Goal: Task Accomplishment & Management: Manage account settings

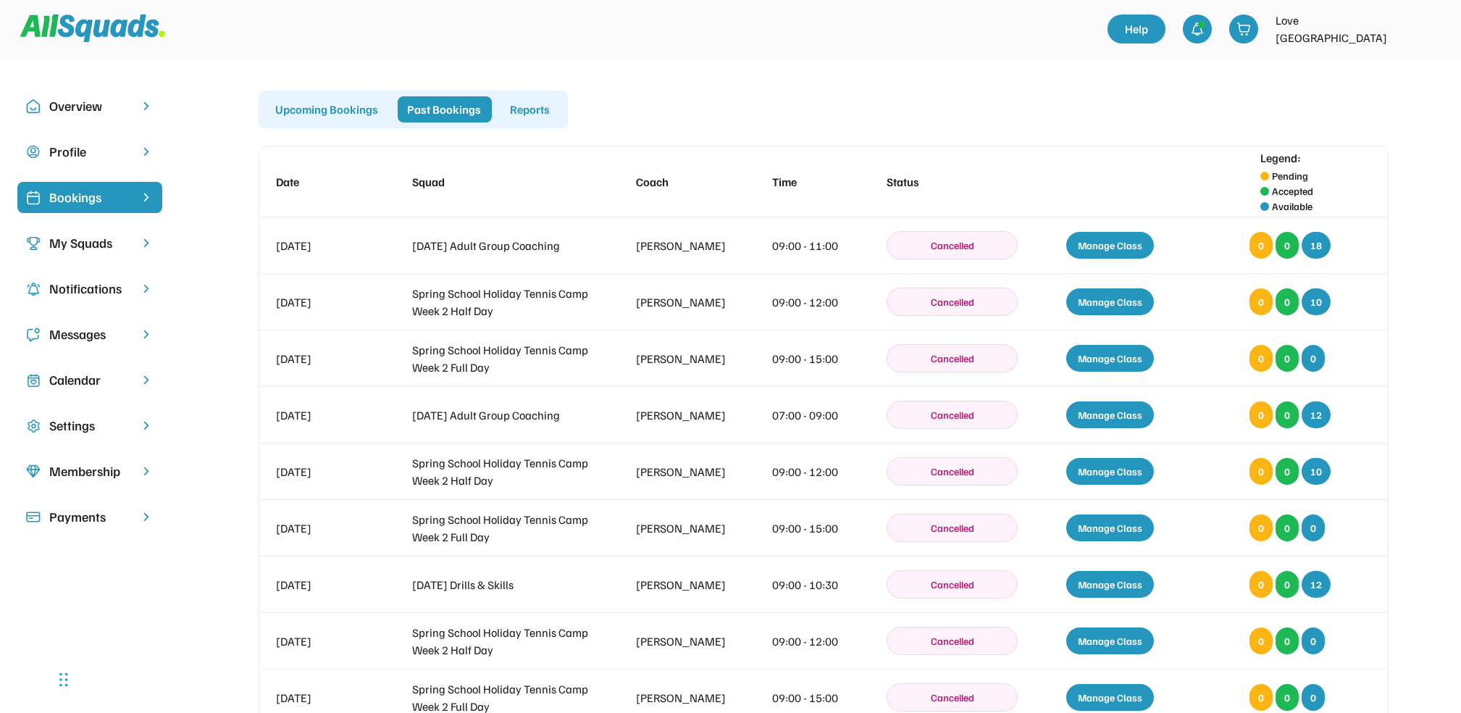
click at [339, 105] on div "Upcoming Bookings" at bounding box center [327, 109] width 123 height 26
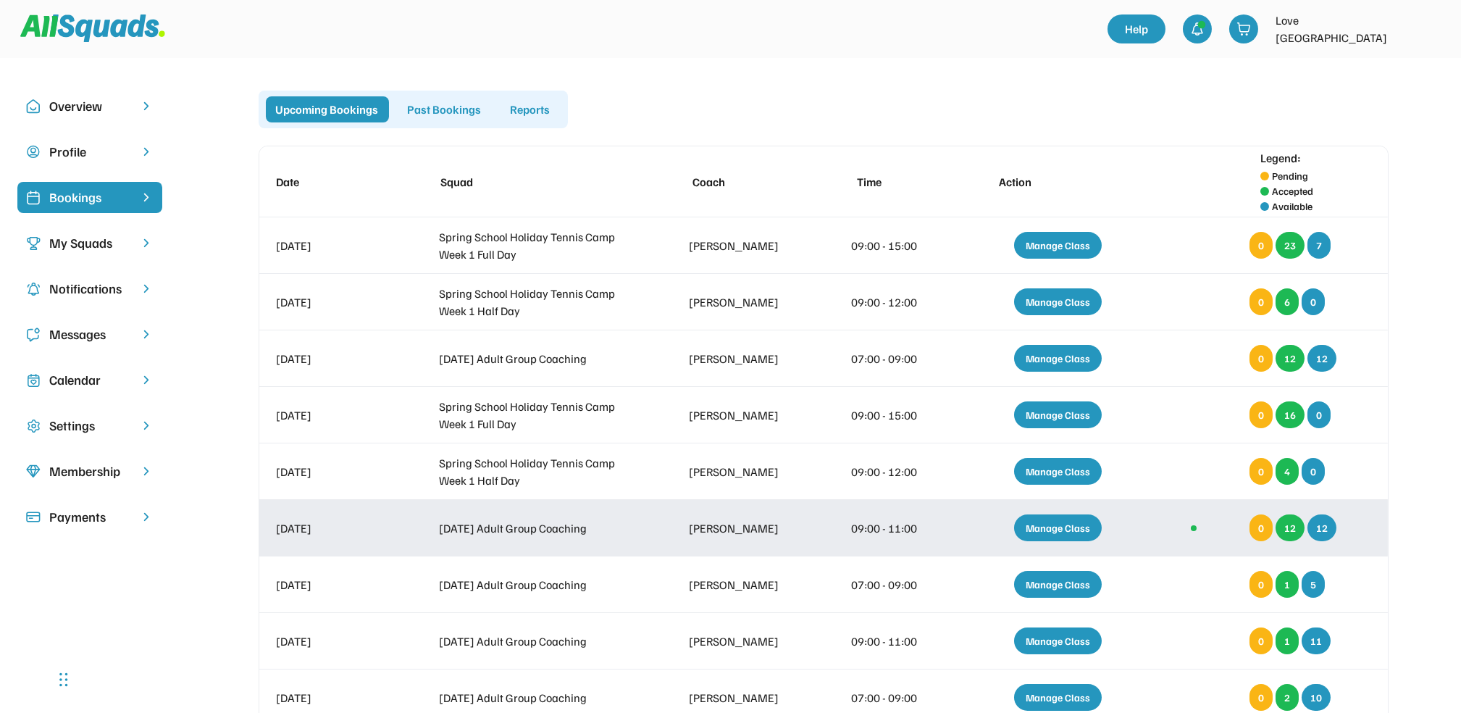
click at [1052, 521] on div "Manage Class" at bounding box center [1058, 527] width 88 height 27
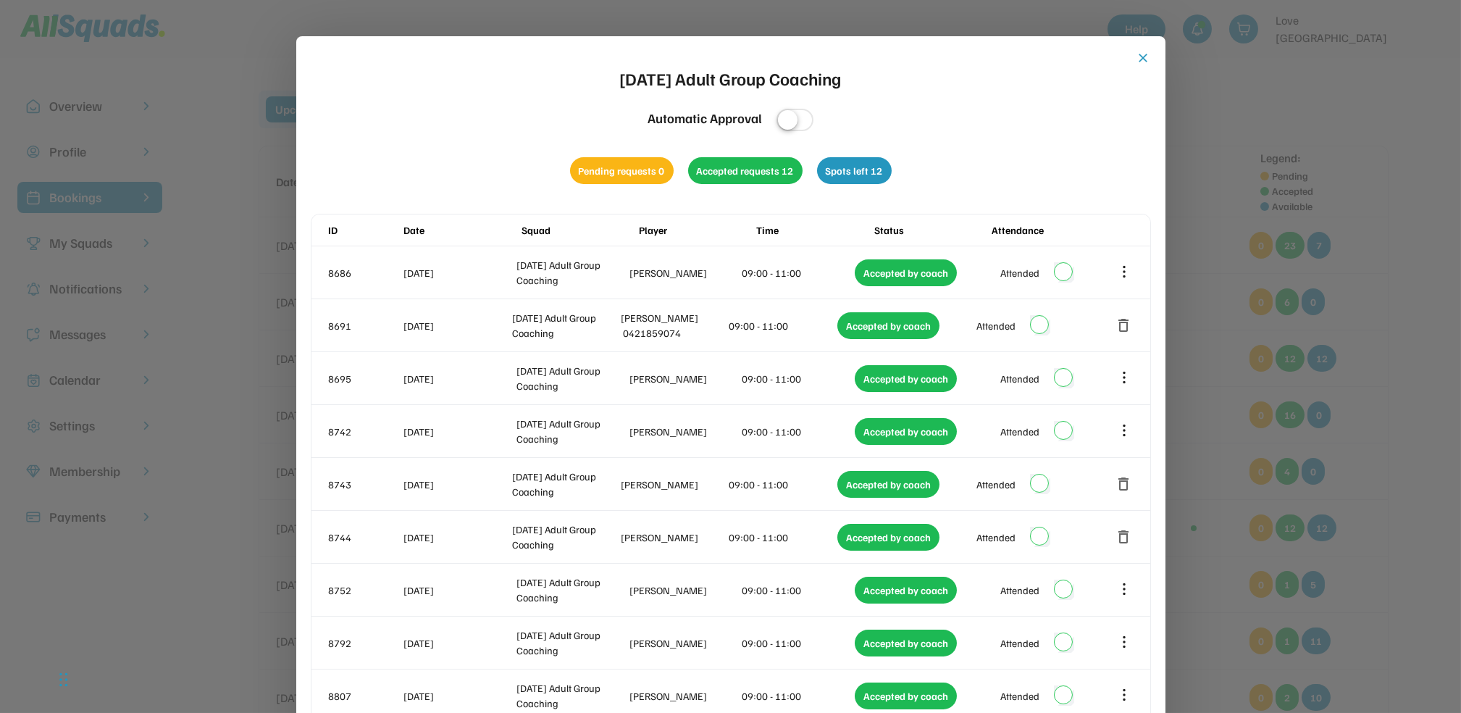
click at [1137, 47] on div "close [DATE] Adult Group Coaching Automatic Approval Pending requests 0 Accepte…" at bounding box center [730, 644] width 869 height 1217
click at [1138, 54] on button "close" at bounding box center [1143, 58] width 14 height 14
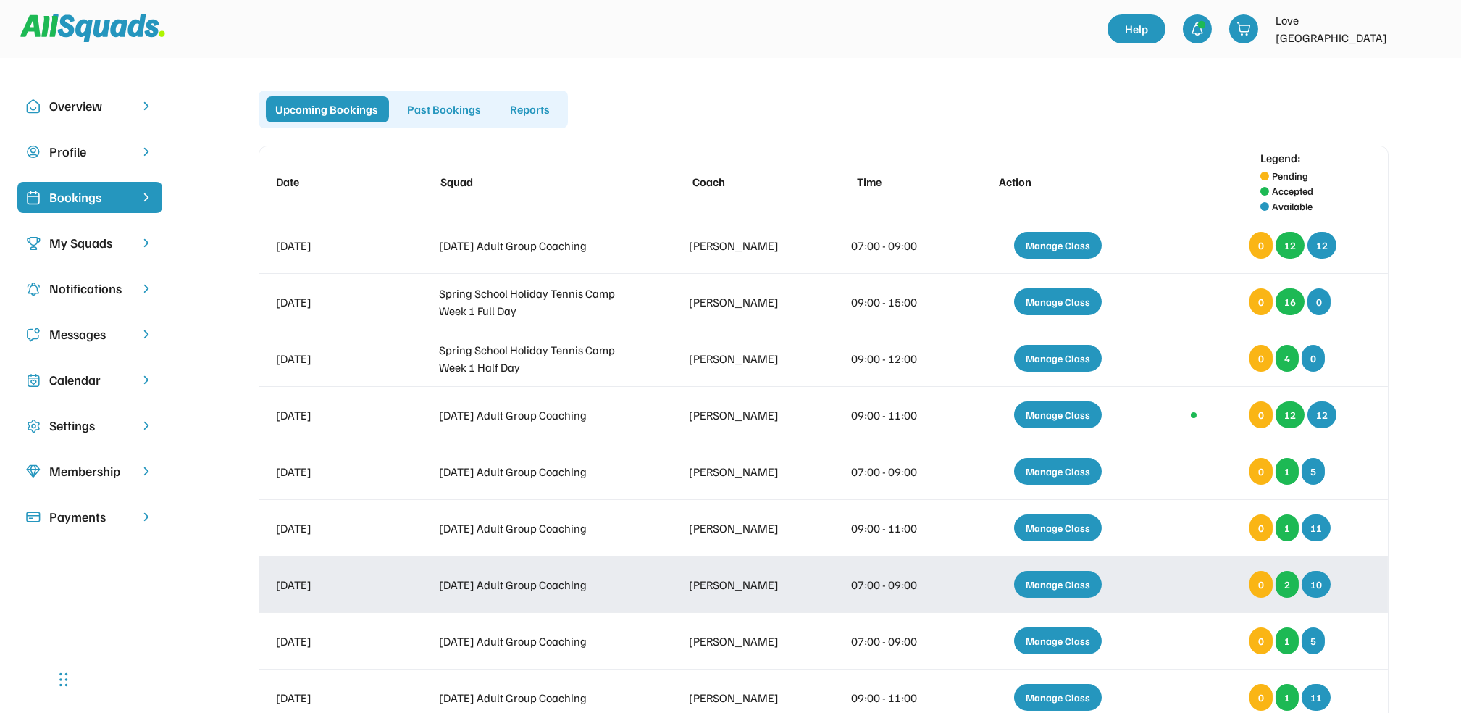
scroll to position [193, 0]
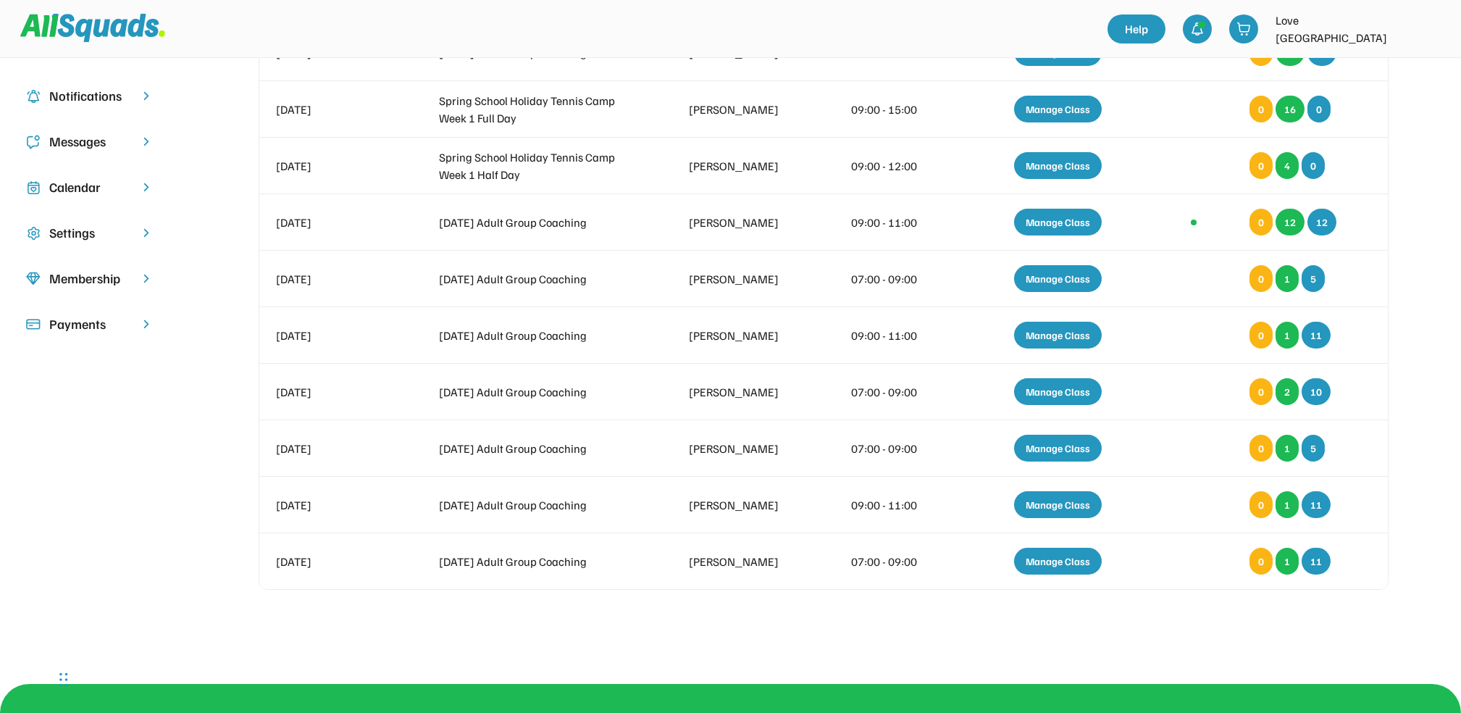
click at [80, 185] on div "Calendar" at bounding box center [89, 187] width 81 height 20
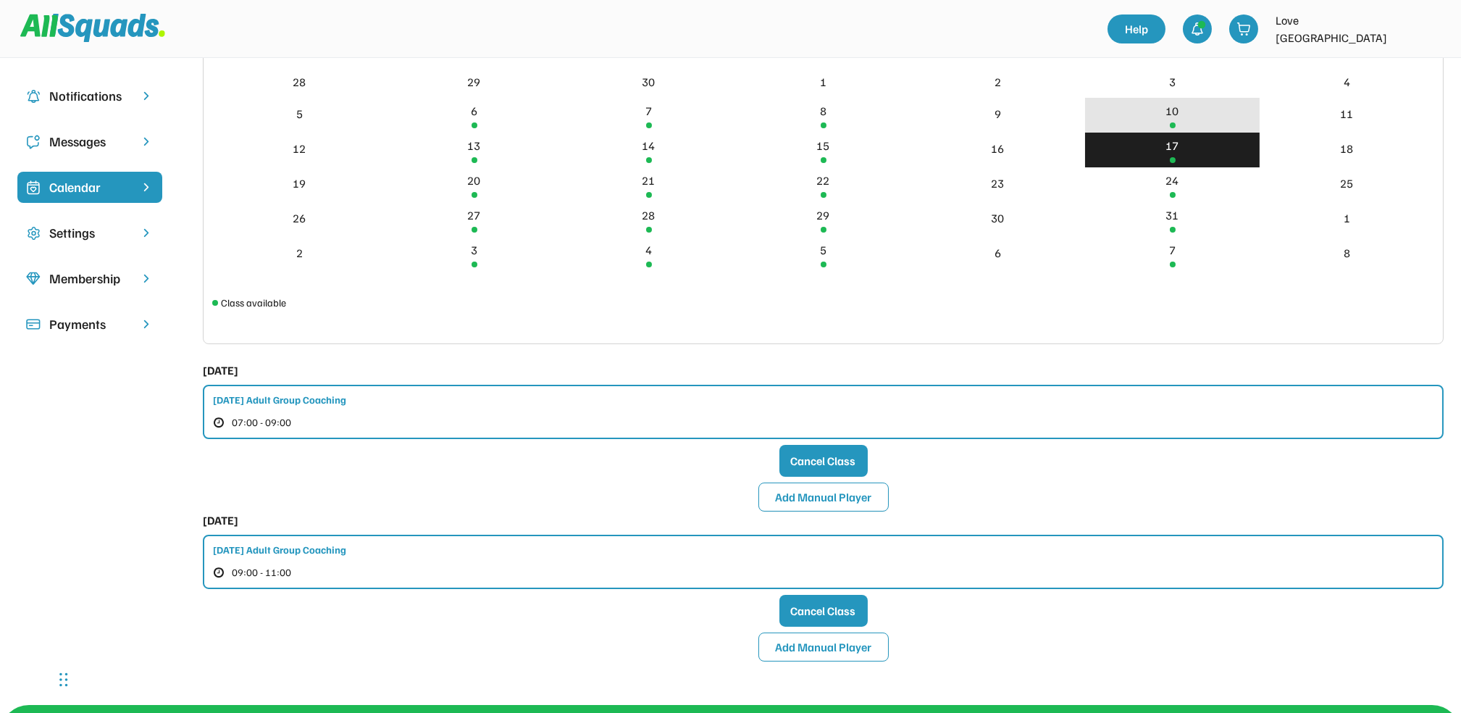
click at [1174, 112] on div "10" at bounding box center [1172, 110] width 13 height 17
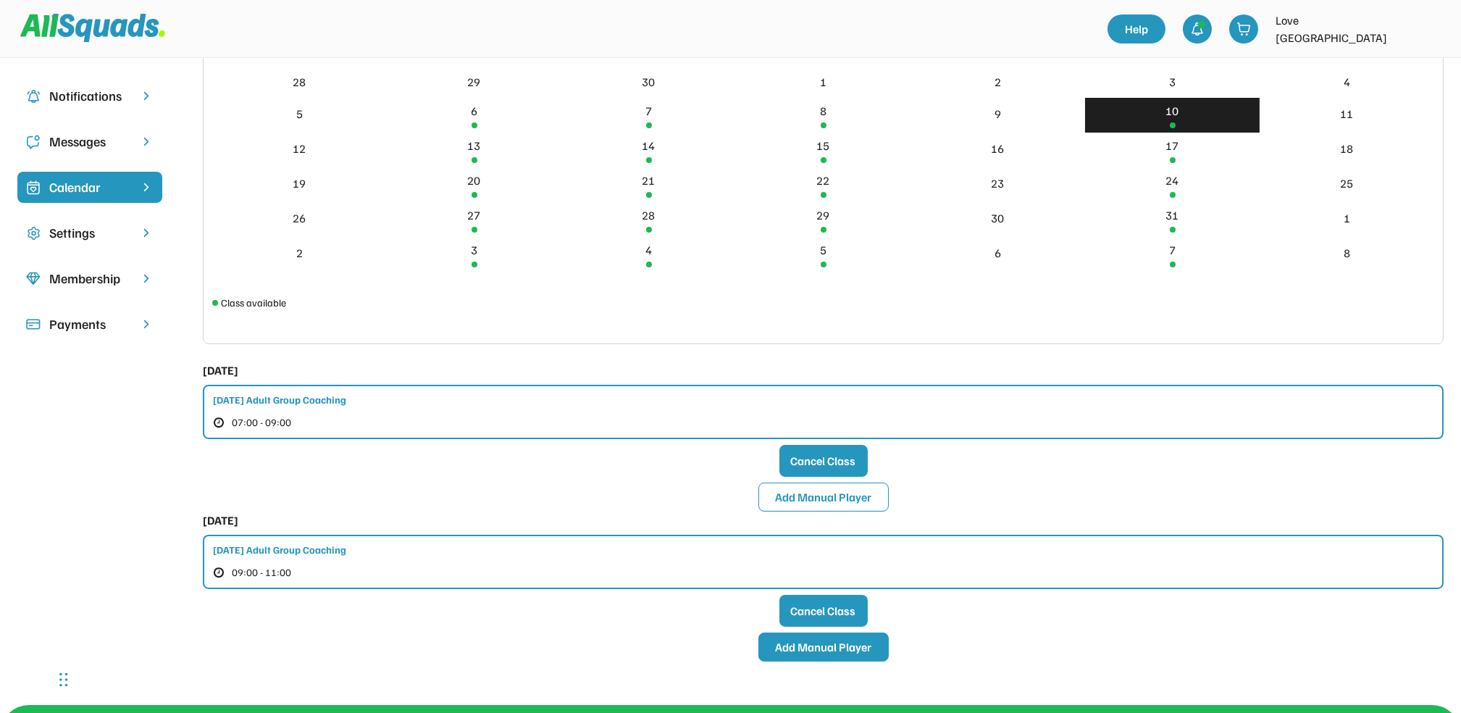
click at [821, 646] on button "Add Manual Player" at bounding box center [823, 646] width 130 height 29
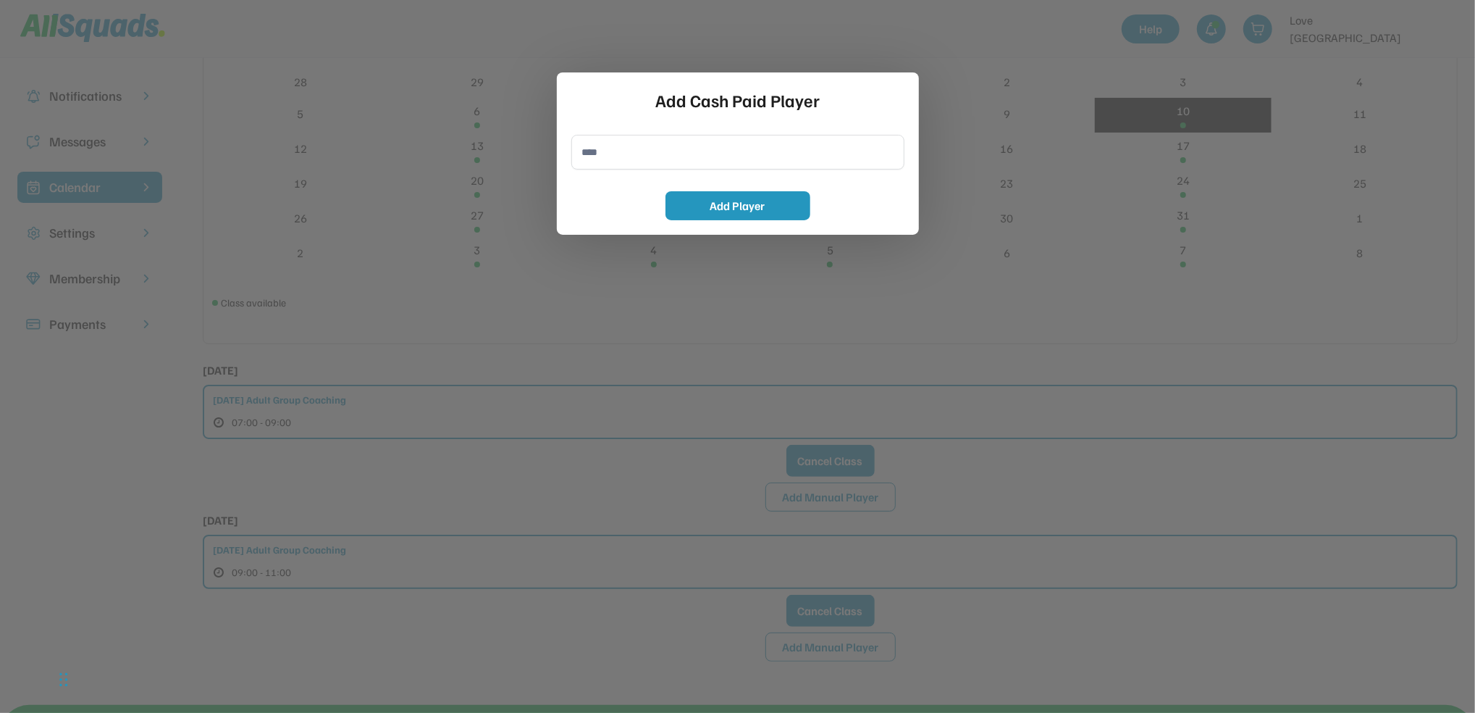
click at [587, 152] on input "input" at bounding box center [737, 152] width 333 height 35
type input "**********"
click at [731, 201] on button "Add Player" at bounding box center [738, 205] width 145 height 29
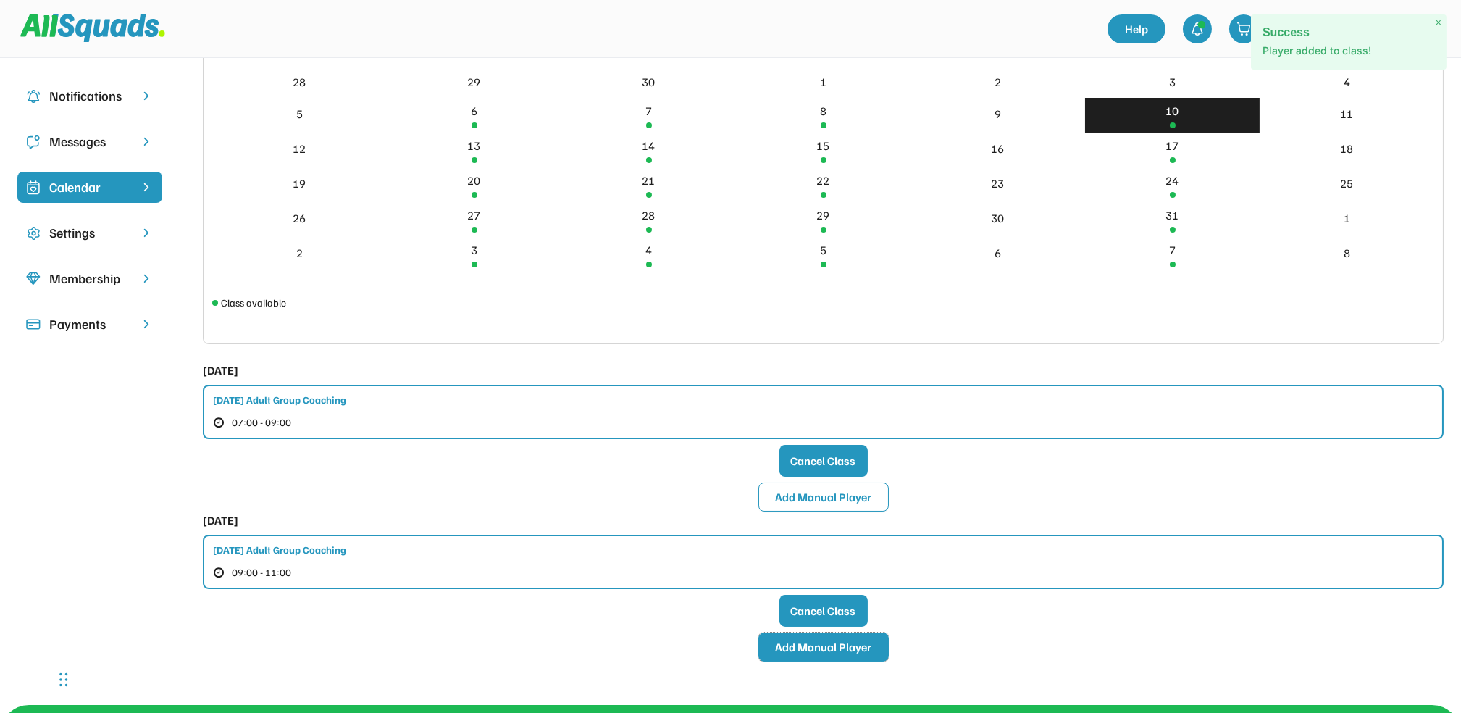
click at [820, 642] on button "Add Manual Player" at bounding box center [823, 646] width 130 height 29
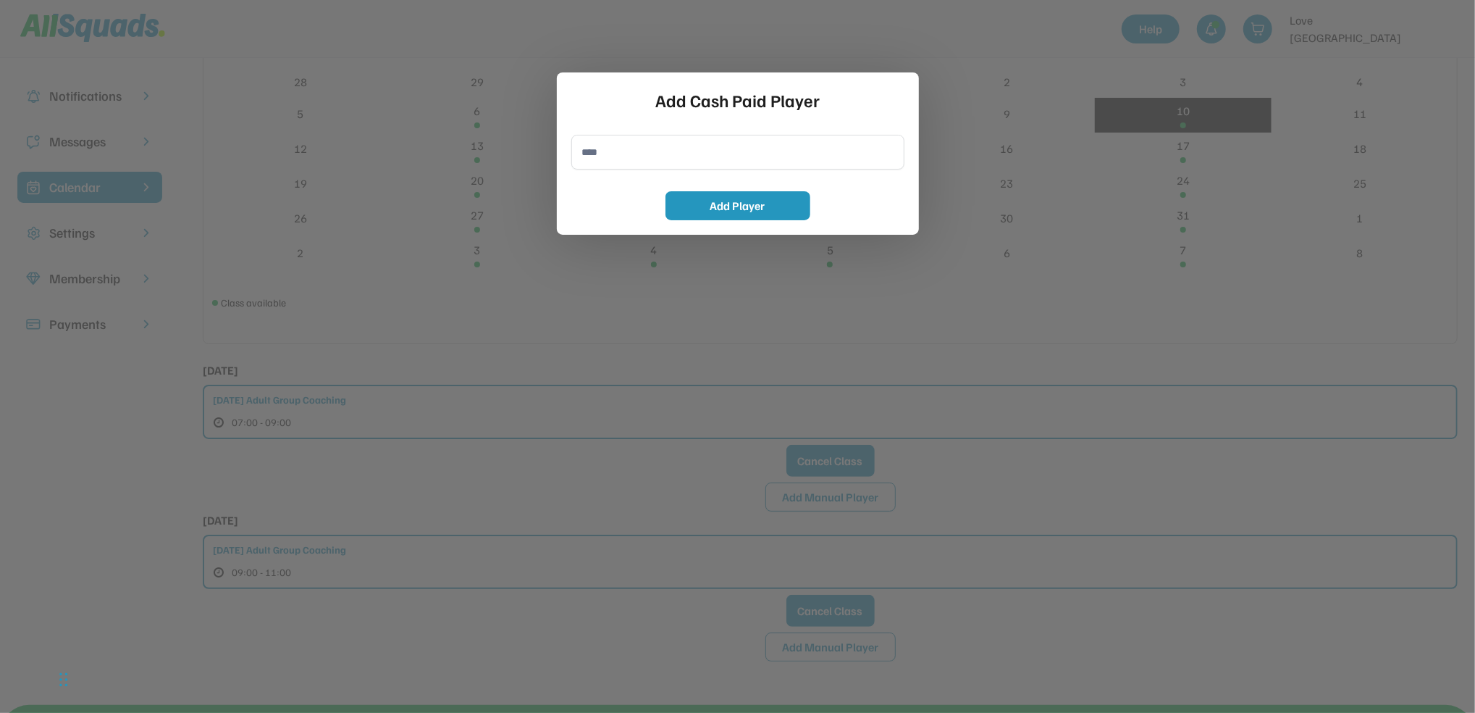
click at [908, 79] on div "Add Cash Paid Player Add Player" at bounding box center [738, 153] width 362 height 162
drag, startPoint x: 548, startPoint y: 621, endPoint x: 647, endPoint y: 408, distance: 234.9
click at [546, 620] on div at bounding box center [737, 356] width 1475 height 713
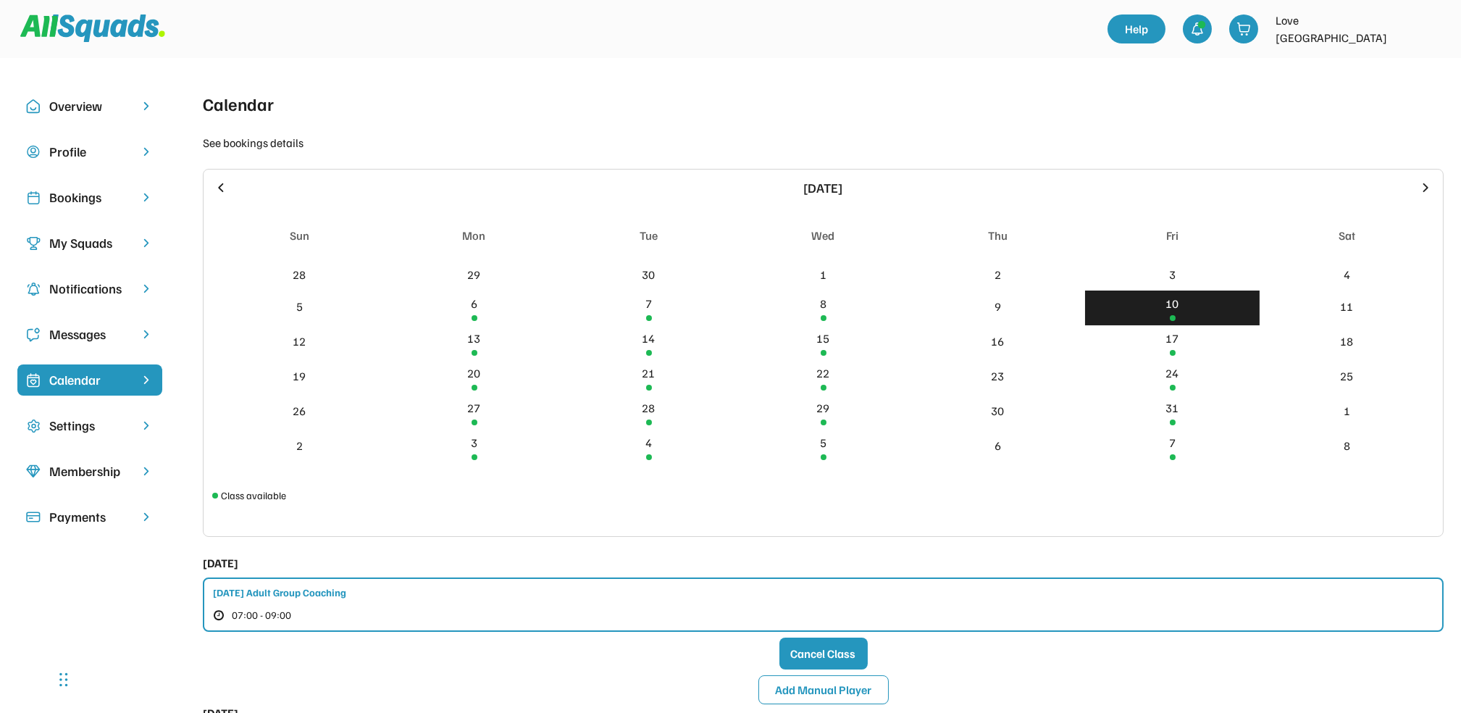
click at [80, 192] on div "Bookings" at bounding box center [89, 198] width 81 height 20
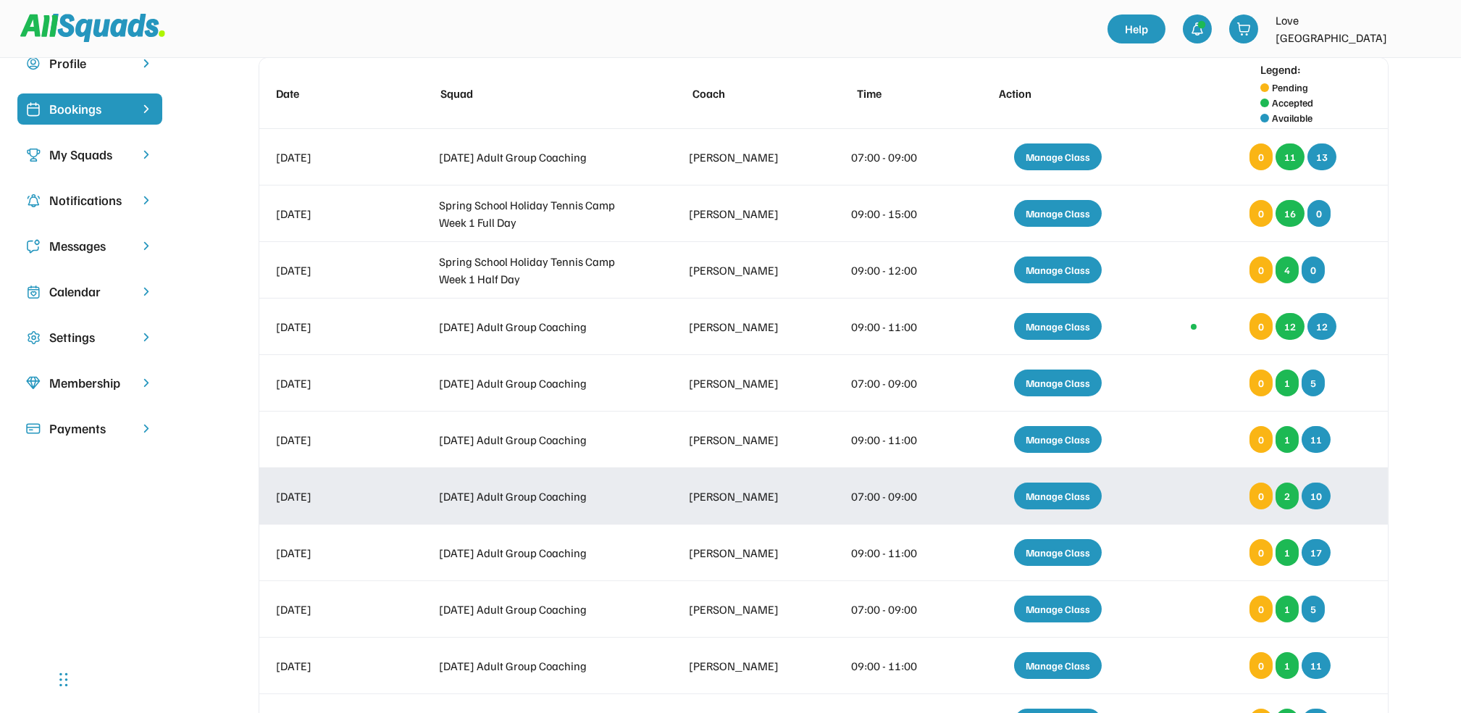
scroll to position [193, 0]
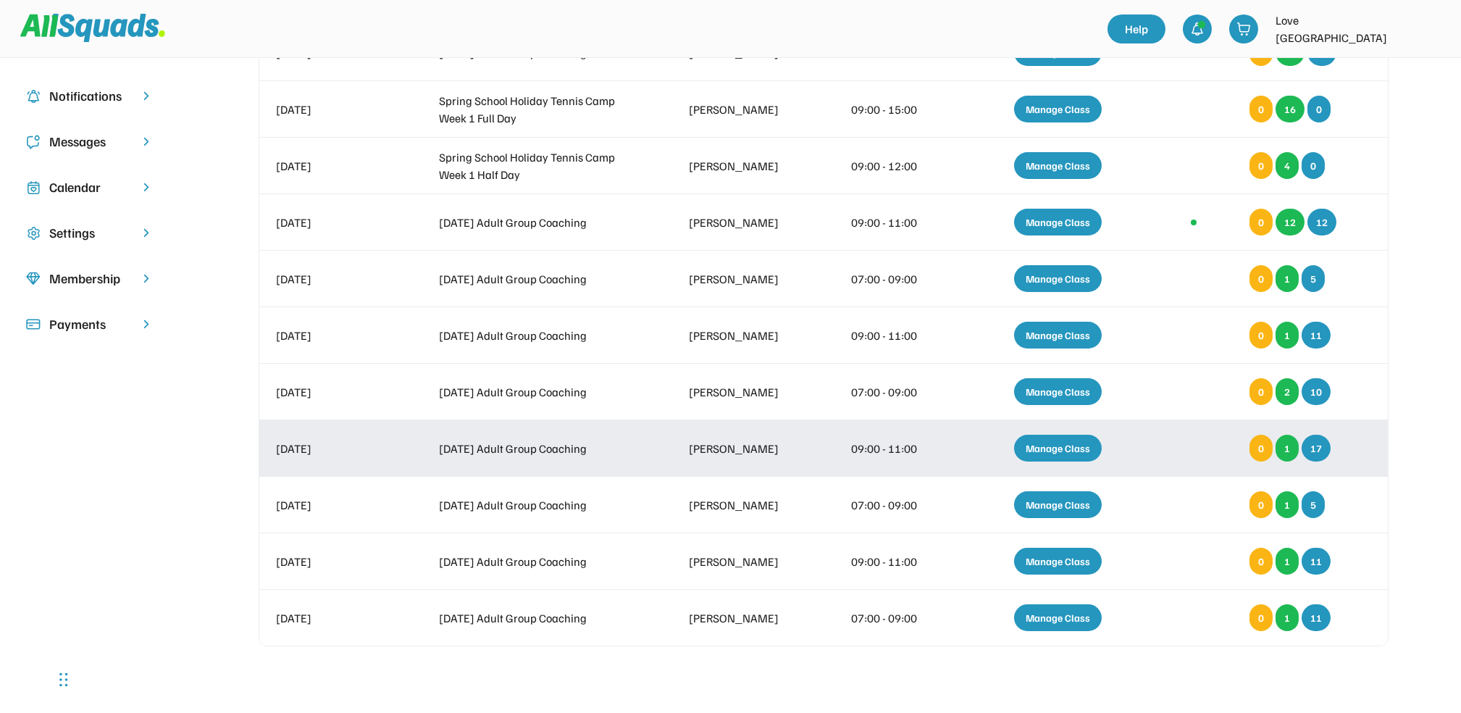
click at [1060, 443] on div "Manage Class" at bounding box center [1058, 448] width 88 height 27
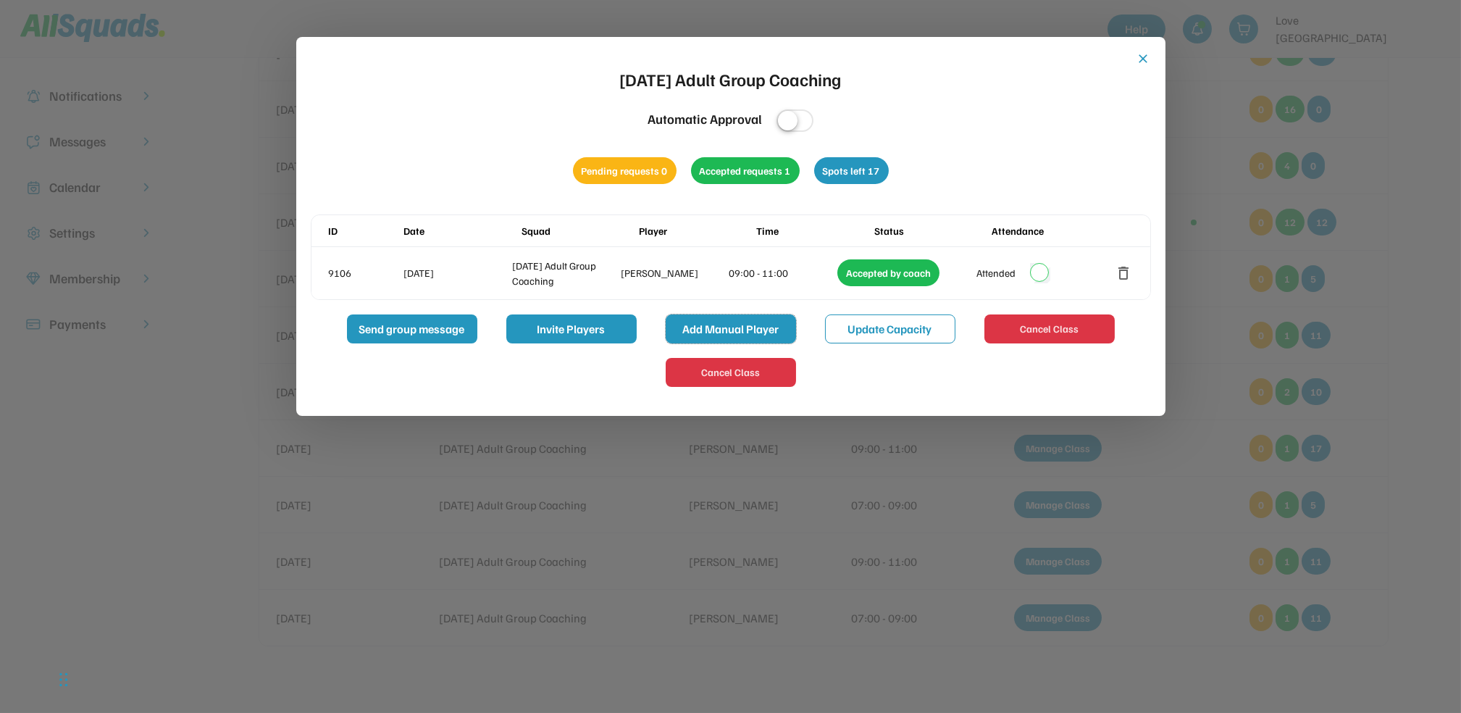
click at [724, 321] on button "Add Manual Player" at bounding box center [731, 328] width 130 height 29
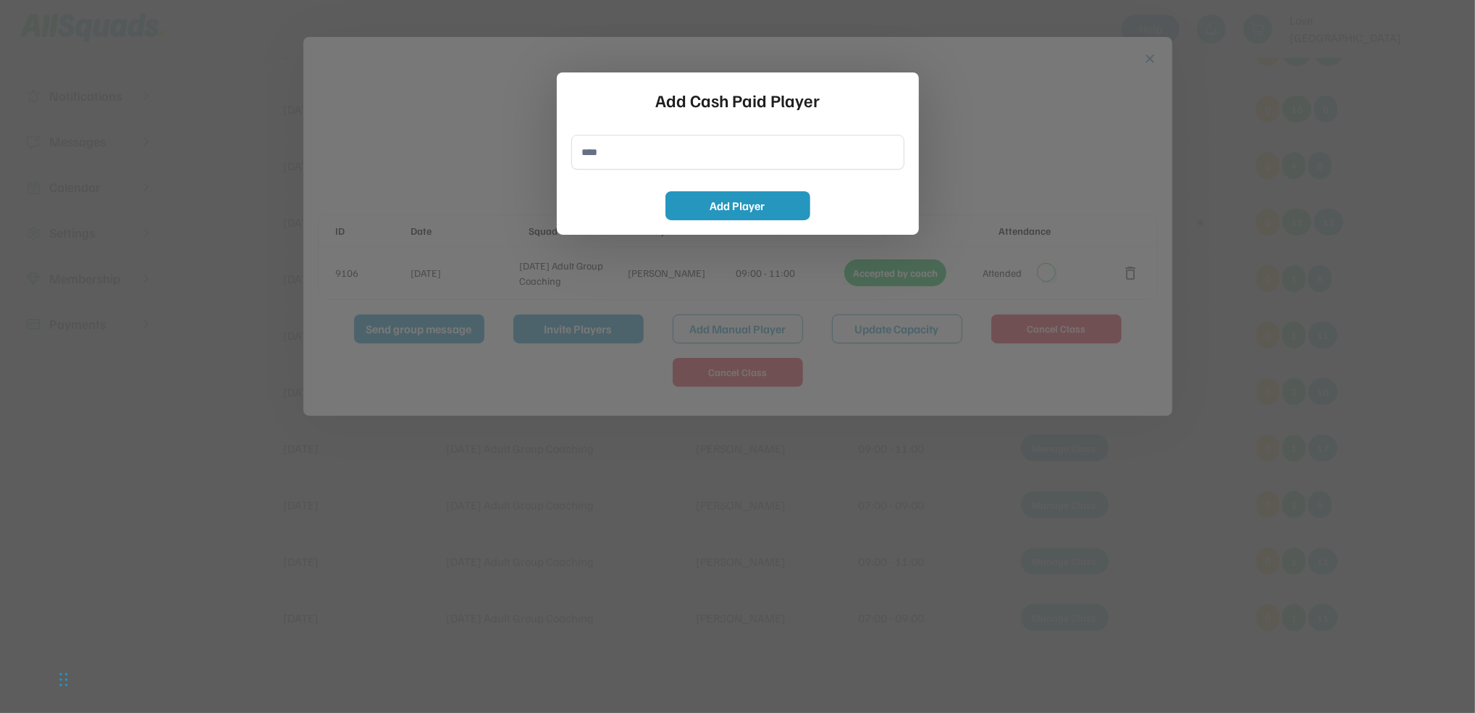
click at [600, 150] on input "input" at bounding box center [737, 152] width 333 height 35
type input "**********"
click at [770, 204] on button "Add Player" at bounding box center [738, 205] width 145 height 29
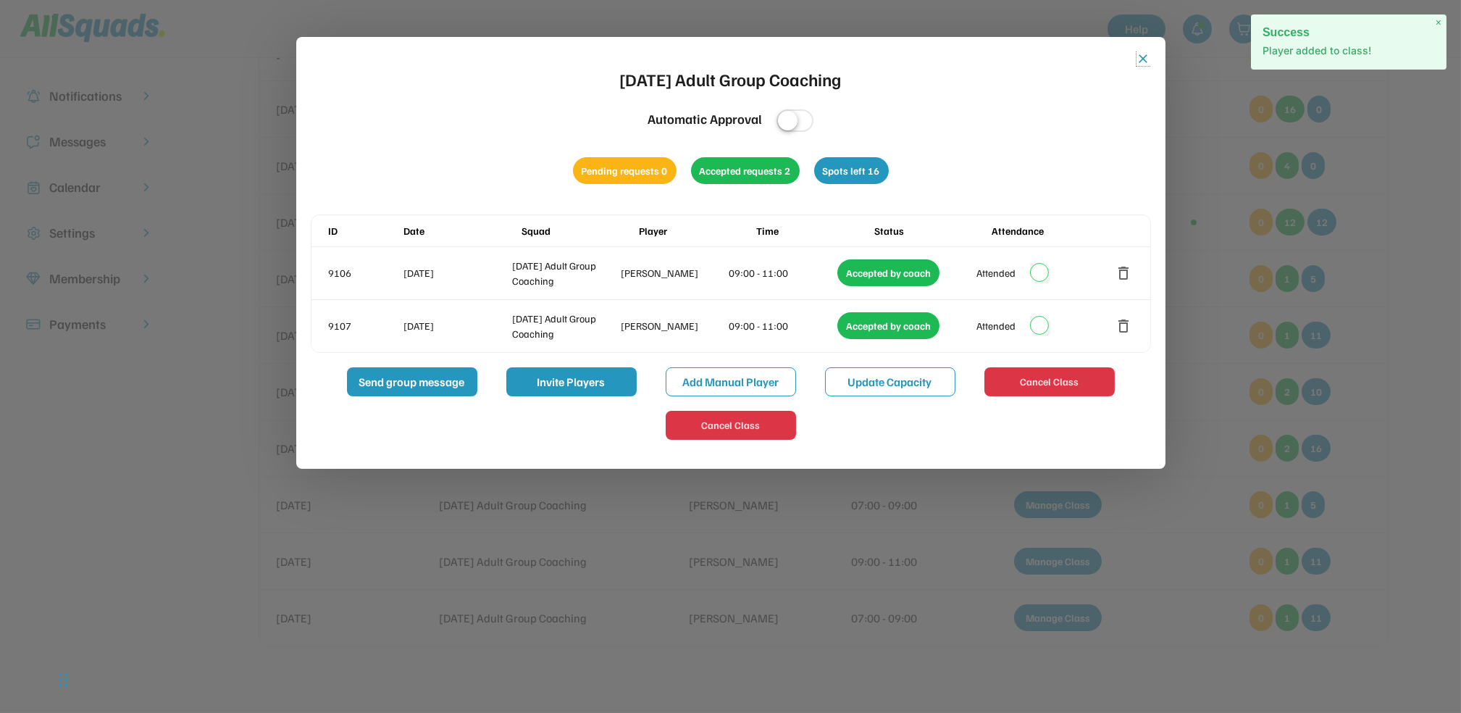
click at [1141, 53] on button "close" at bounding box center [1143, 58] width 14 height 14
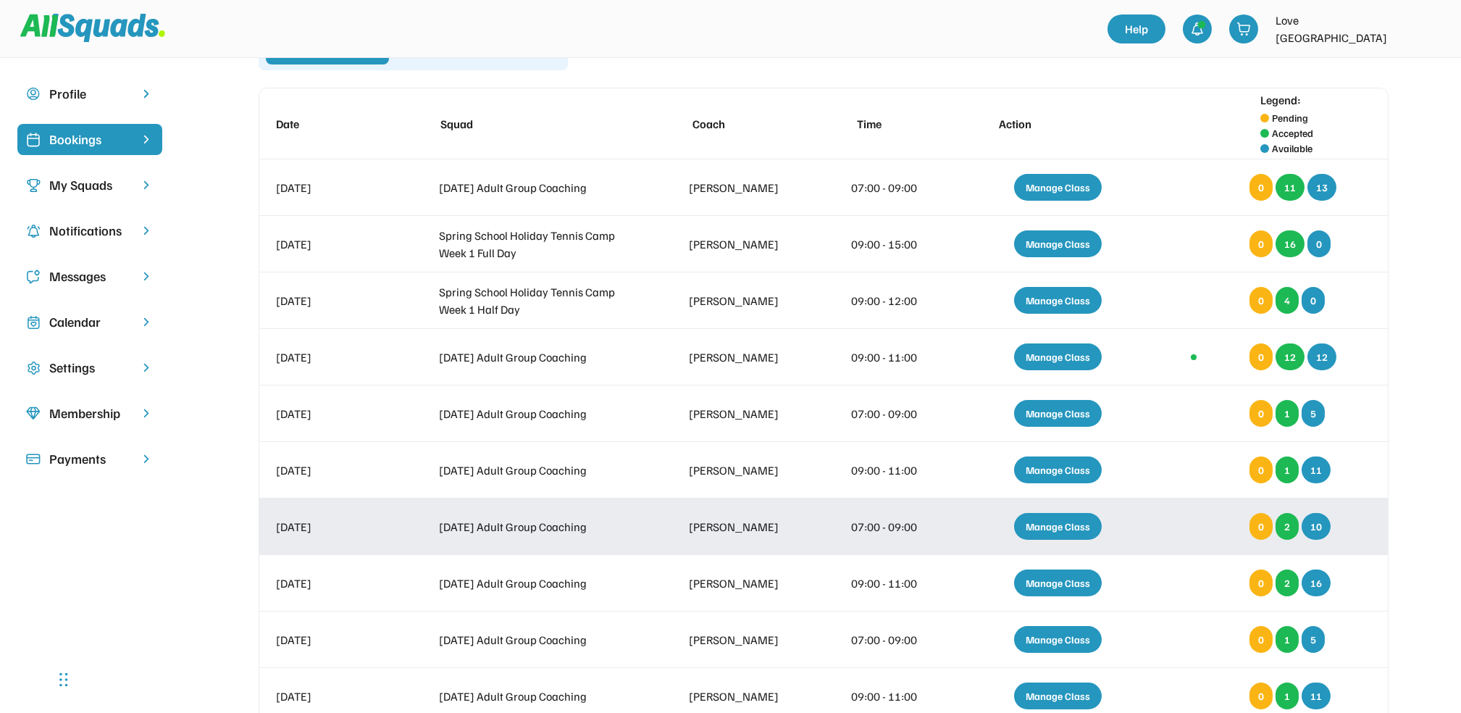
scroll to position [0, 0]
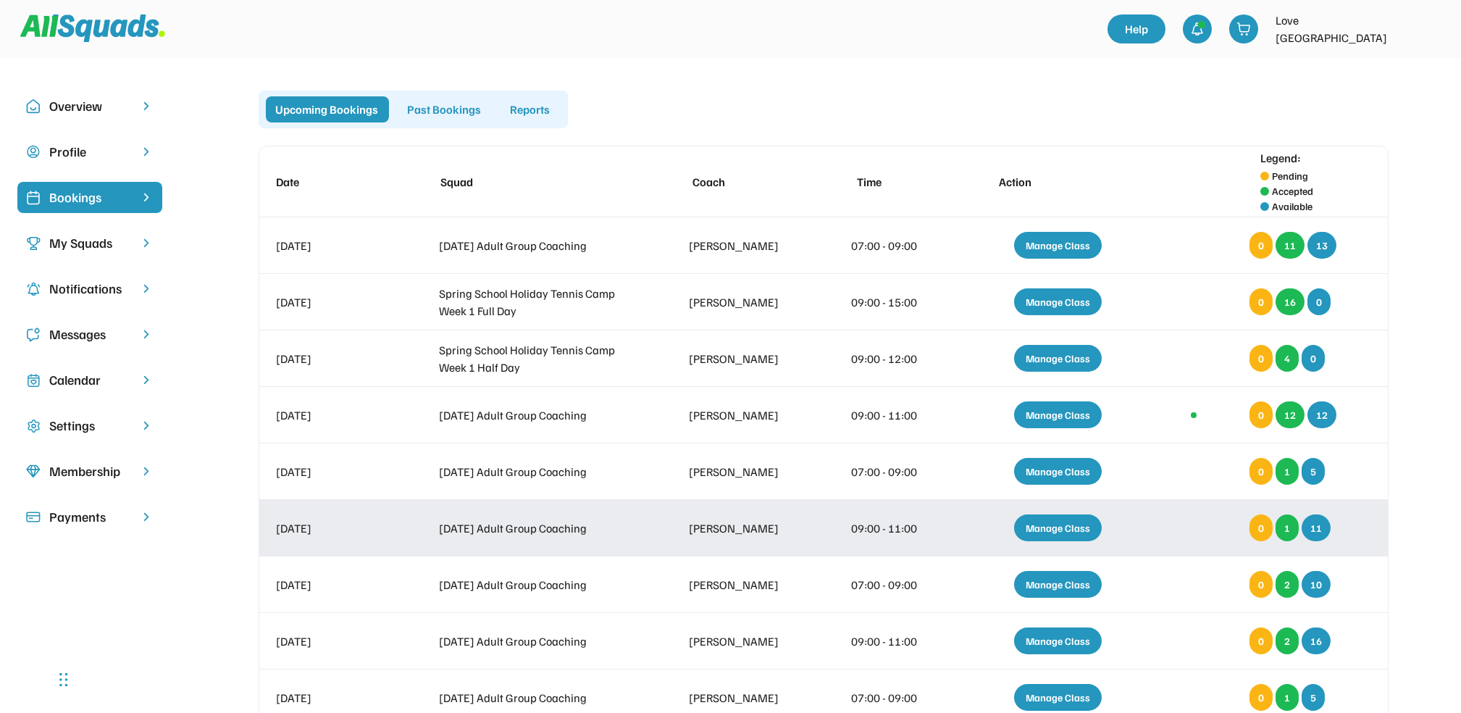
click at [1061, 526] on div "Manage Class" at bounding box center [1058, 527] width 88 height 27
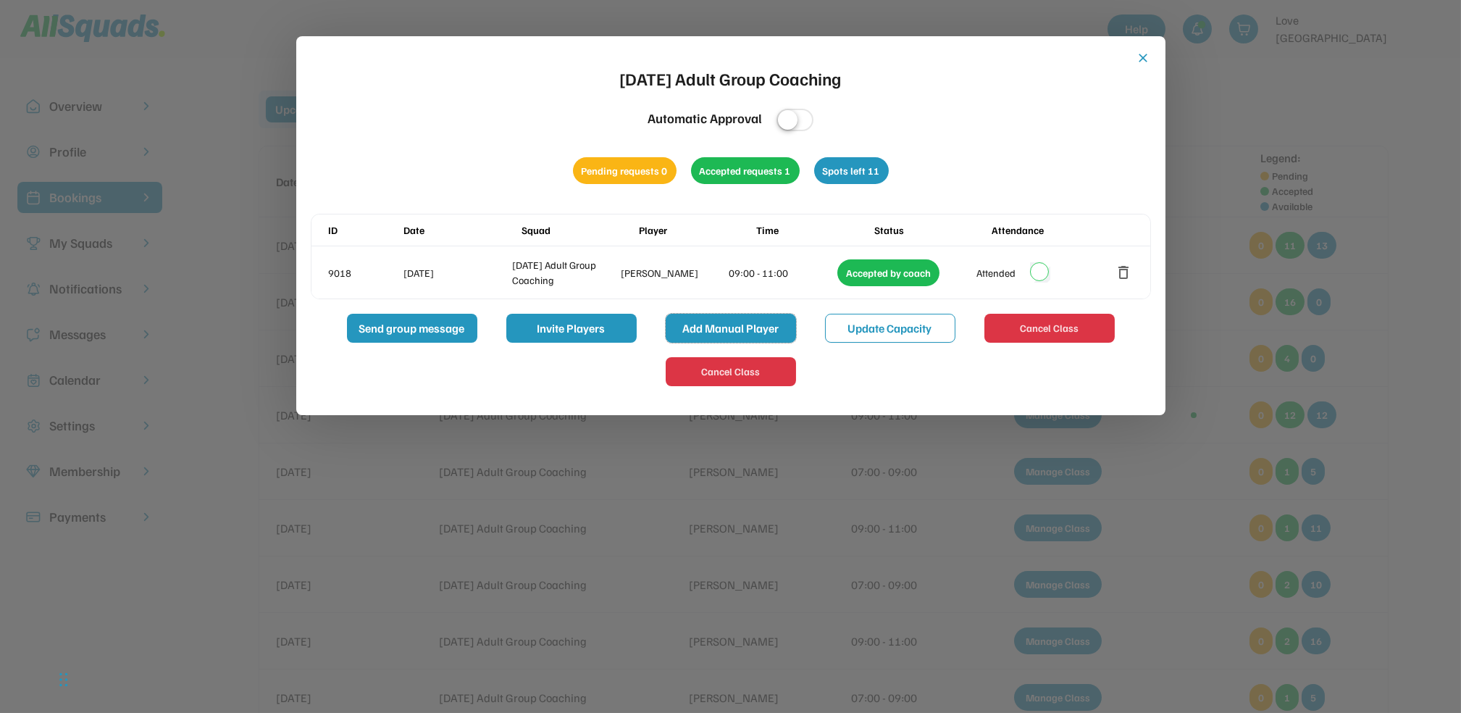
click at [752, 325] on button "Add Manual Player" at bounding box center [731, 328] width 130 height 29
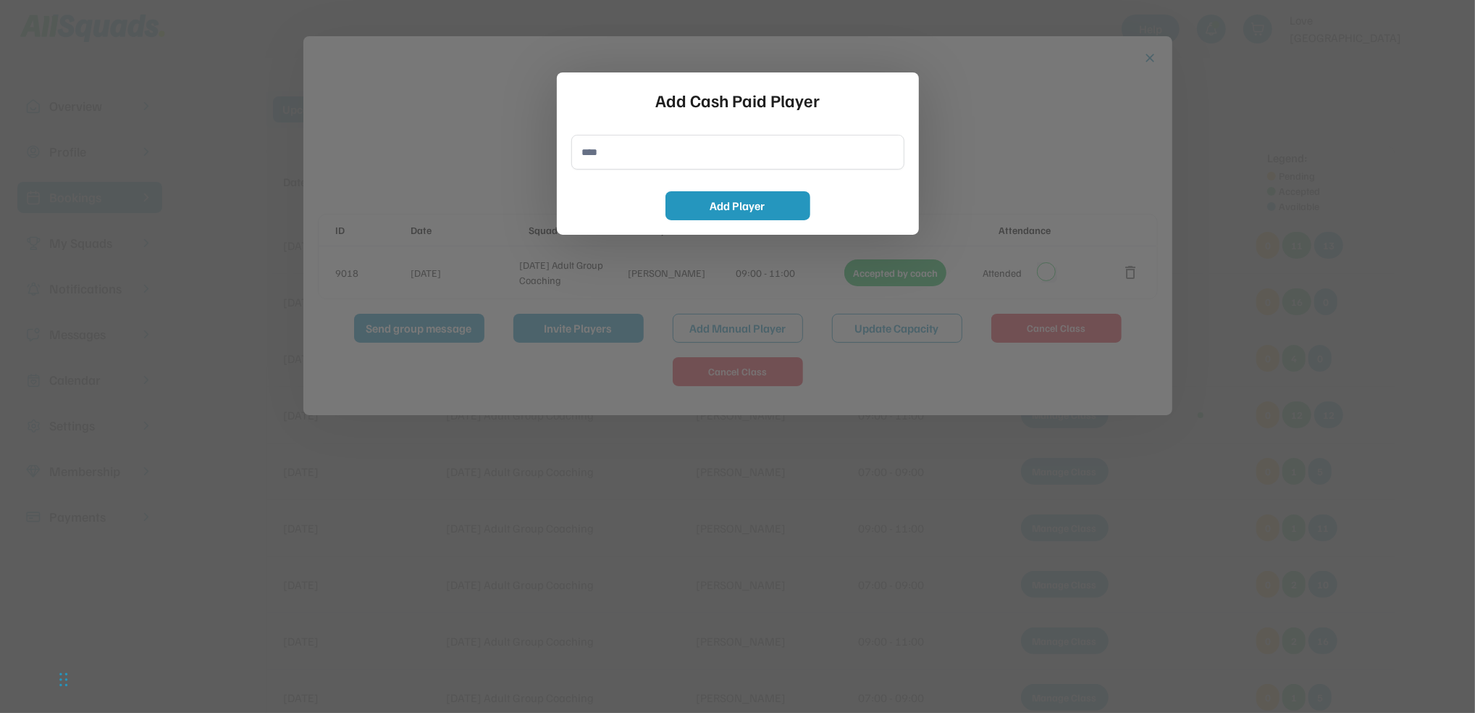
click at [588, 148] on input "input" at bounding box center [737, 152] width 333 height 35
type input "**********"
click at [742, 196] on button "Add Player" at bounding box center [738, 205] width 145 height 29
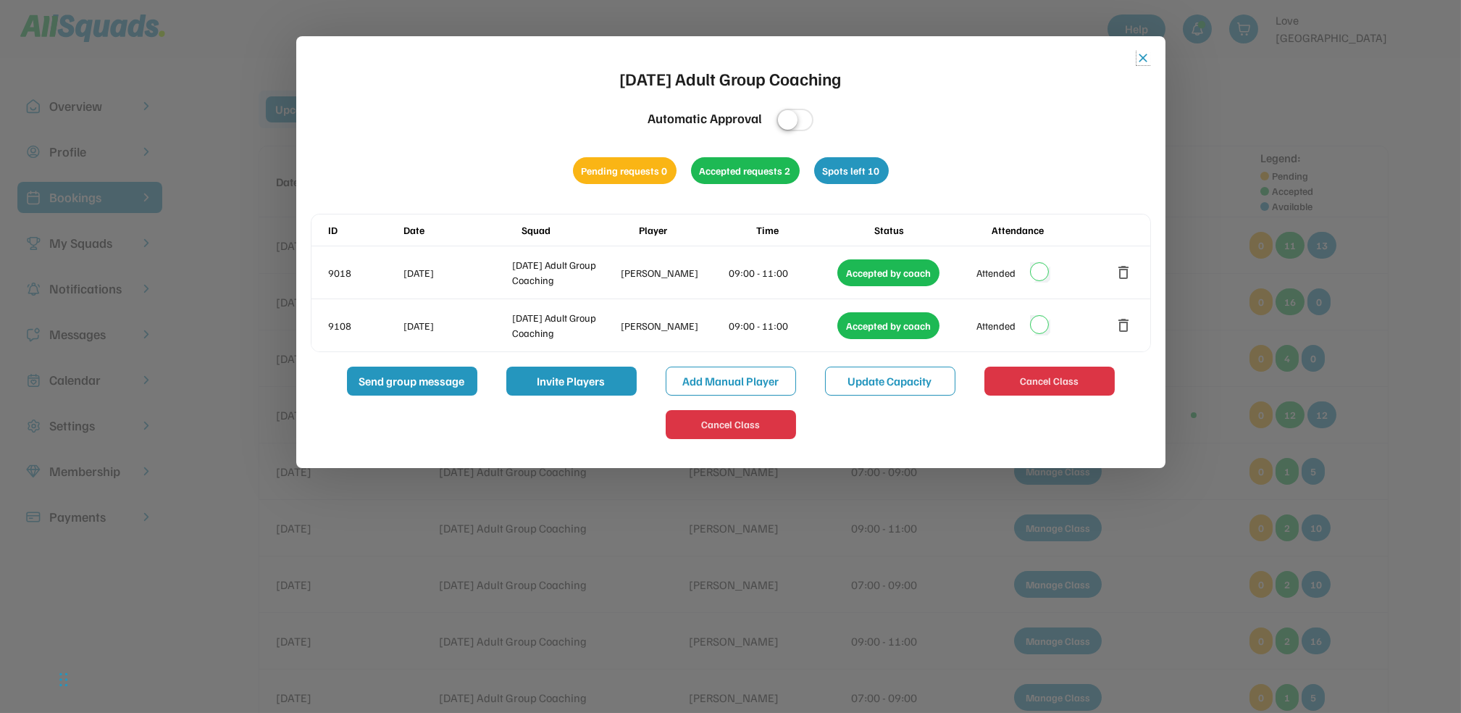
click at [1139, 54] on button "close" at bounding box center [1143, 58] width 14 height 14
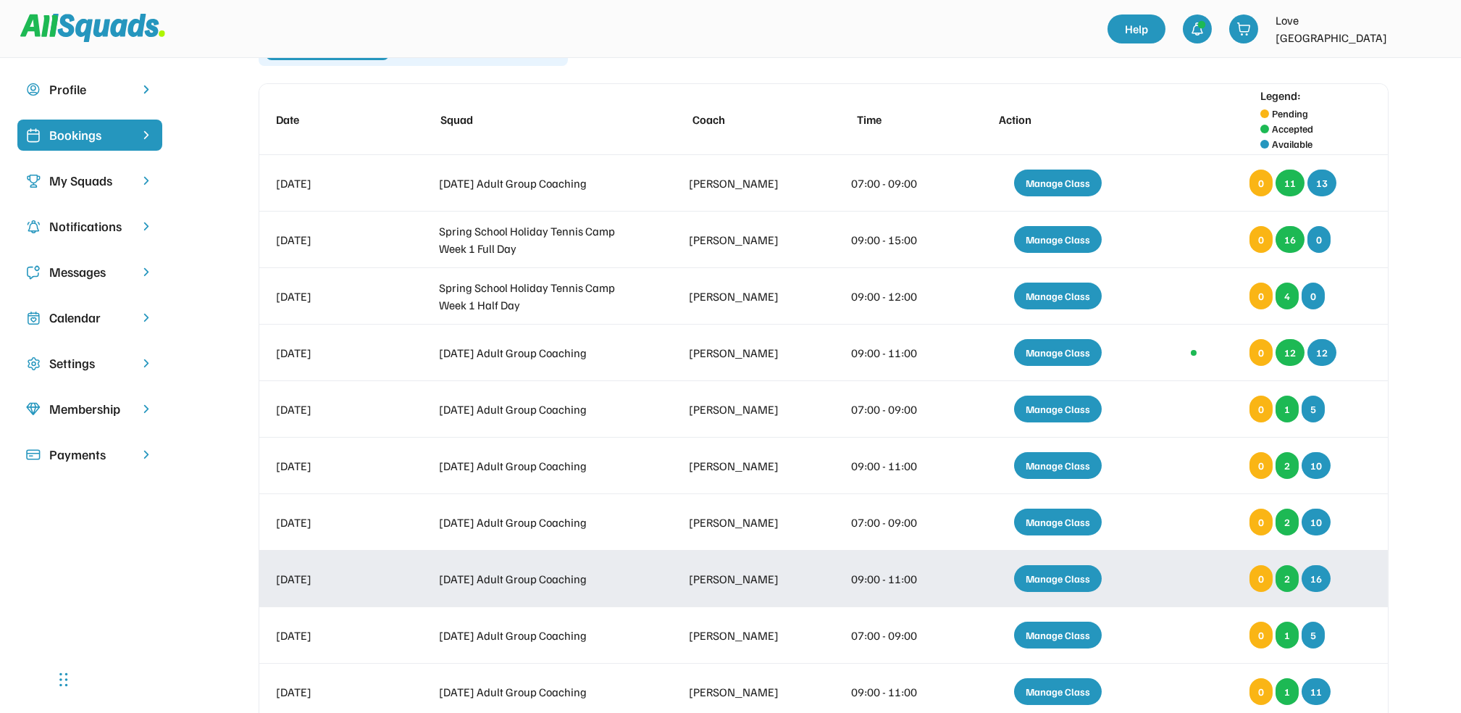
scroll to position [96, 0]
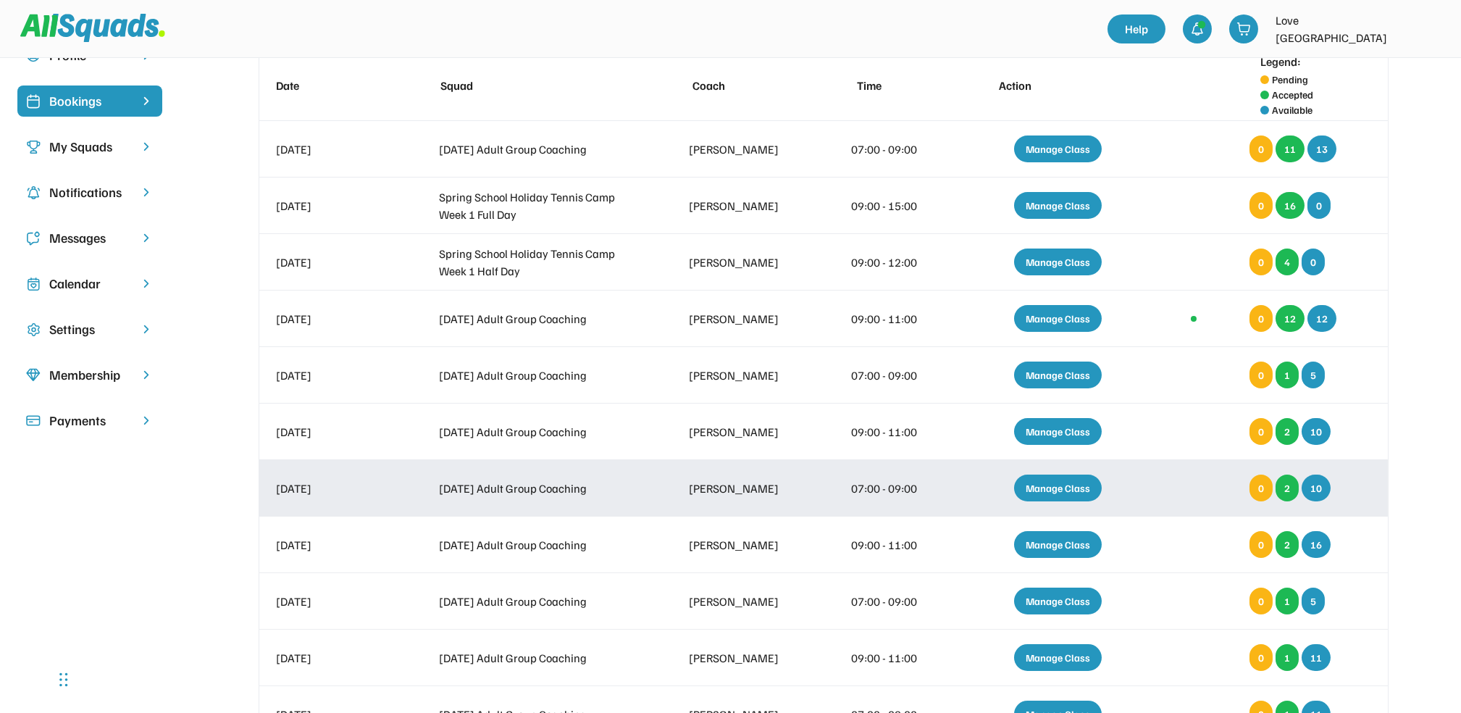
click at [1056, 484] on div "Manage Class" at bounding box center [1058, 487] width 88 height 27
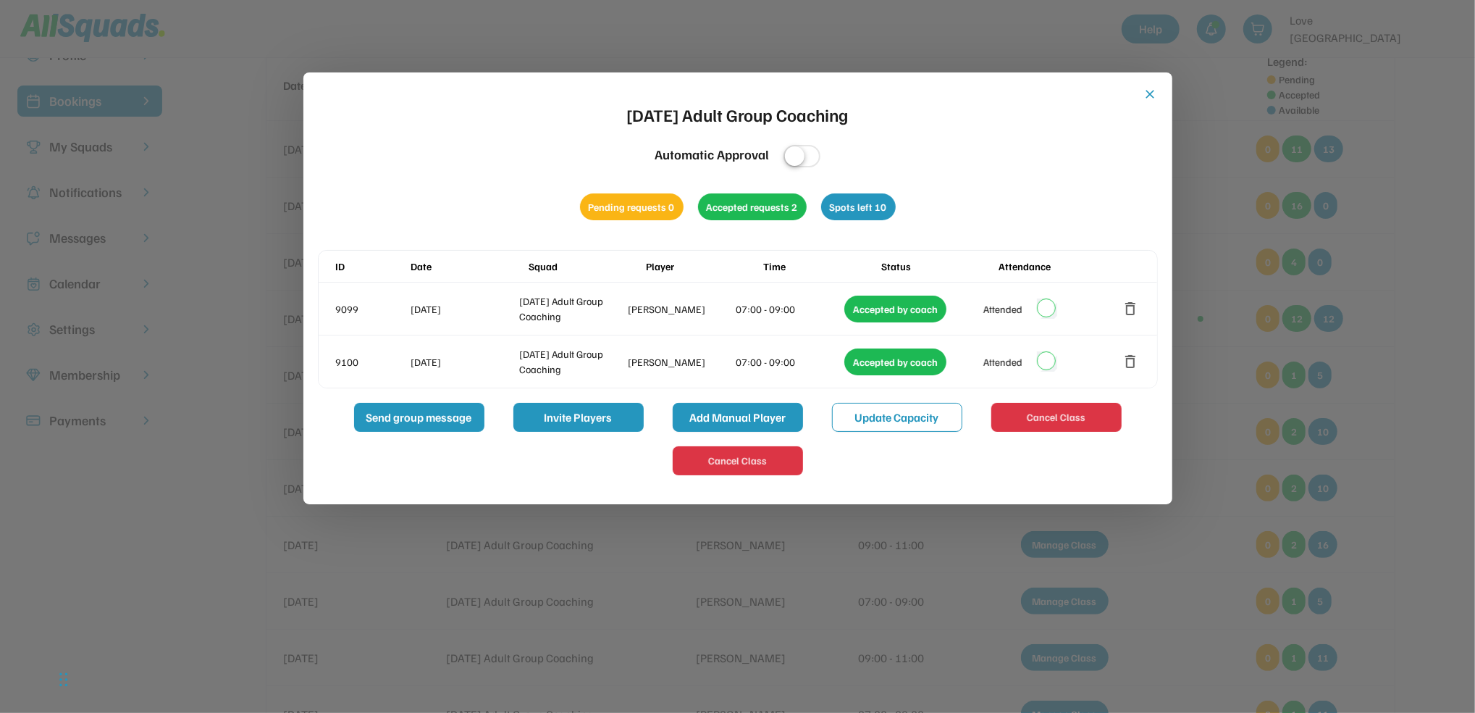
click at [711, 418] on button "Add Manual Player" at bounding box center [738, 417] width 130 height 29
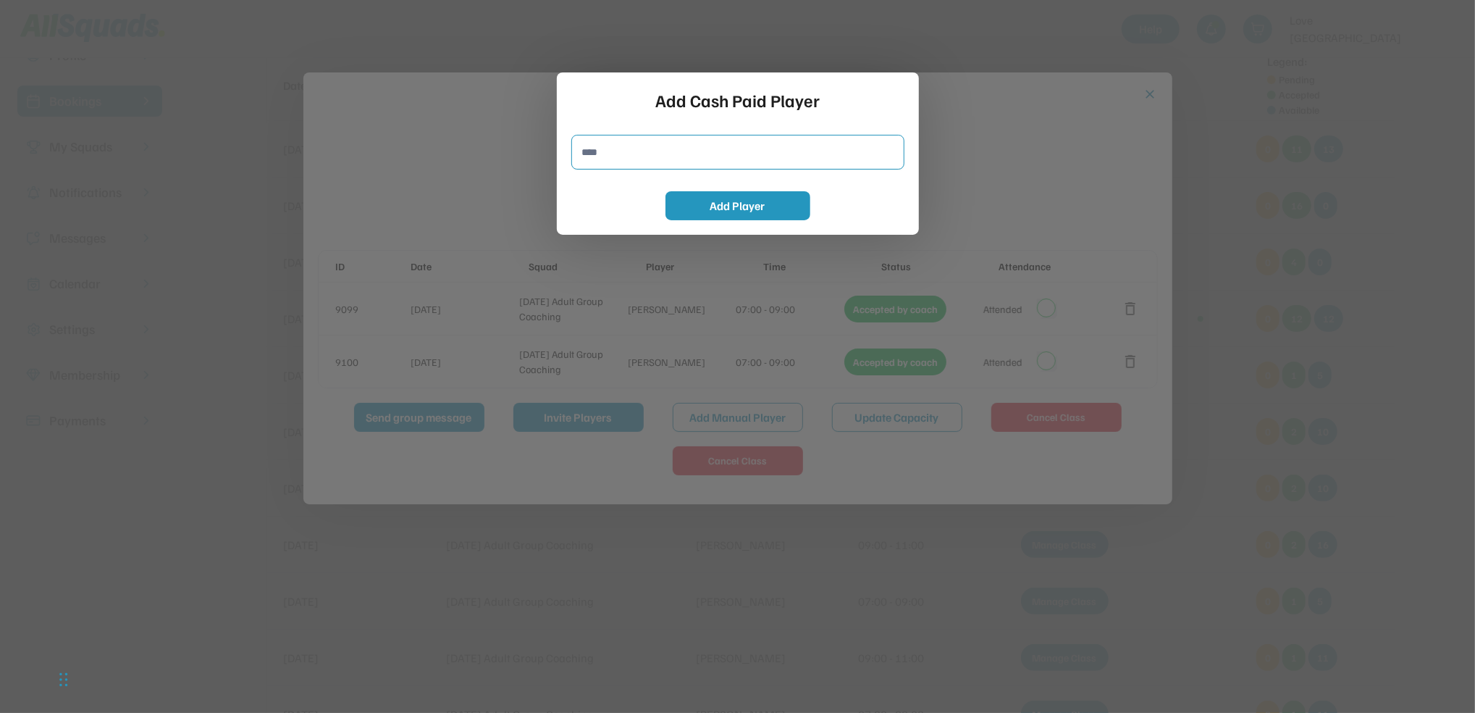
click at [590, 159] on input "input" at bounding box center [737, 152] width 333 height 35
type input "**********"
click at [731, 206] on button "Add Player" at bounding box center [738, 205] width 145 height 29
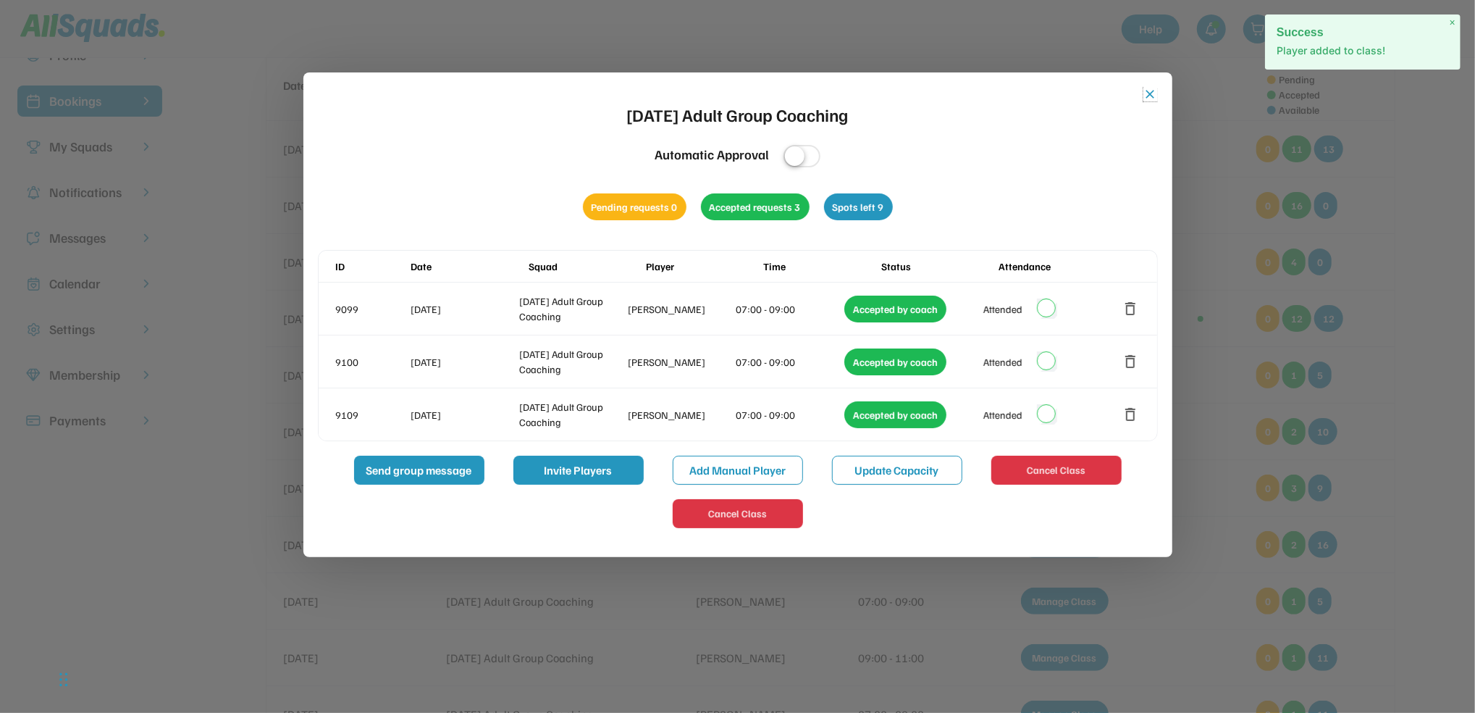
click at [1146, 88] on button "close" at bounding box center [1151, 94] width 14 height 14
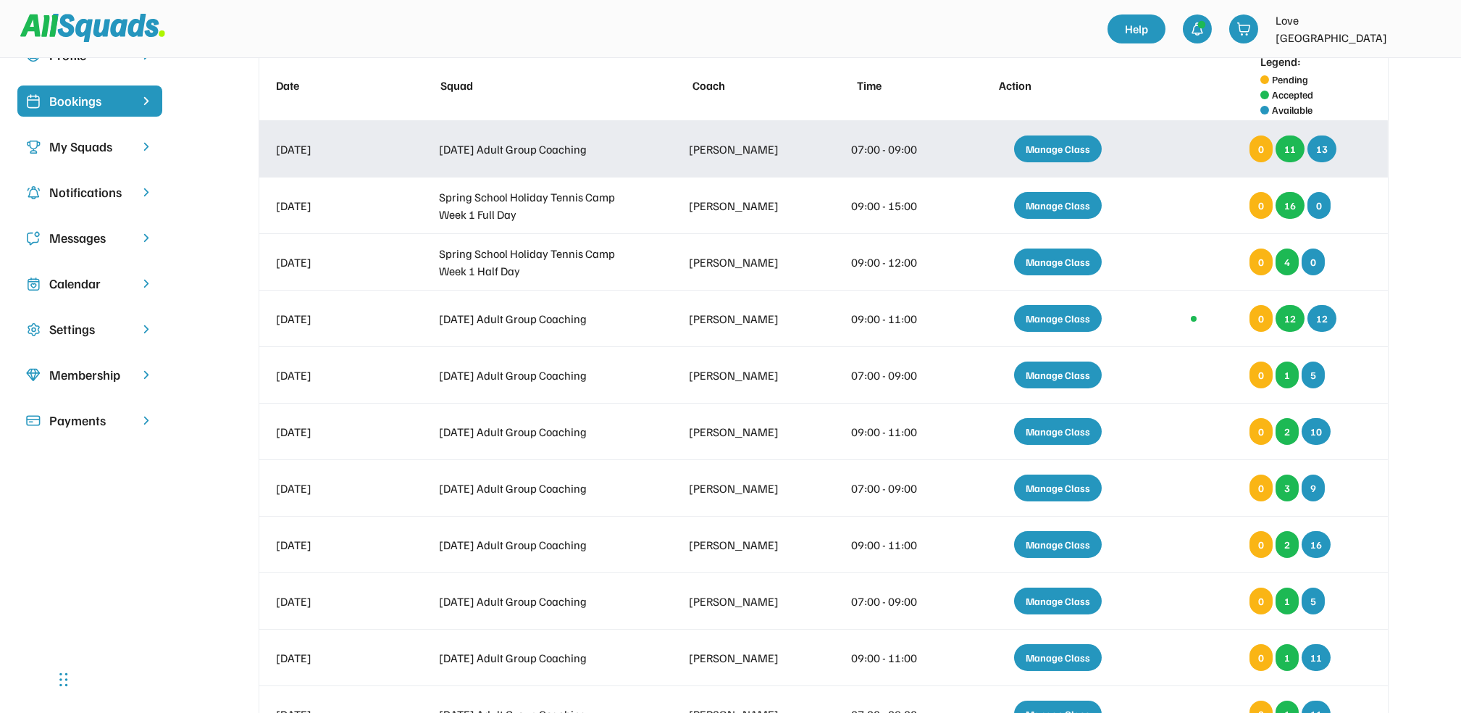
click at [1062, 149] on div "Manage Class" at bounding box center [1058, 148] width 88 height 27
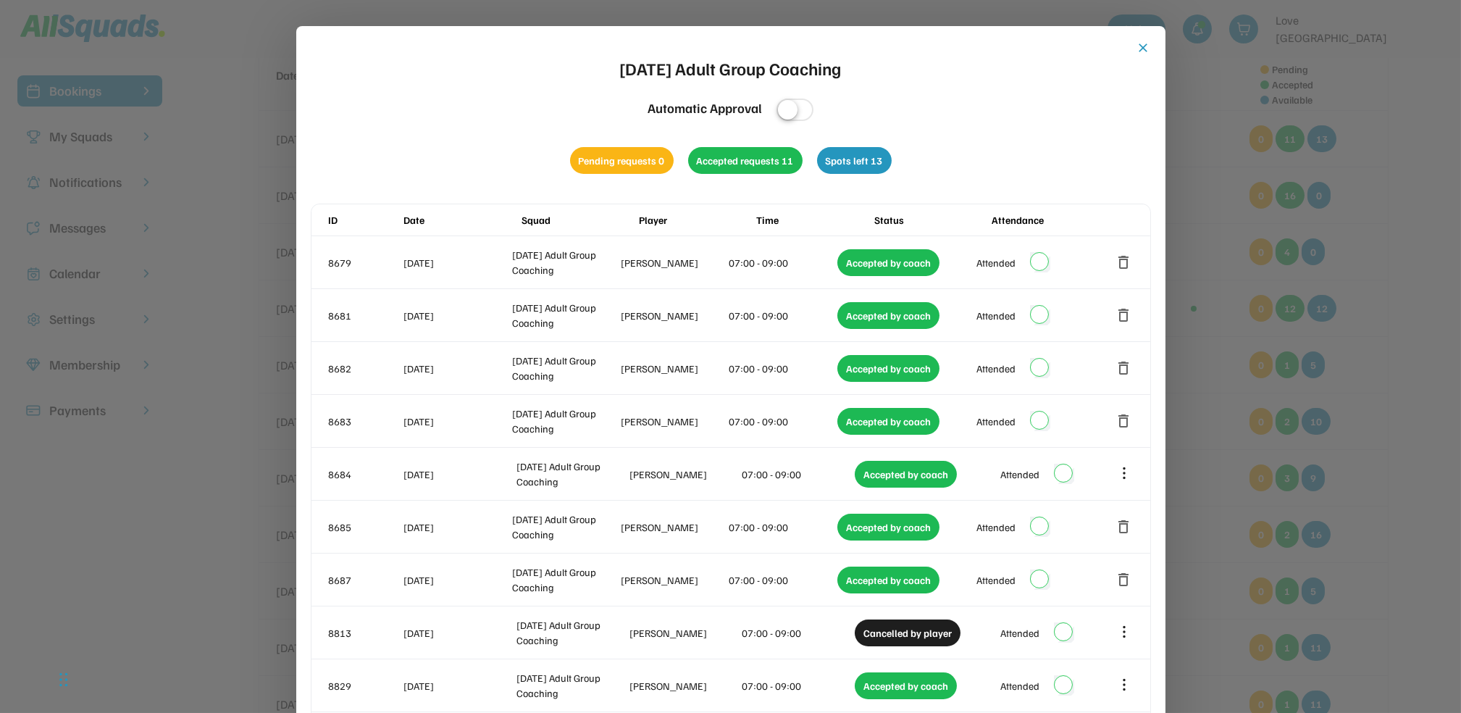
scroll to position [0, 0]
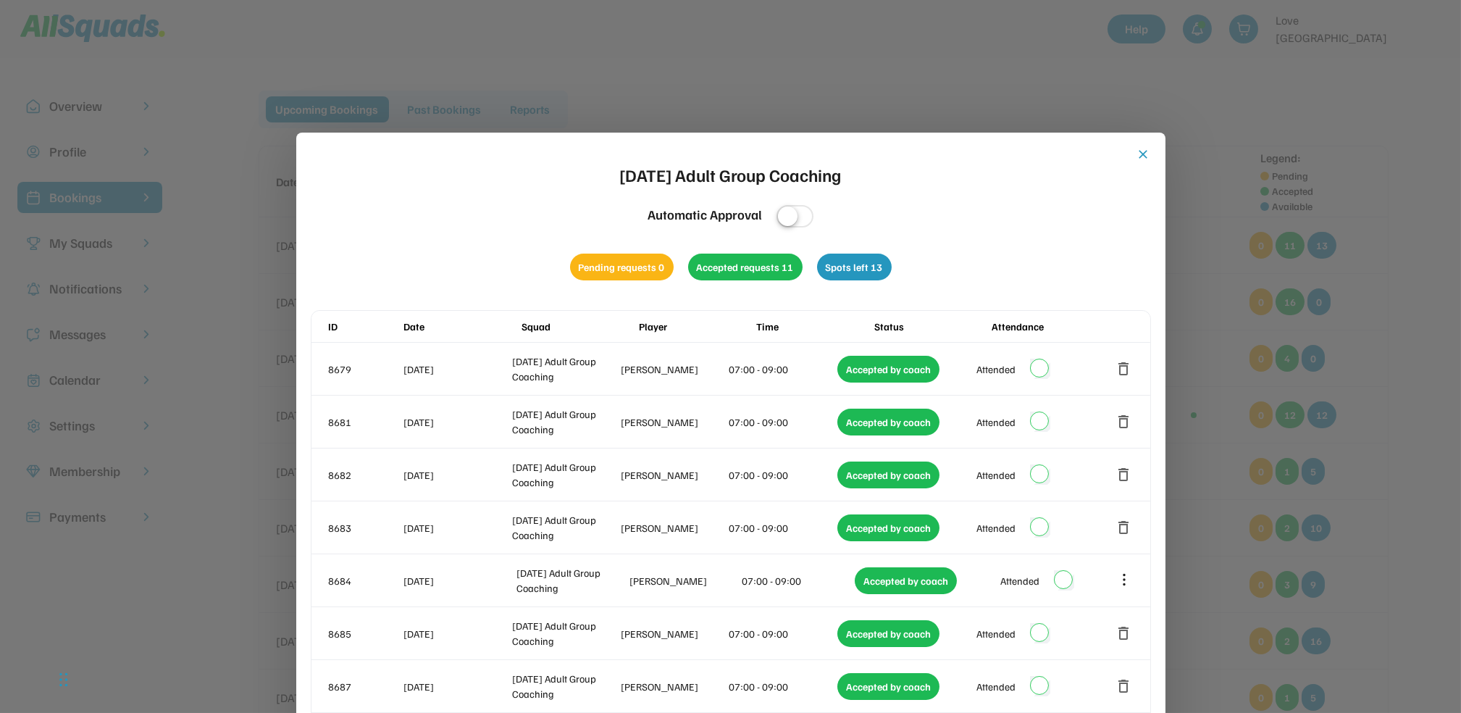
click at [1141, 148] on button "close" at bounding box center [1143, 154] width 14 height 14
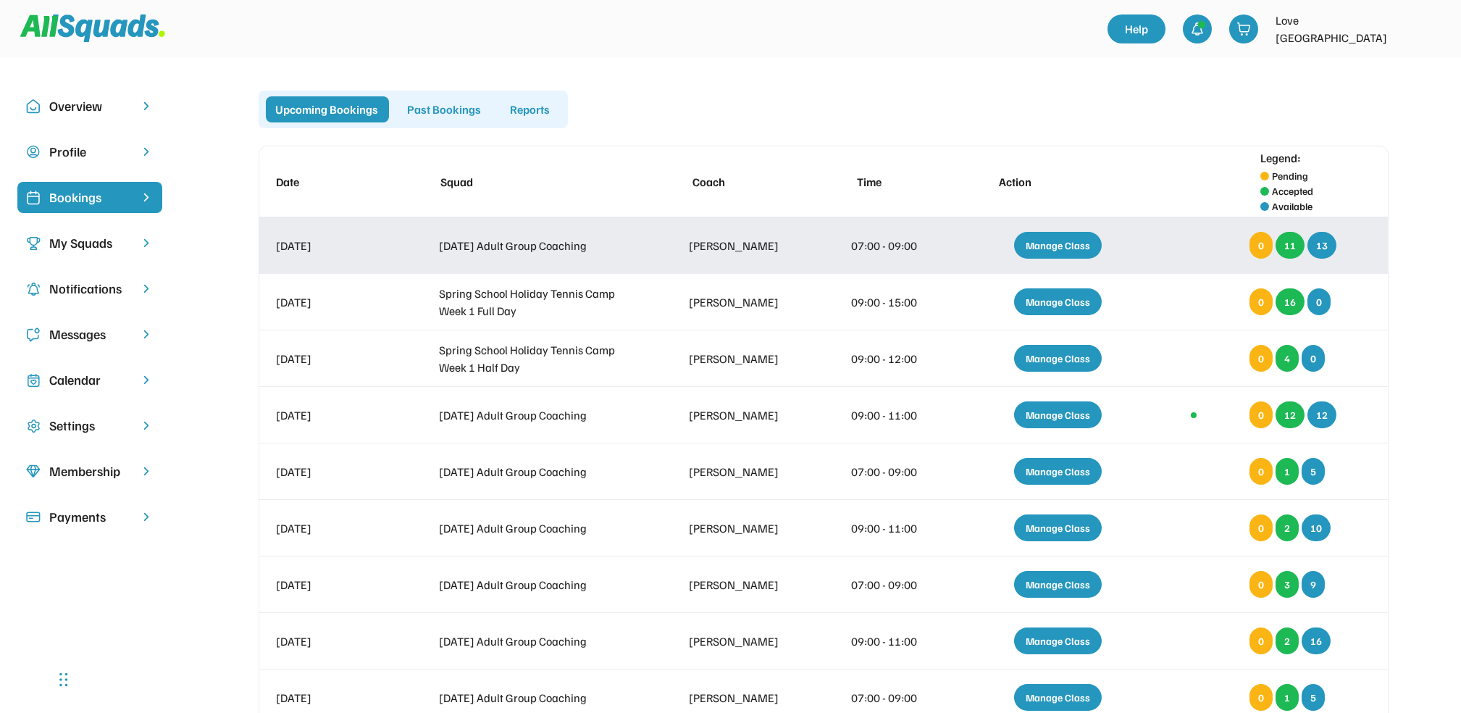
click at [1076, 242] on div "Manage Class" at bounding box center [1058, 245] width 88 height 27
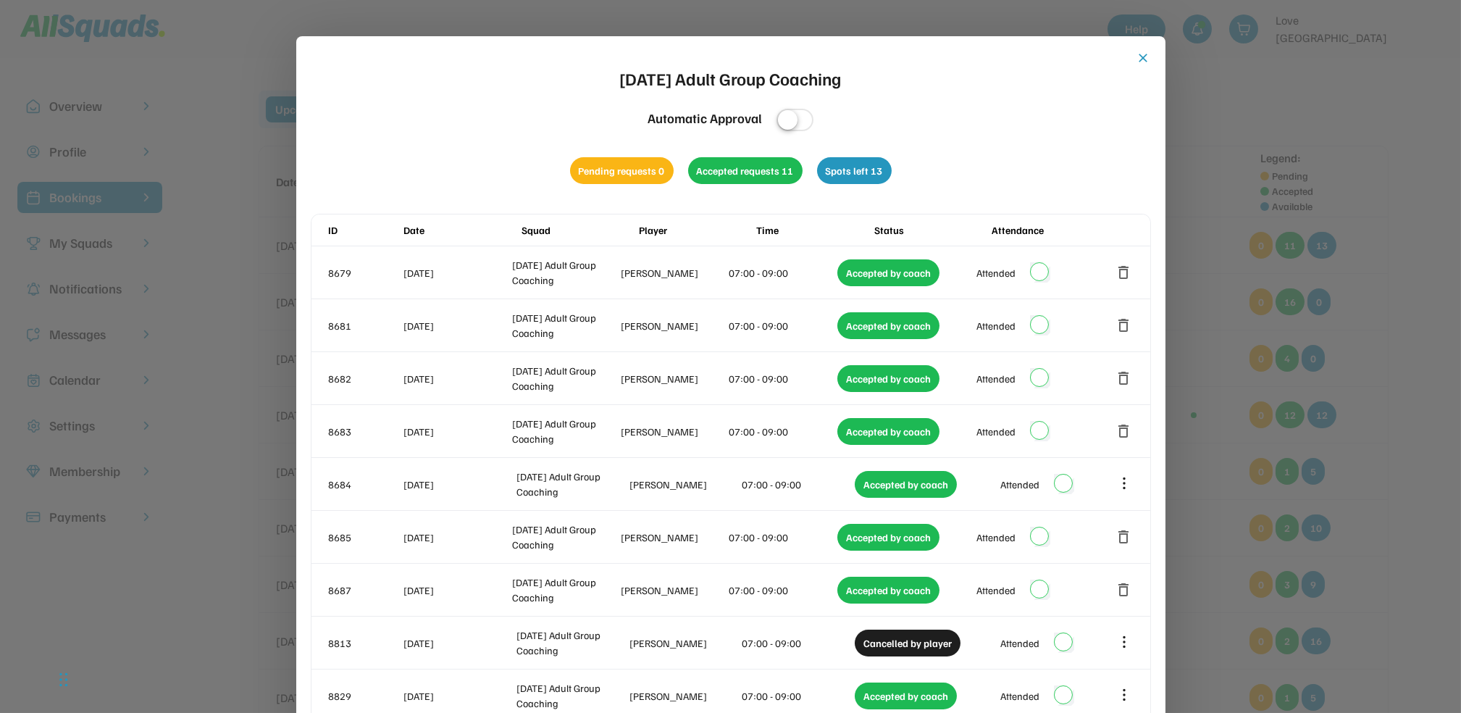
click at [1145, 54] on button "close" at bounding box center [1143, 58] width 14 height 14
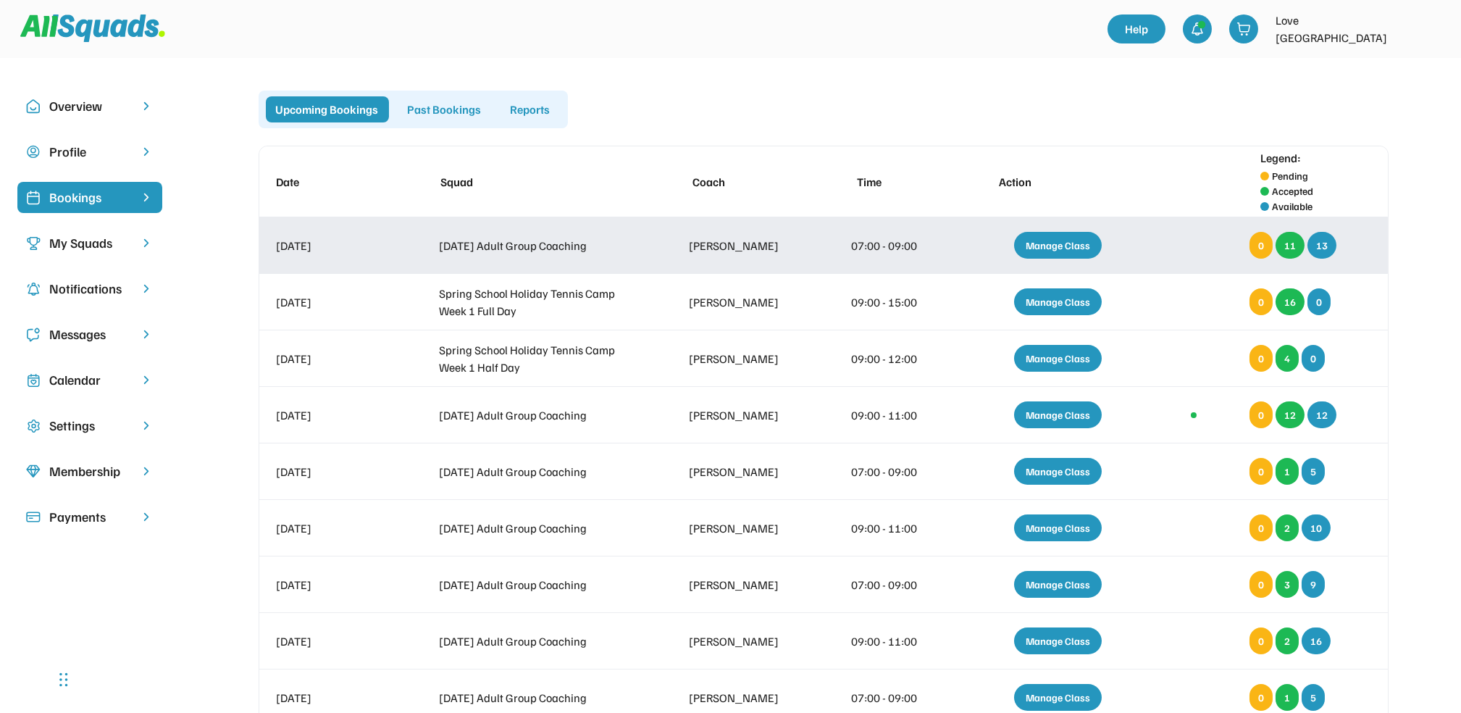
click at [1060, 238] on div "Manage Class" at bounding box center [1058, 245] width 88 height 27
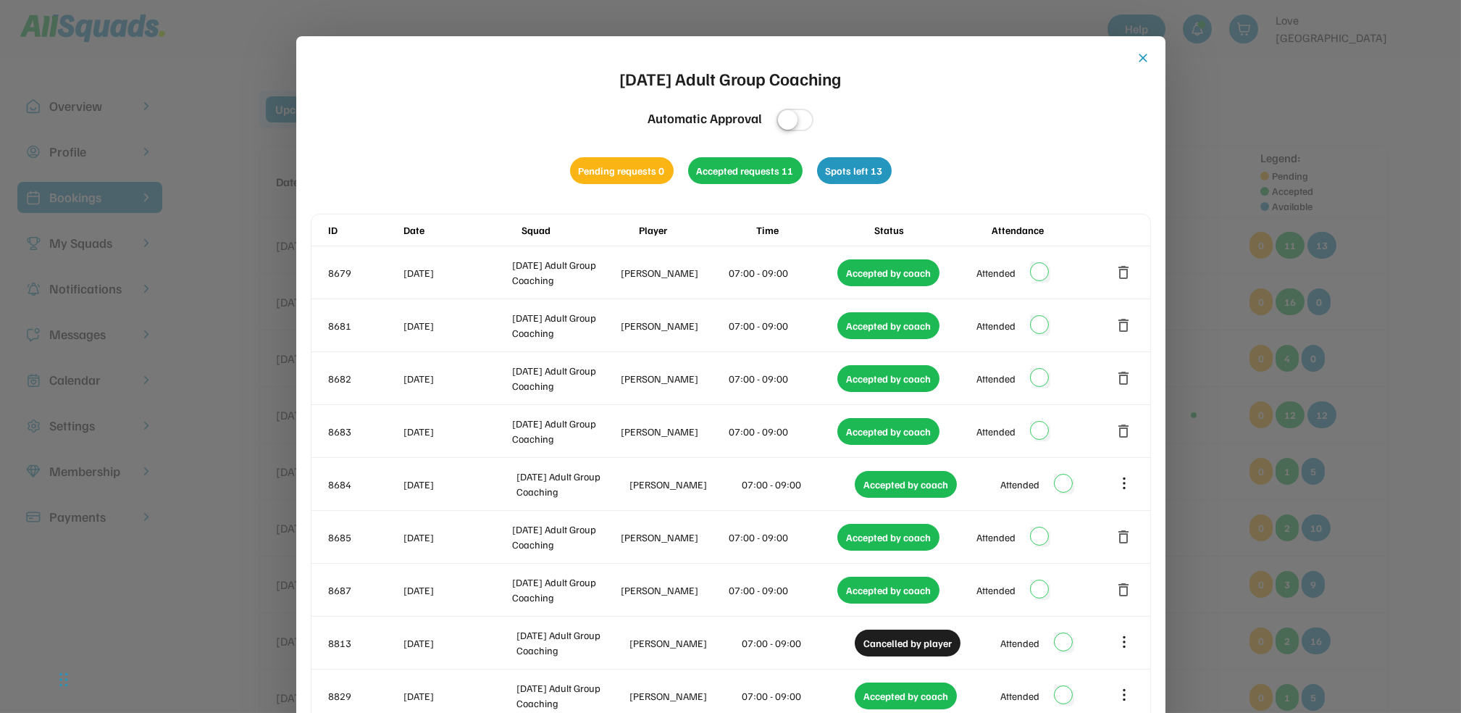
click at [1144, 51] on button "close" at bounding box center [1143, 58] width 14 height 14
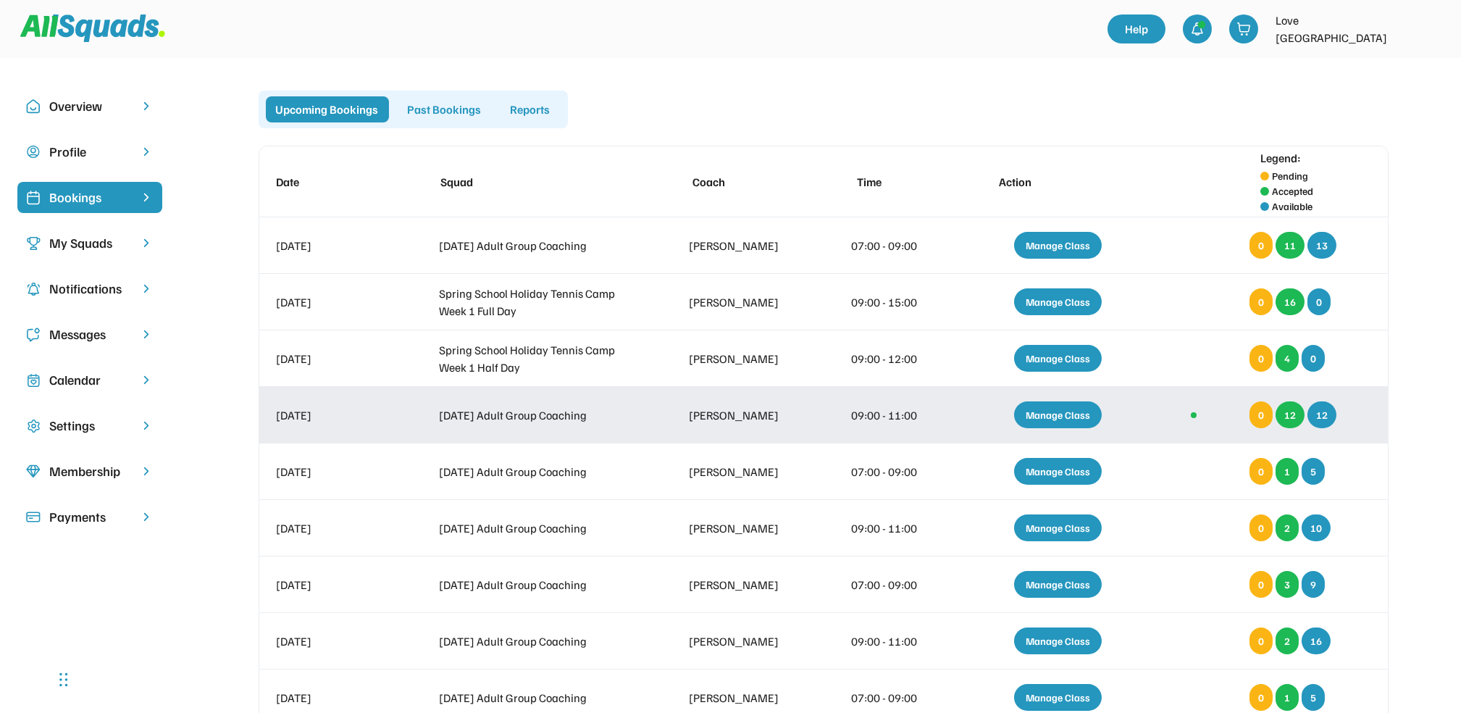
click at [1053, 404] on div "Manage Class" at bounding box center [1058, 414] width 88 height 27
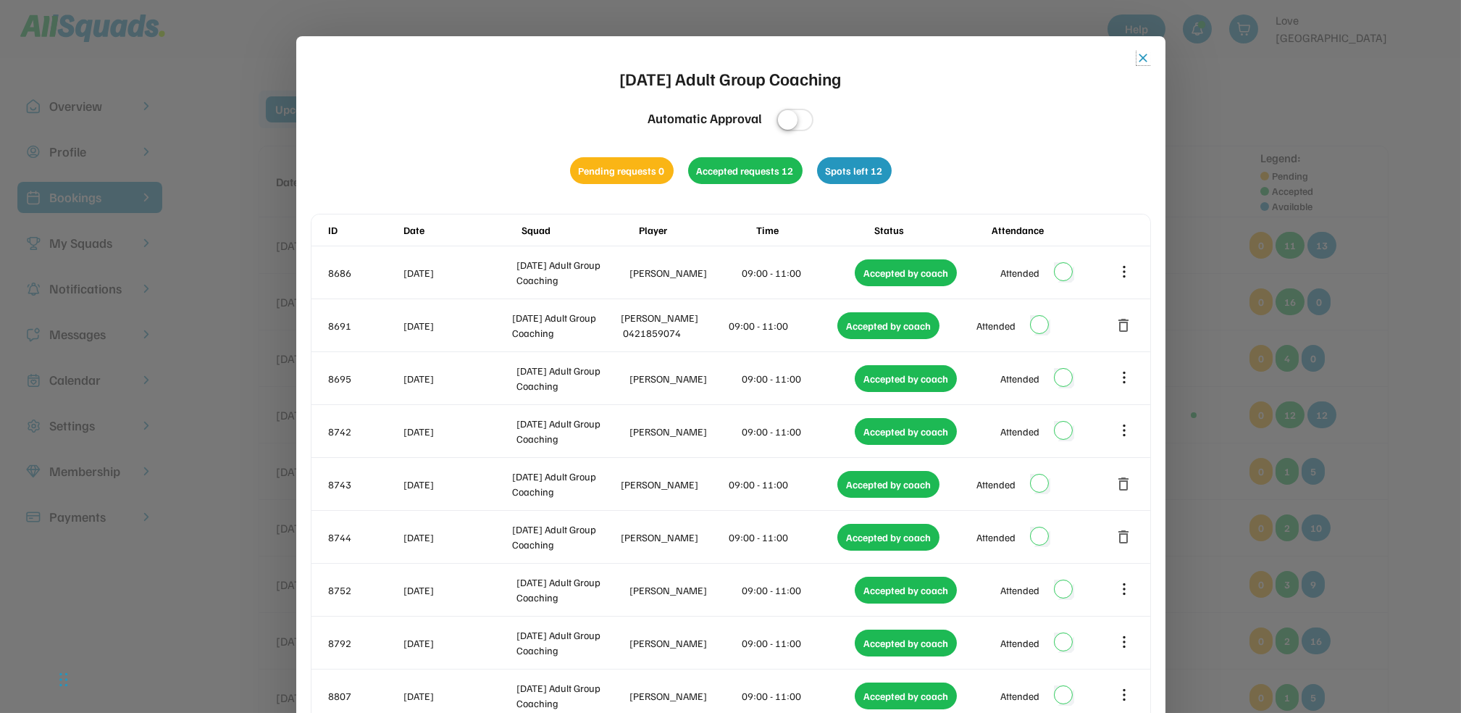
click at [1140, 55] on button "close" at bounding box center [1143, 58] width 14 height 14
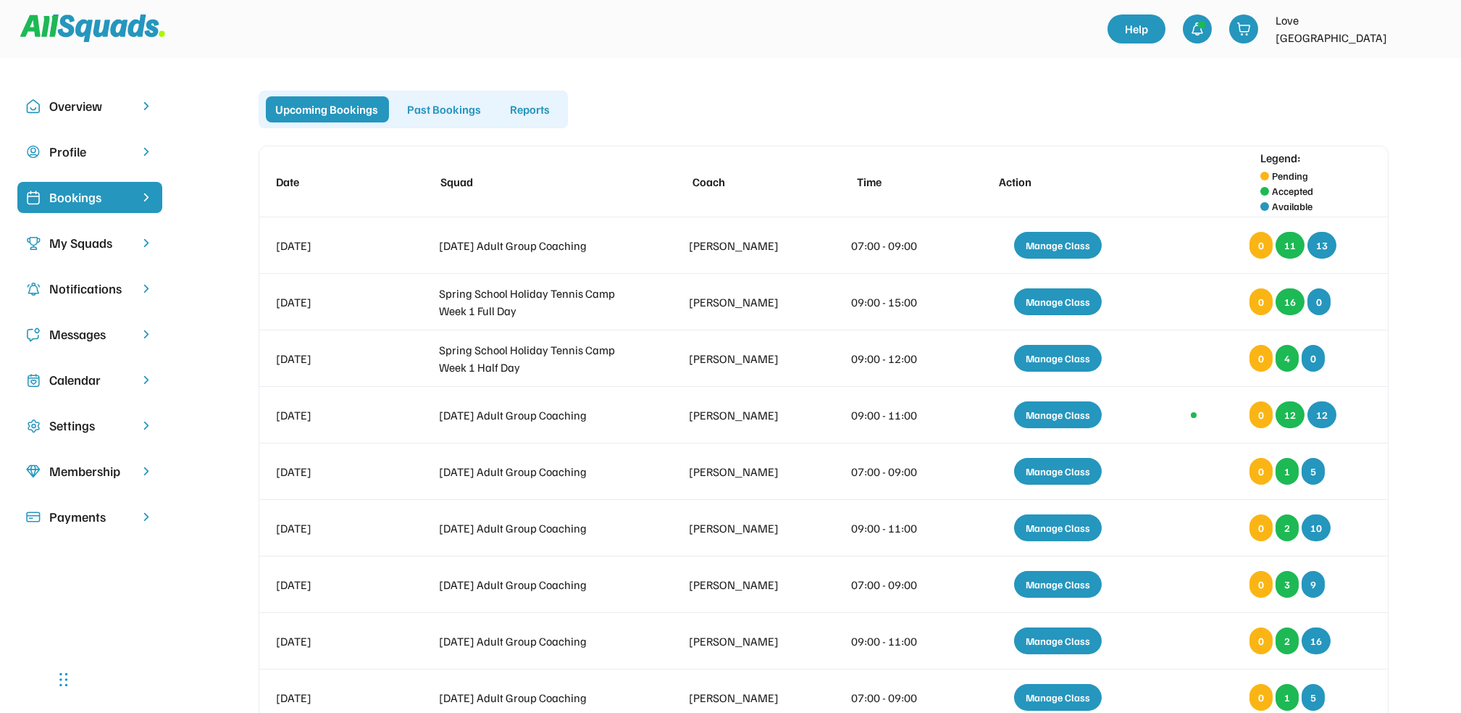
click at [448, 105] on div "Past Bookings" at bounding box center [445, 109] width 94 height 26
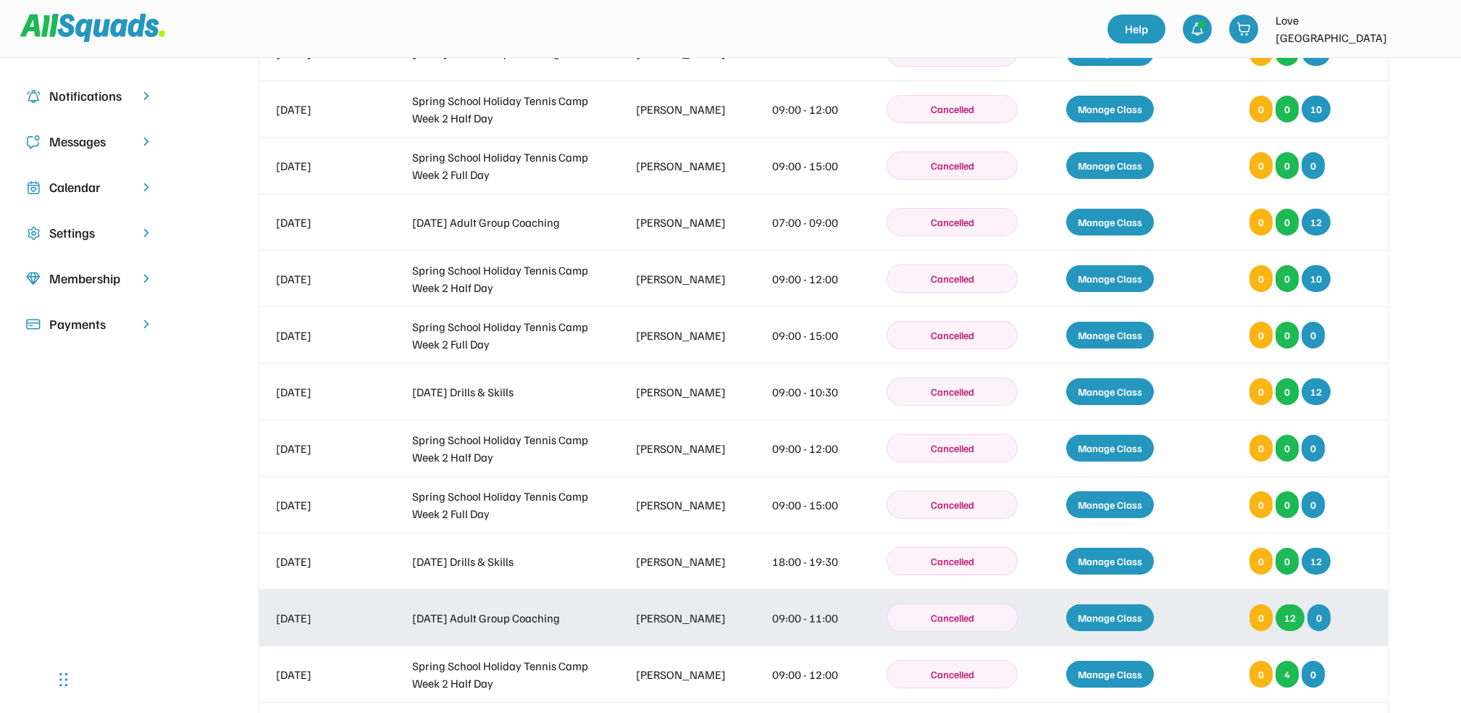
scroll to position [482, 0]
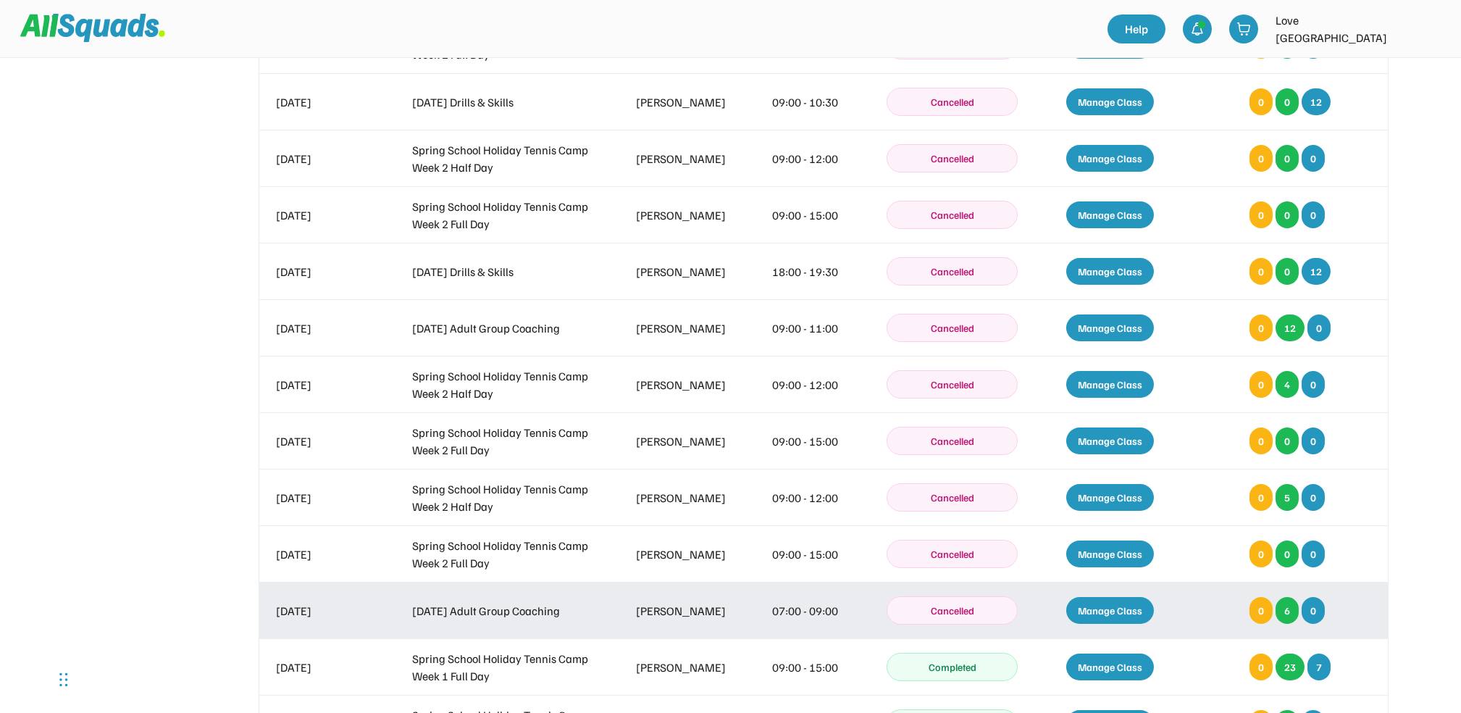
click at [1101, 605] on div "Manage Class" at bounding box center [1110, 610] width 88 height 27
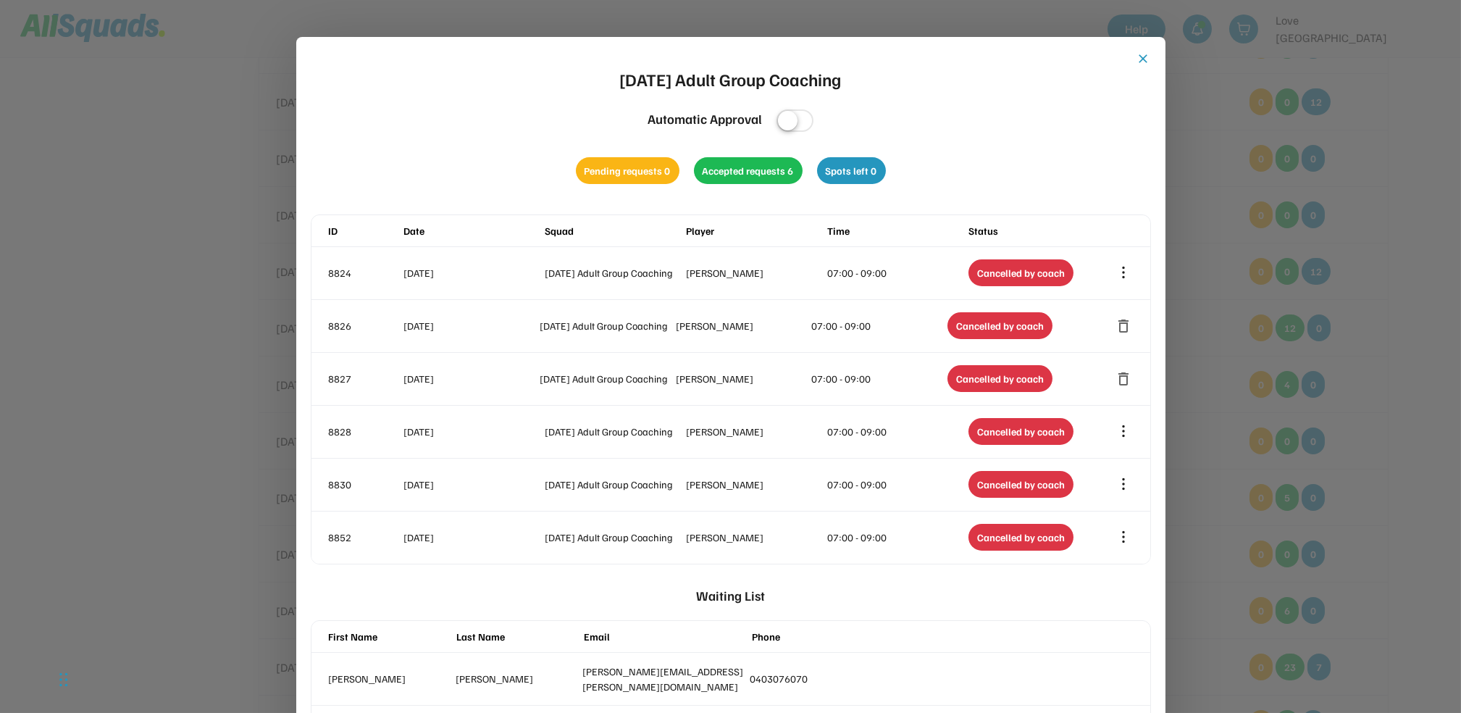
click at [1138, 54] on button "close" at bounding box center [1143, 58] width 14 height 14
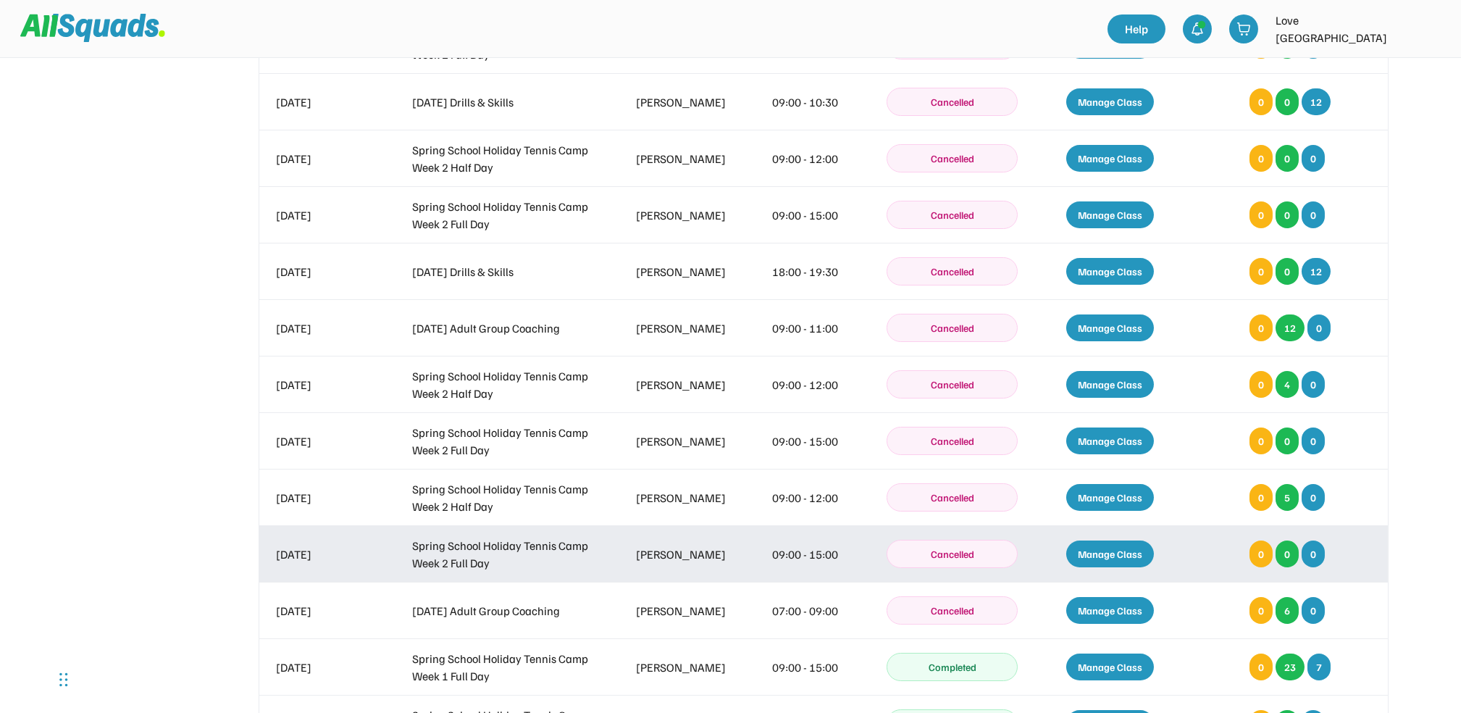
click at [1131, 547] on div "Manage Class" at bounding box center [1110, 553] width 88 height 27
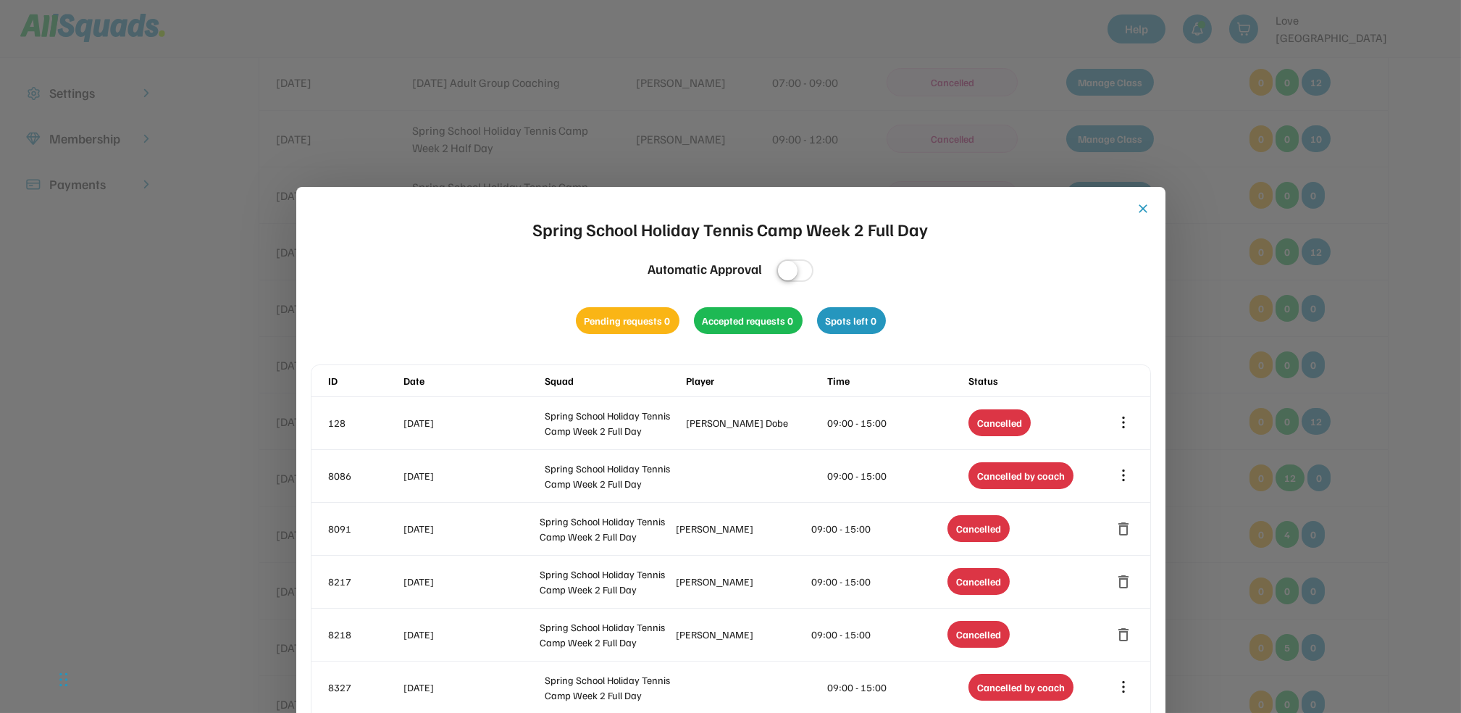
scroll to position [193, 0]
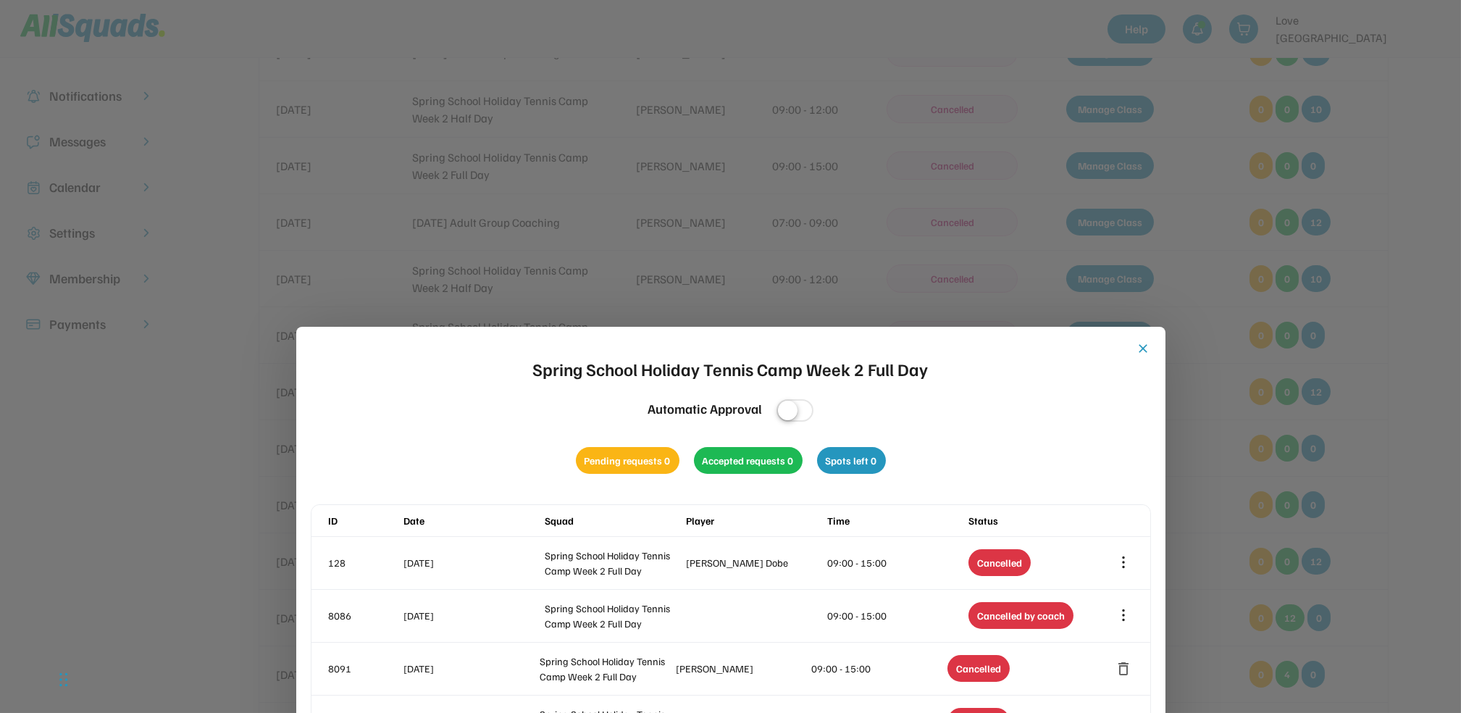
click at [1141, 345] on button "close" at bounding box center [1143, 348] width 14 height 14
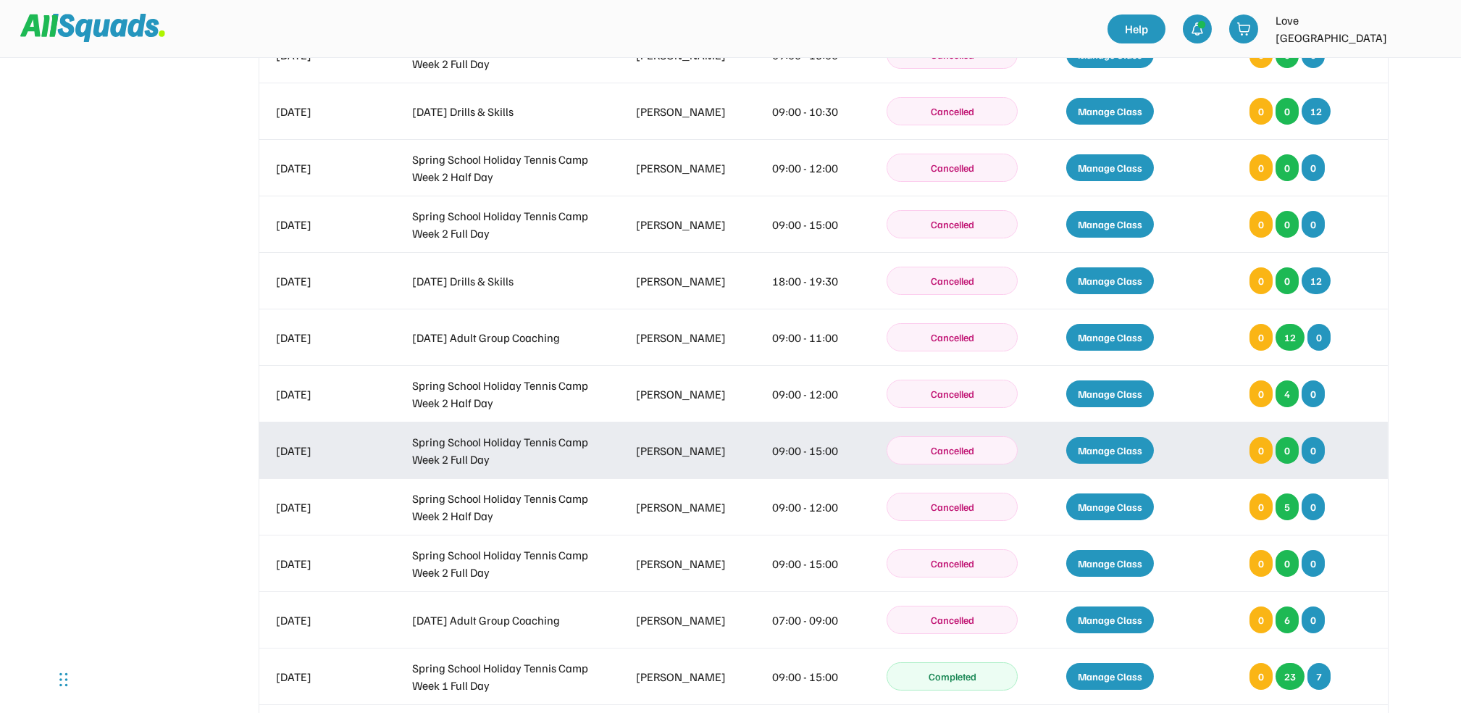
scroll to position [482, 0]
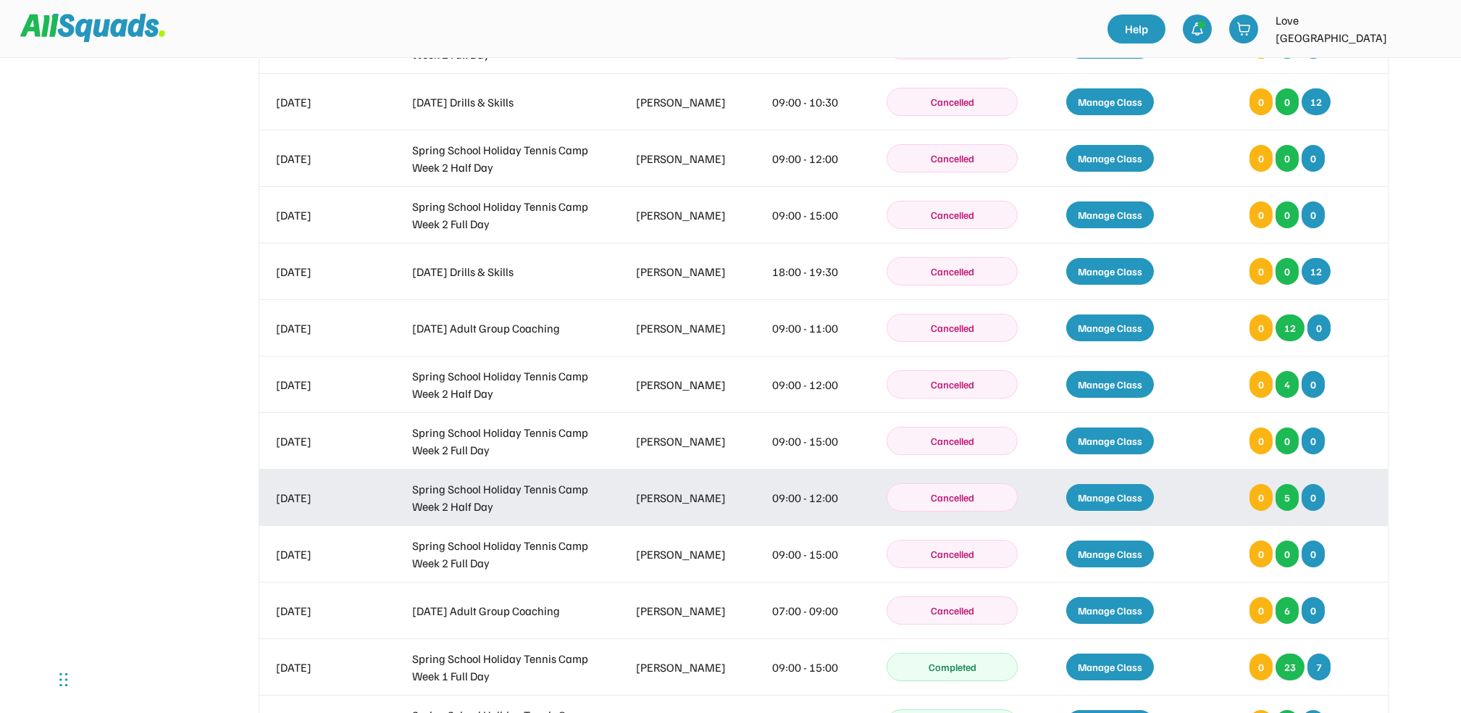
click at [1098, 489] on div "Manage Class" at bounding box center [1110, 497] width 88 height 27
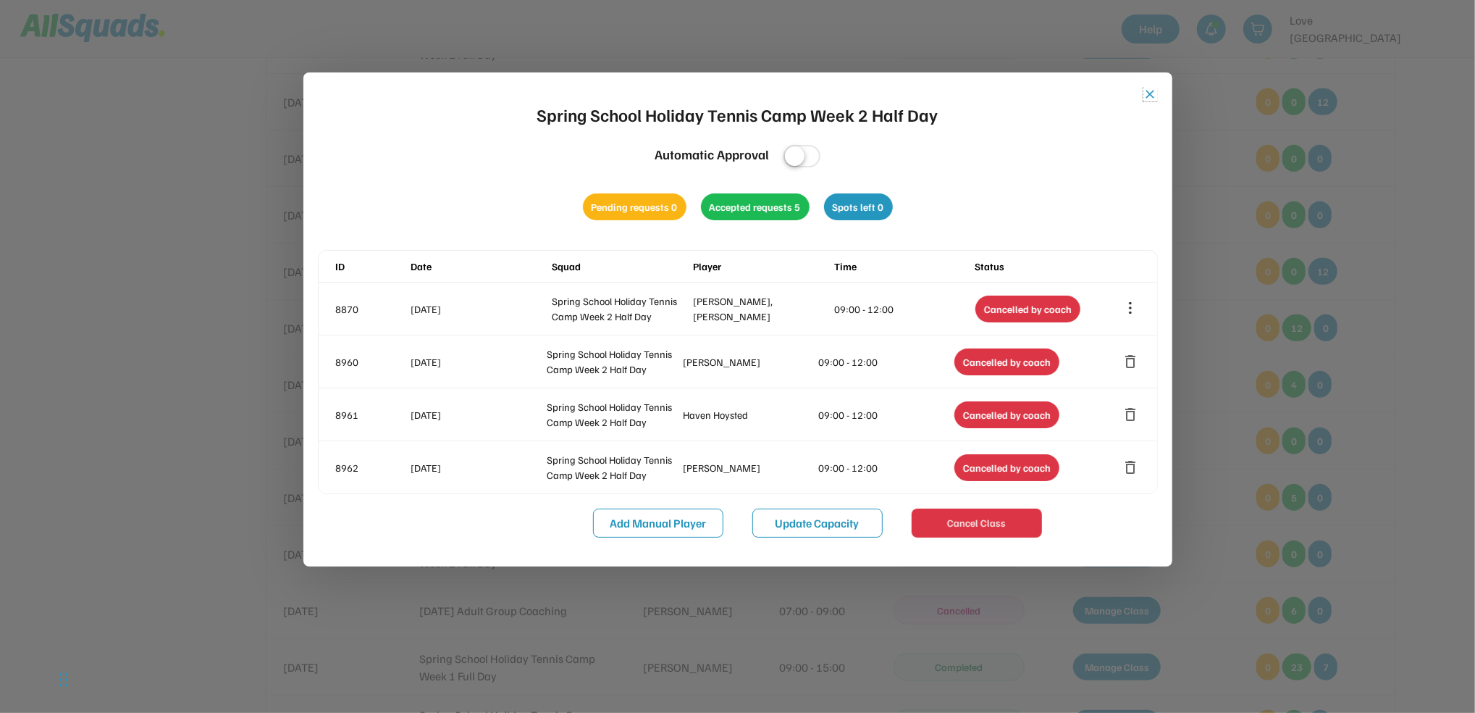
click at [1147, 93] on button "close" at bounding box center [1151, 94] width 14 height 14
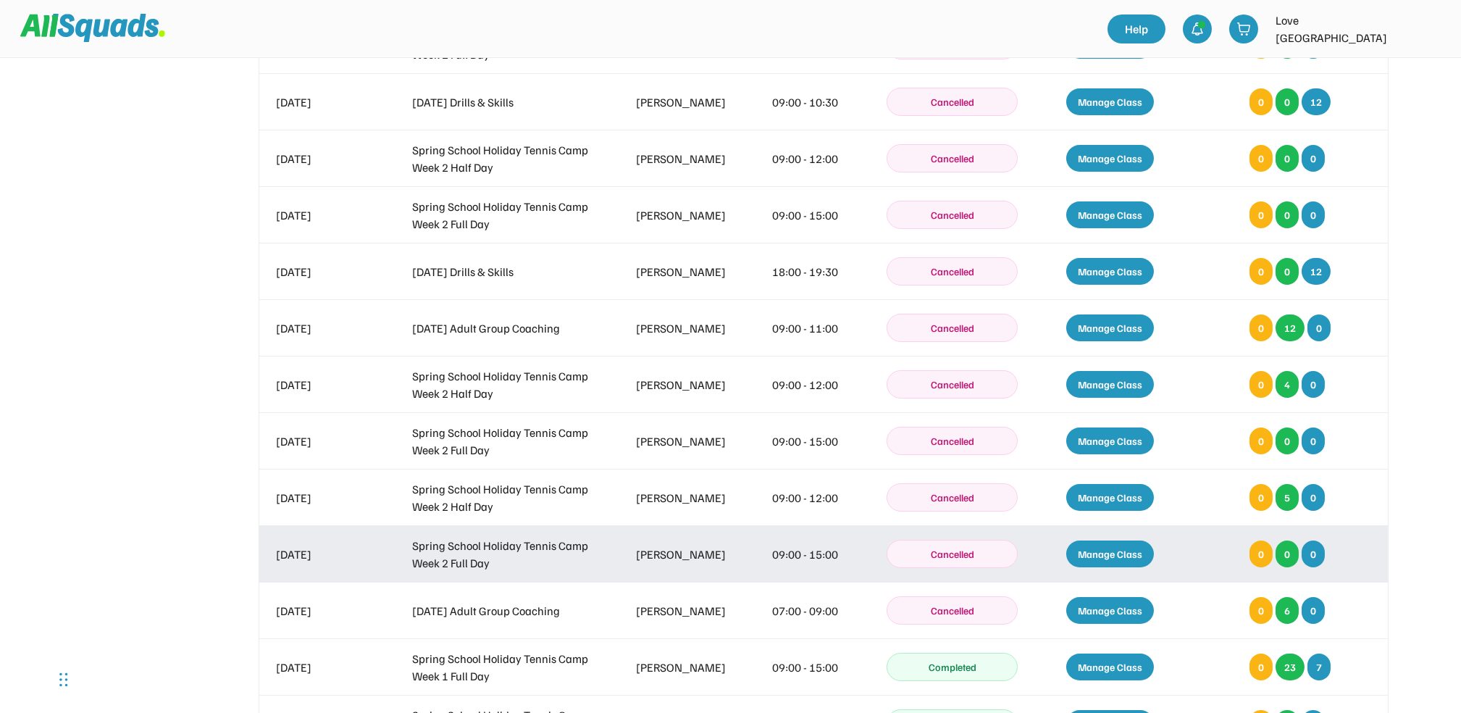
click at [1105, 553] on div "Manage Class" at bounding box center [1110, 553] width 88 height 27
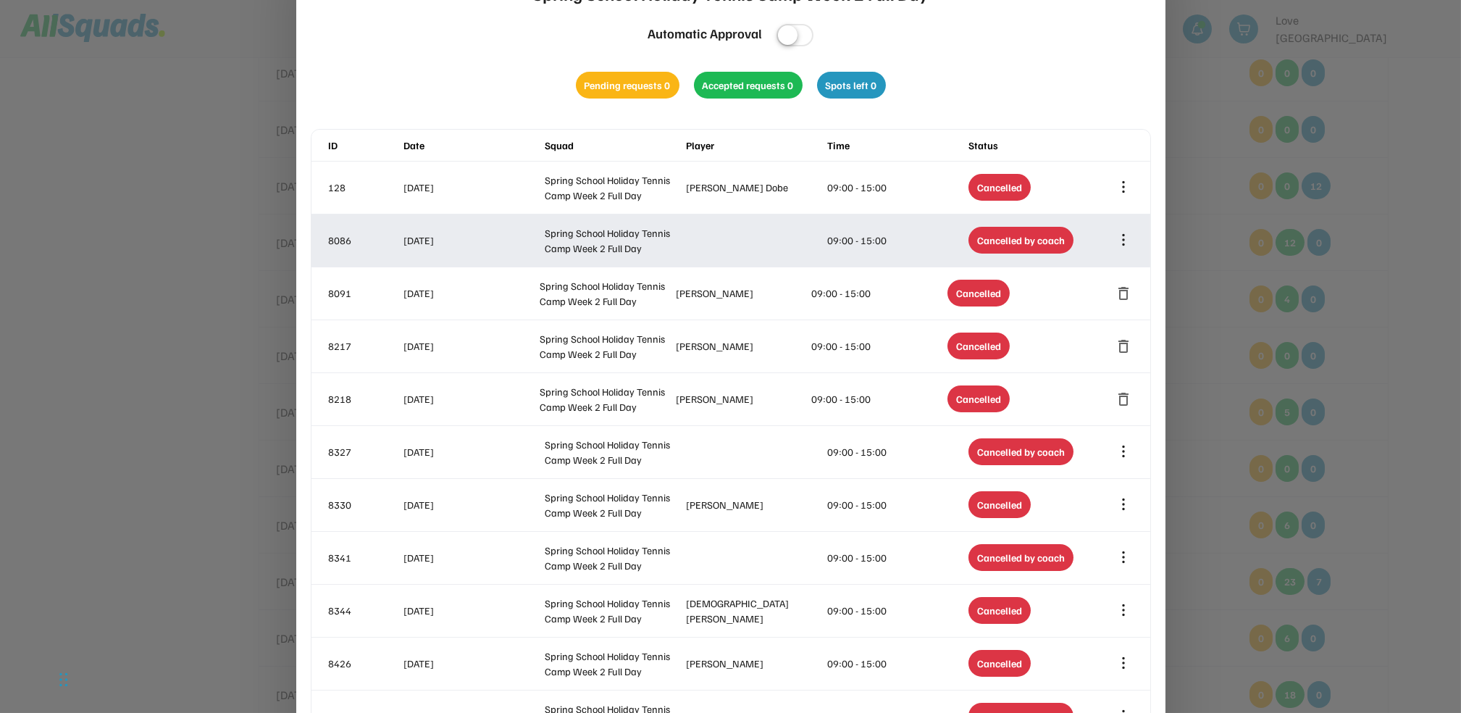
scroll to position [290, 0]
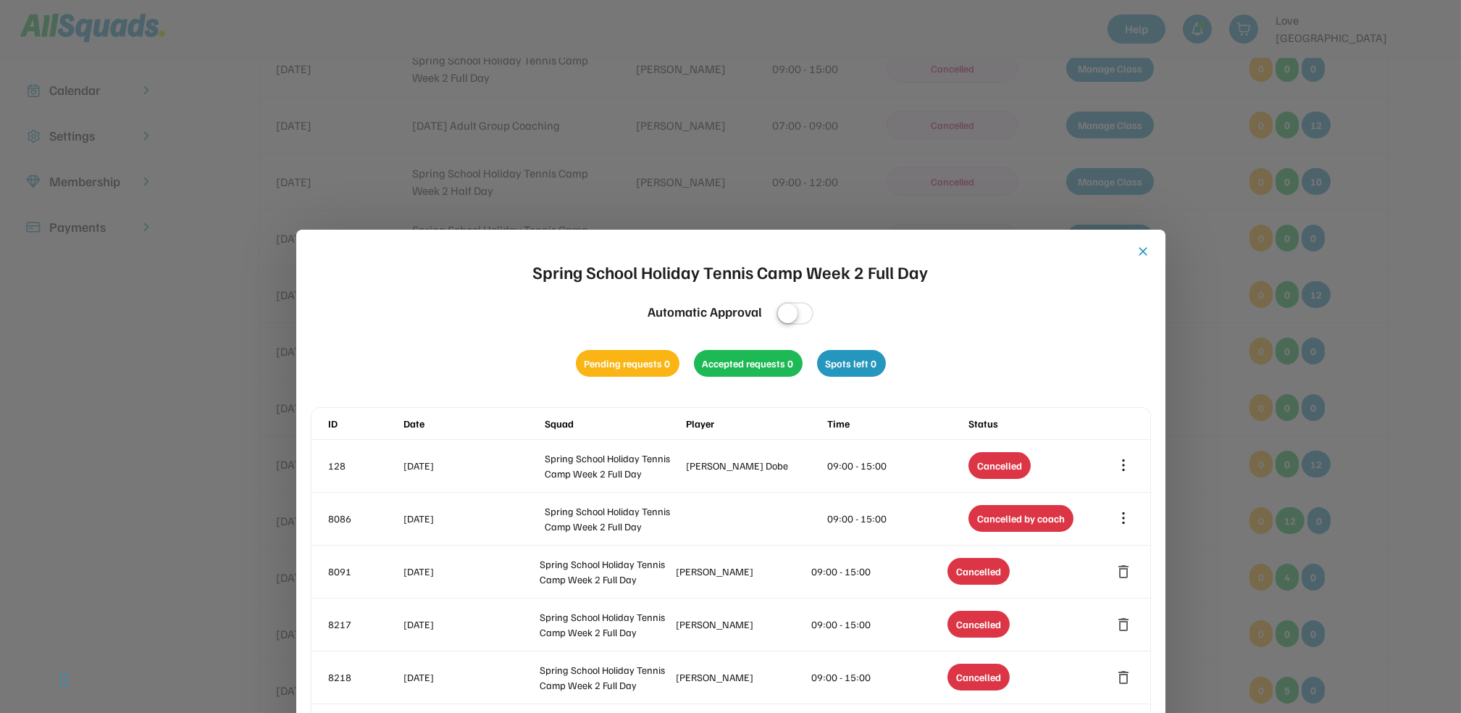
click at [1141, 246] on button "close" at bounding box center [1143, 251] width 14 height 14
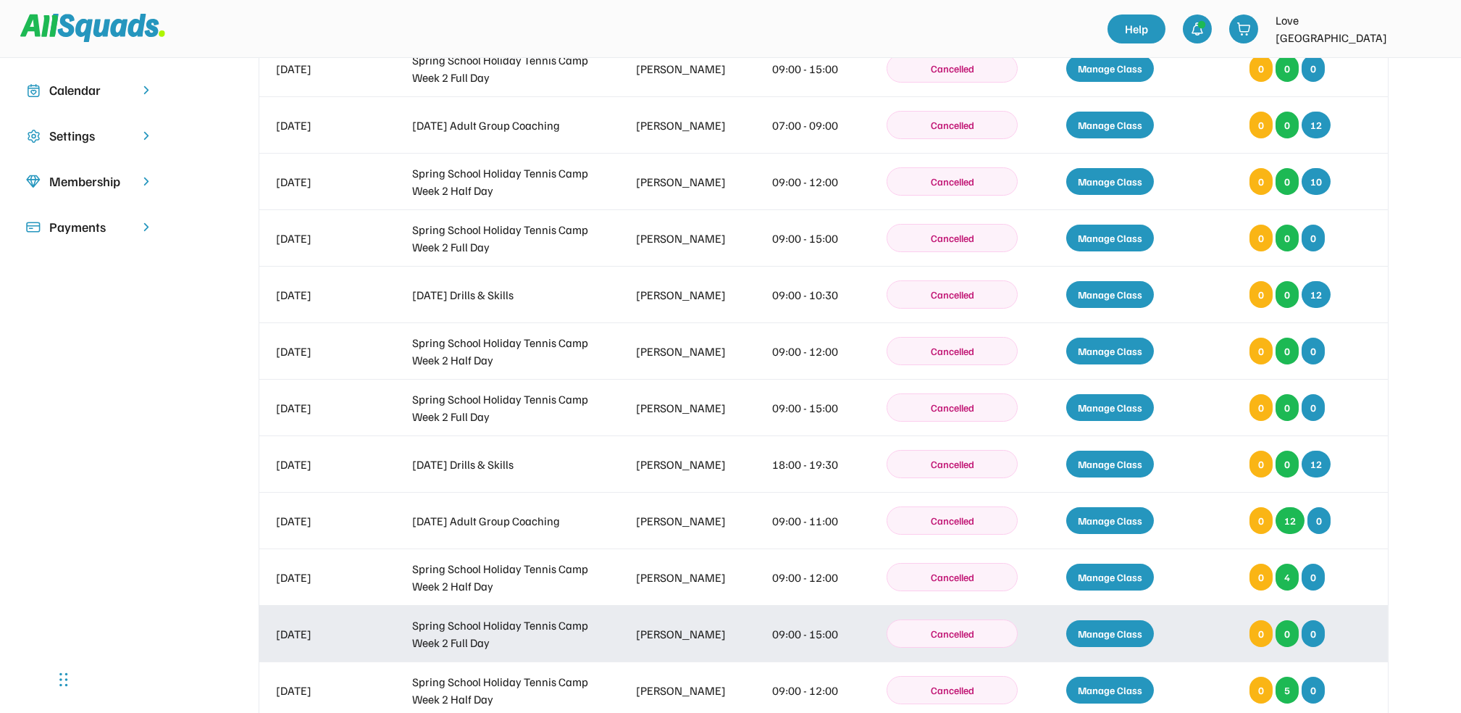
click at [1110, 626] on div "Manage Class" at bounding box center [1110, 633] width 88 height 27
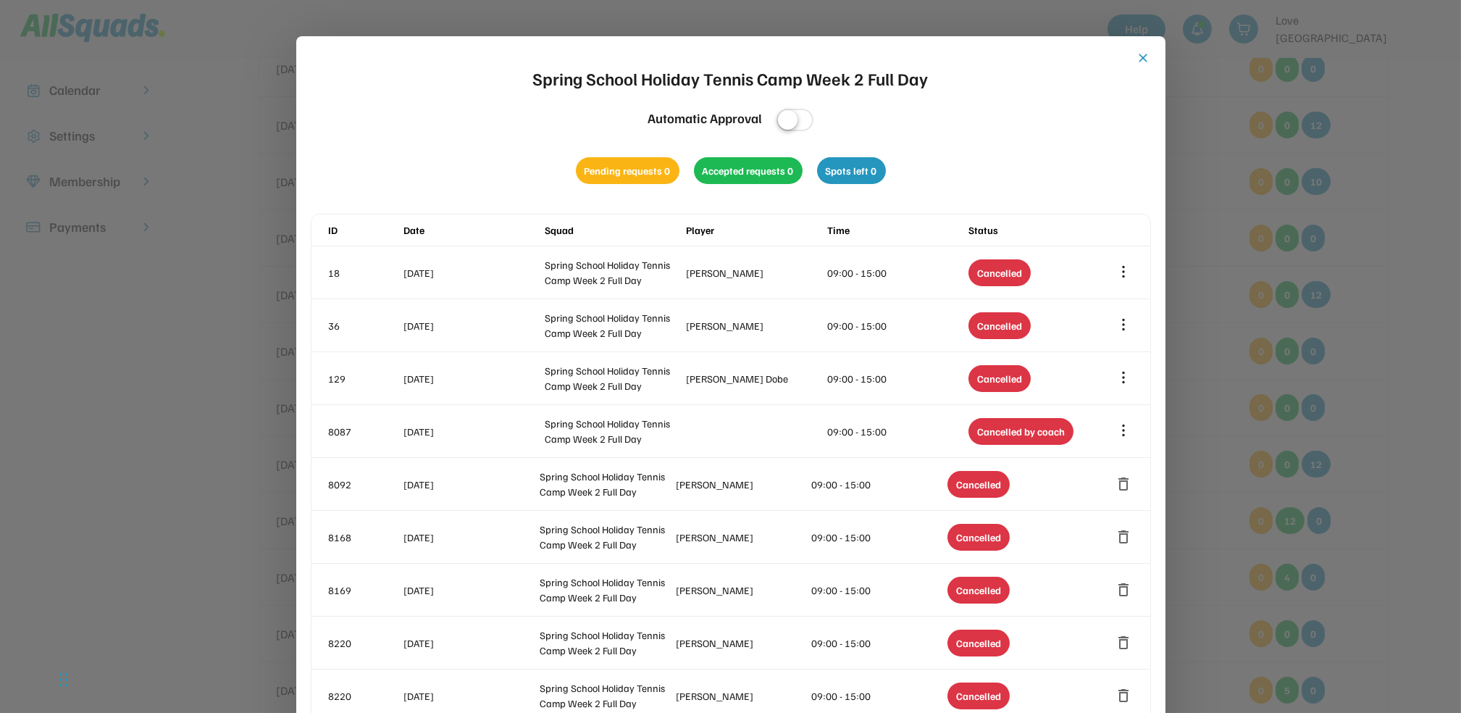
click at [1139, 56] on button "close" at bounding box center [1143, 58] width 14 height 14
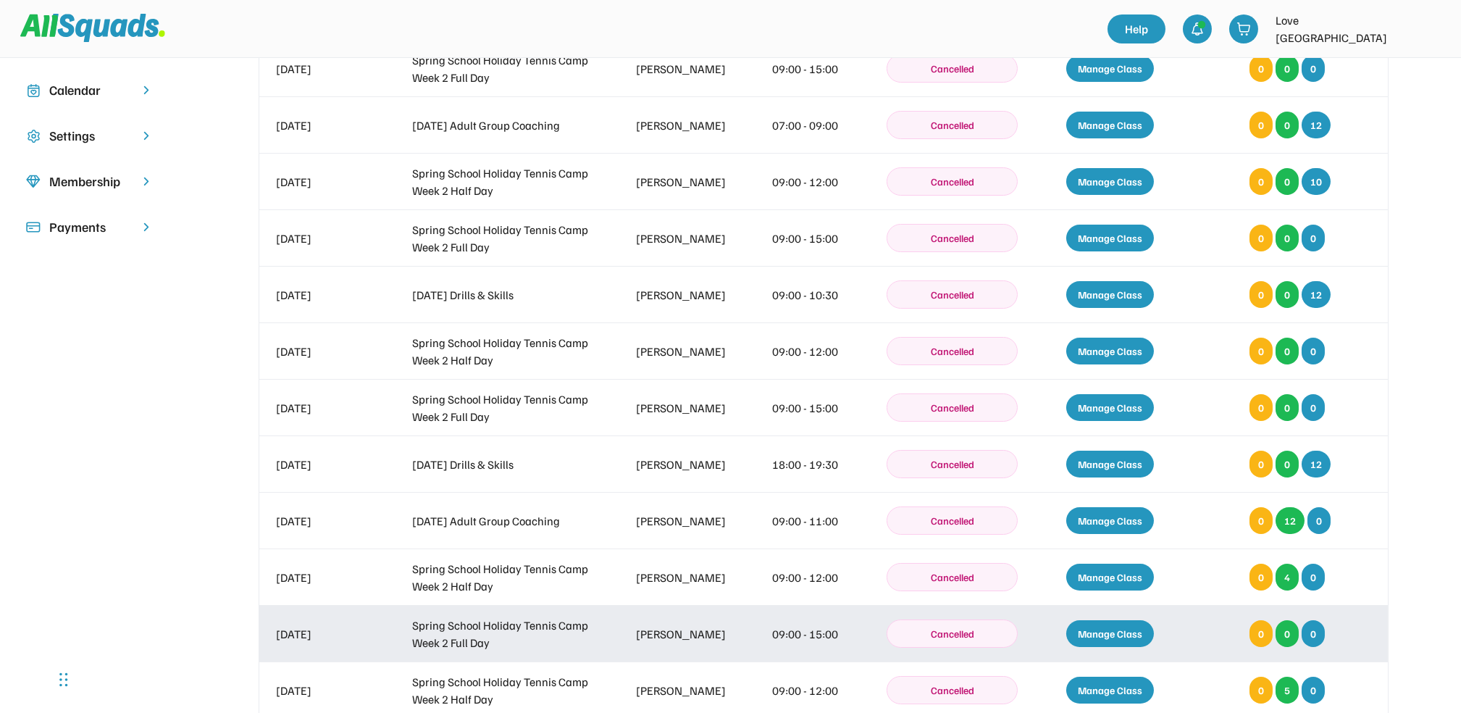
scroll to position [579, 0]
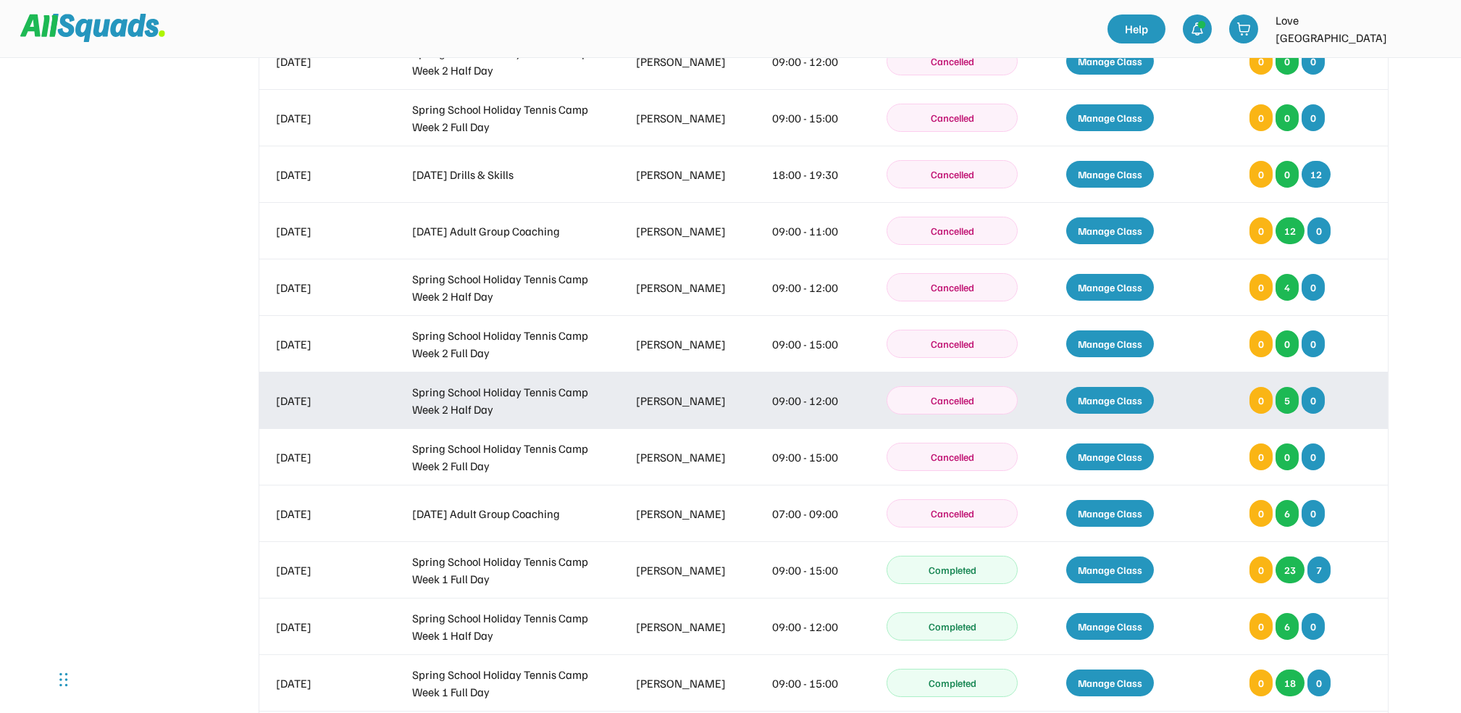
click at [1126, 393] on div "Manage Class" at bounding box center [1110, 400] width 88 height 27
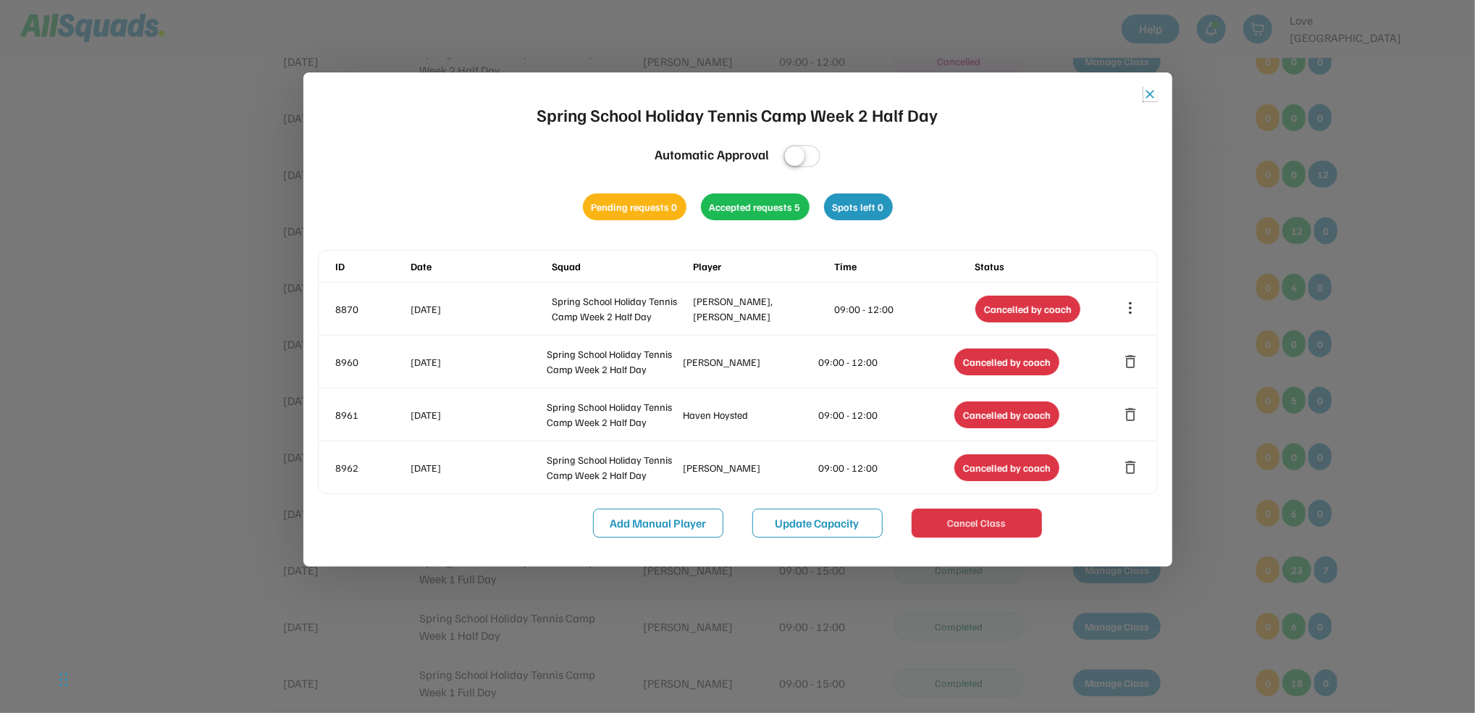
click at [1150, 91] on button "close" at bounding box center [1151, 94] width 14 height 14
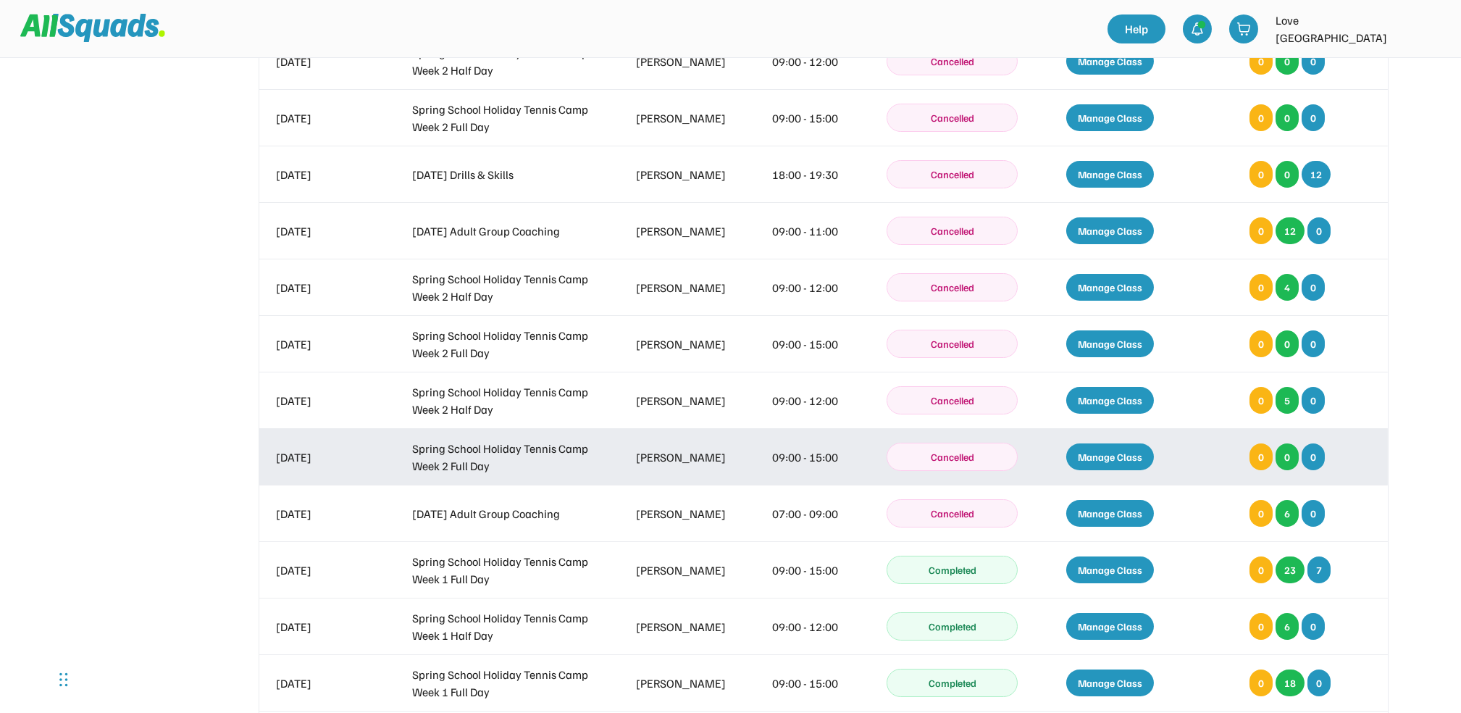
click at [1118, 458] on div "Manage Class" at bounding box center [1110, 456] width 88 height 27
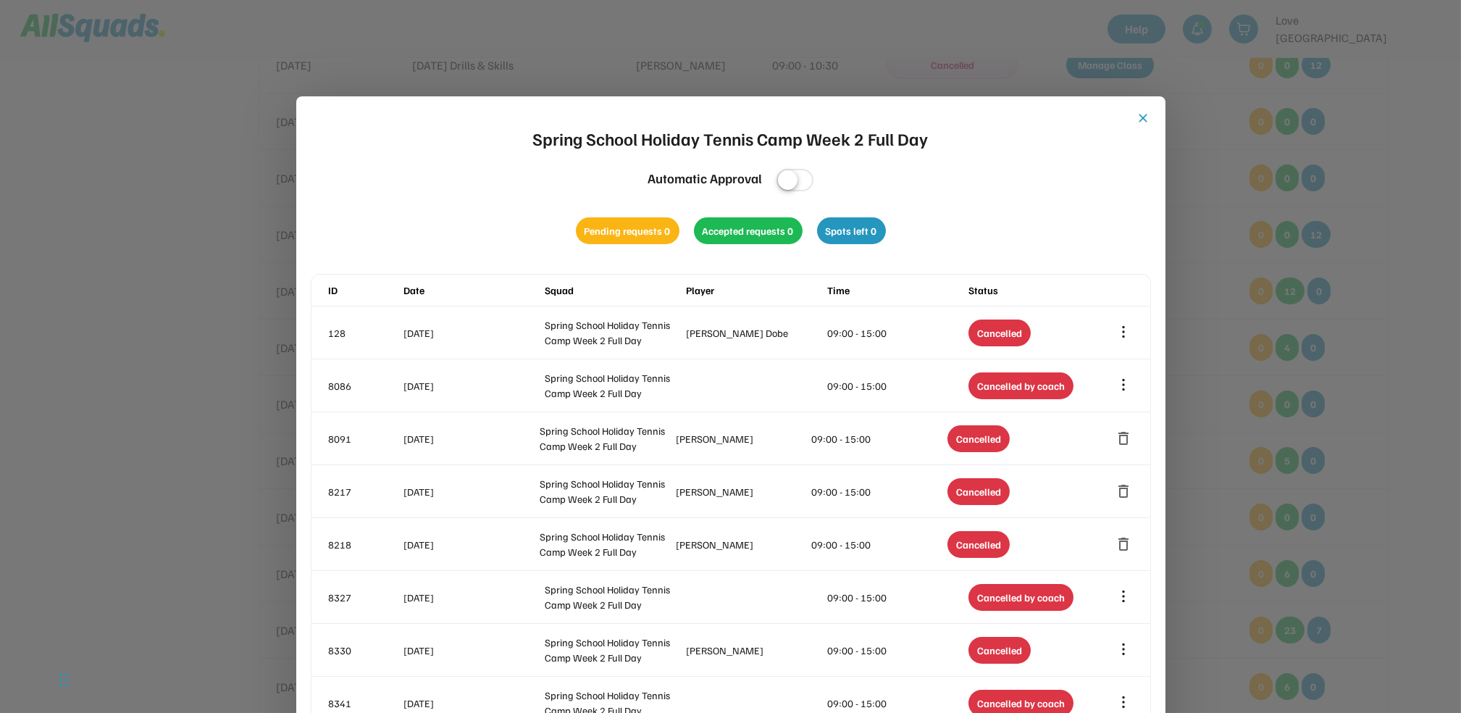
scroll to position [386, 0]
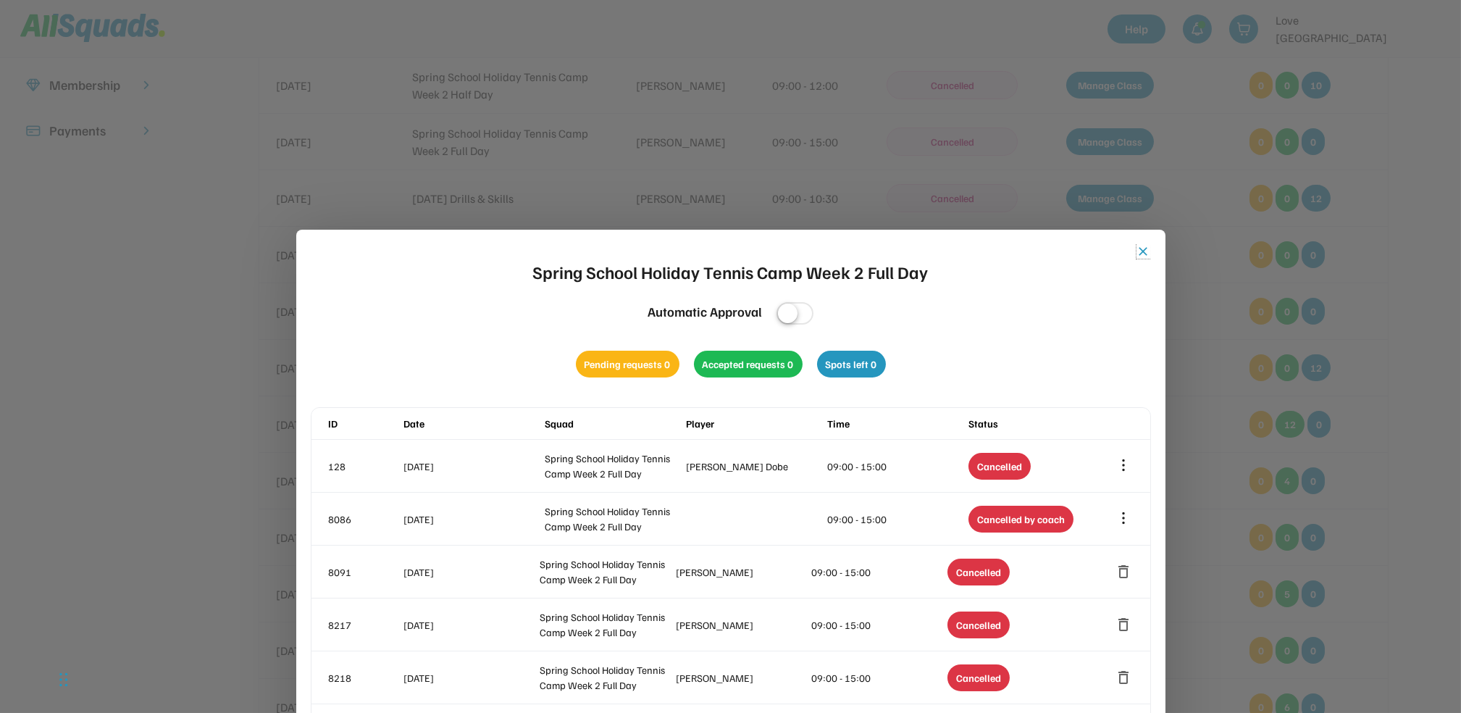
click at [1141, 244] on button "close" at bounding box center [1143, 251] width 14 height 14
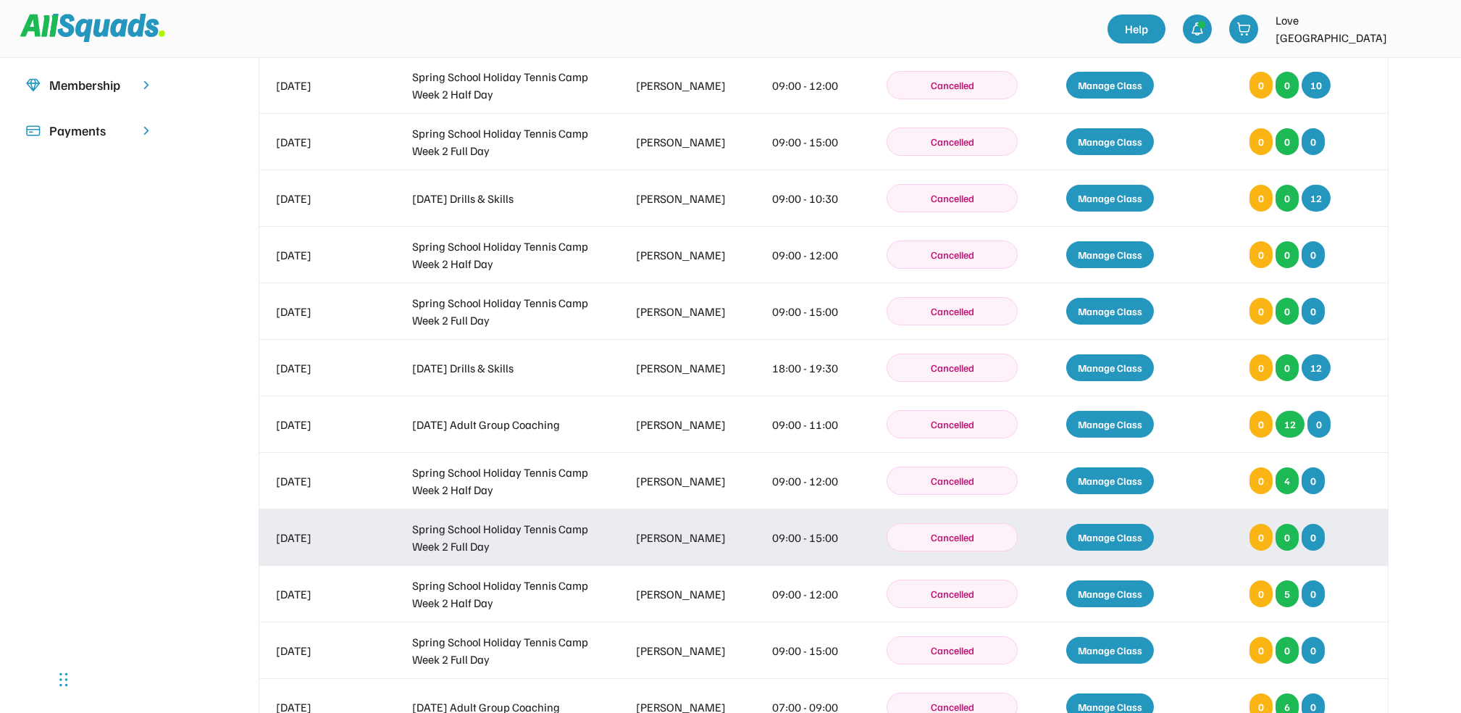
click at [1097, 533] on div "Manage Class" at bounding box center [1110, 537] width 88 height 27
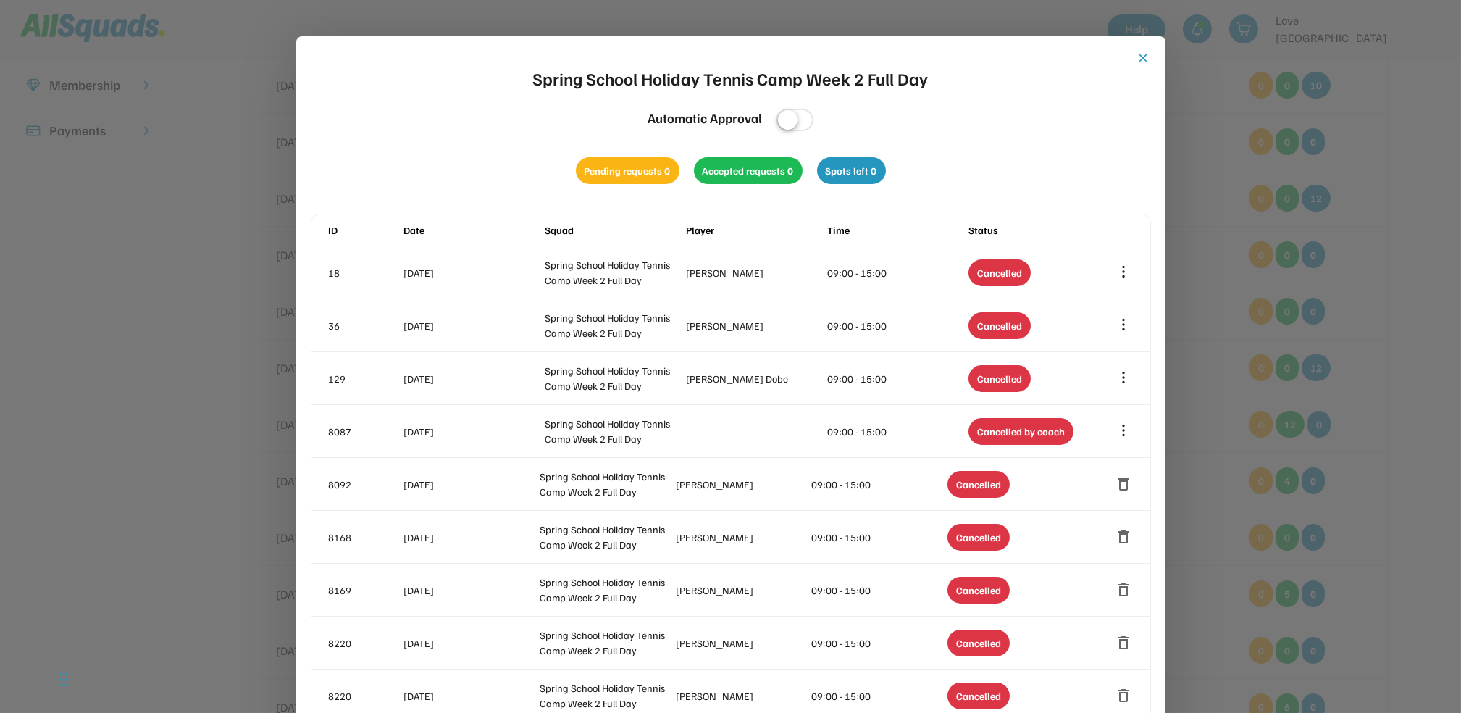
click at [1142, 59] on button "close" at bounding box center [1143, 58] width 14 height 14
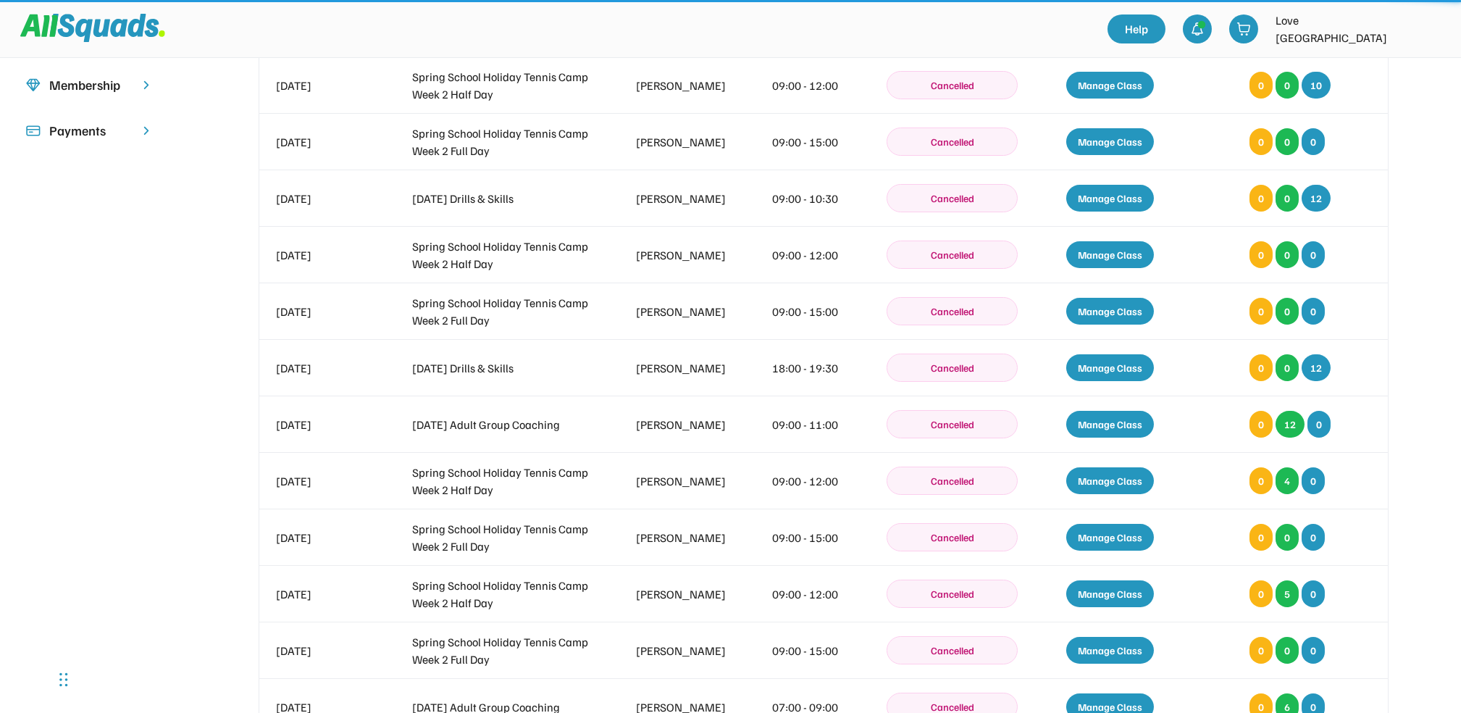
click at [1139, 56] on div "Help Love Tennis Pizzey Park" at bounding box center [730, 29] width 1461 height 58
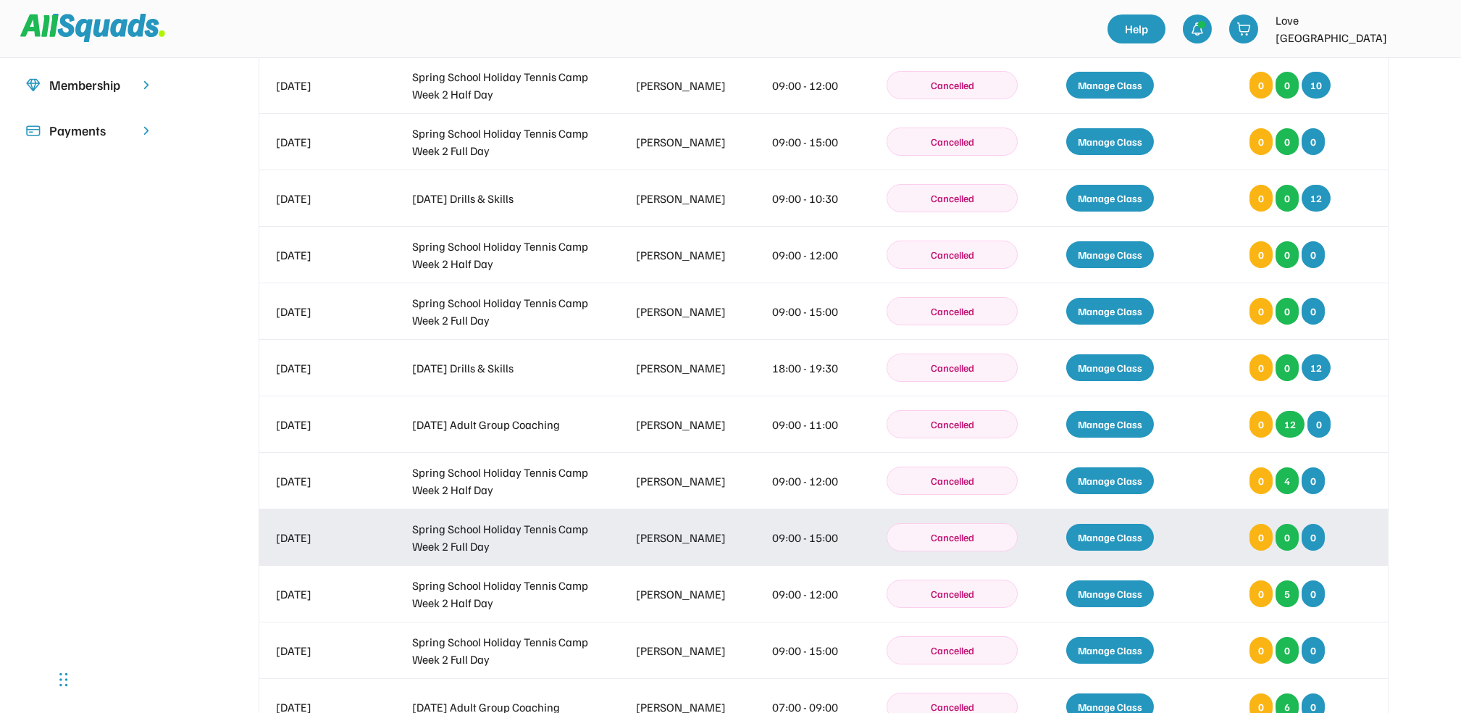
click at [1118, 537] on div "Manage Class" at bounding box center [1110, 537] width 88 height 27
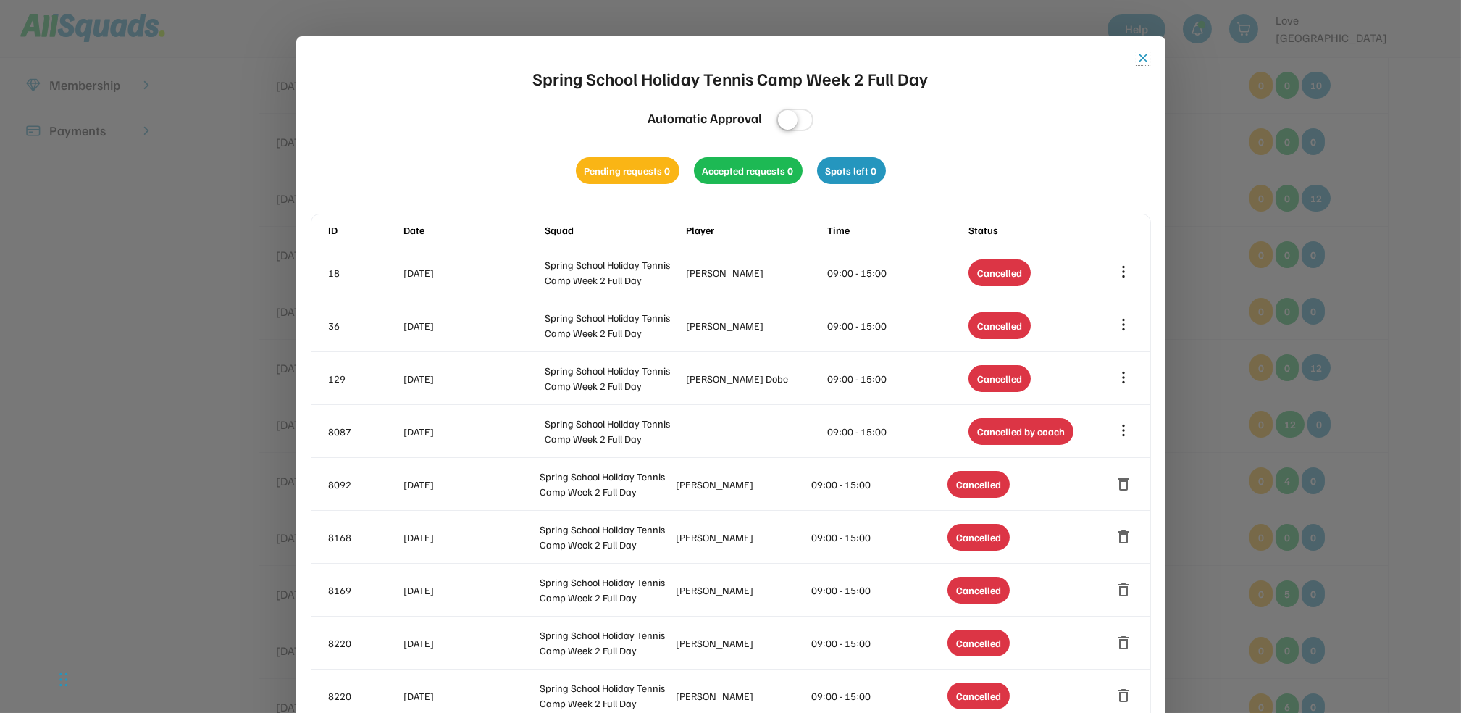
click at [1144, 55] on button "close" at bounding box center [1143, 58] width 14 height 14
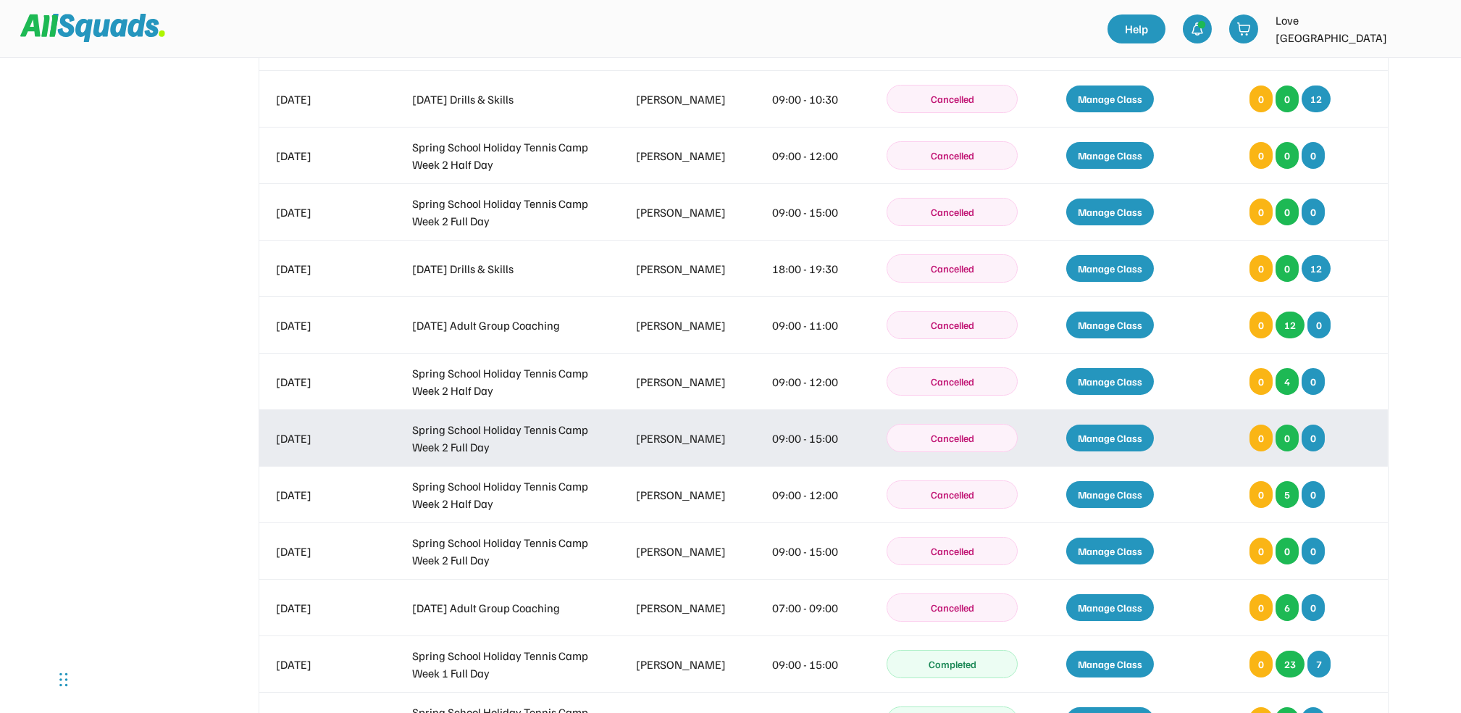
scroll to position [579, 0]
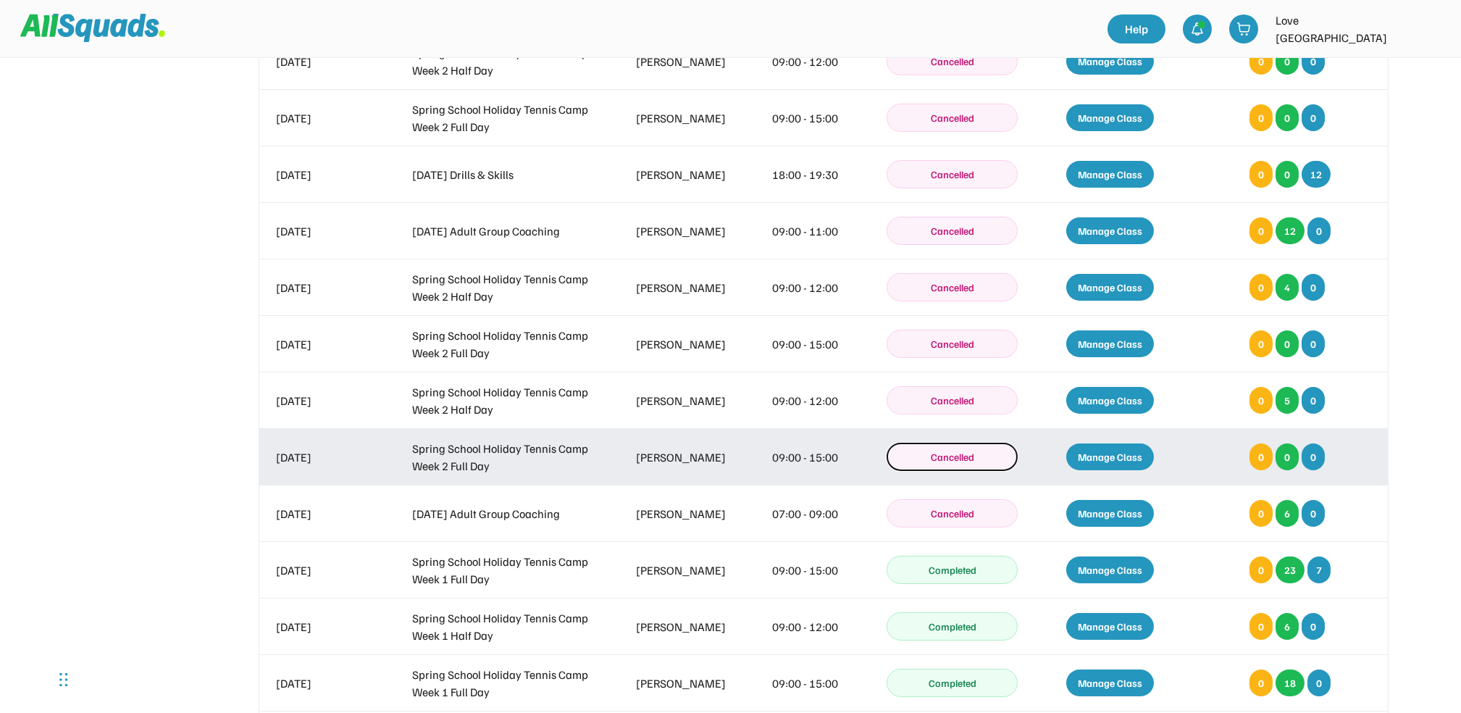
click at [973, 453] on button "Cancelled" at bounding box center [952, 457] width 131 height 28
click at [1110, 449] on div "Manage Class" at bounding box center [1110, 456] width 88 height 27
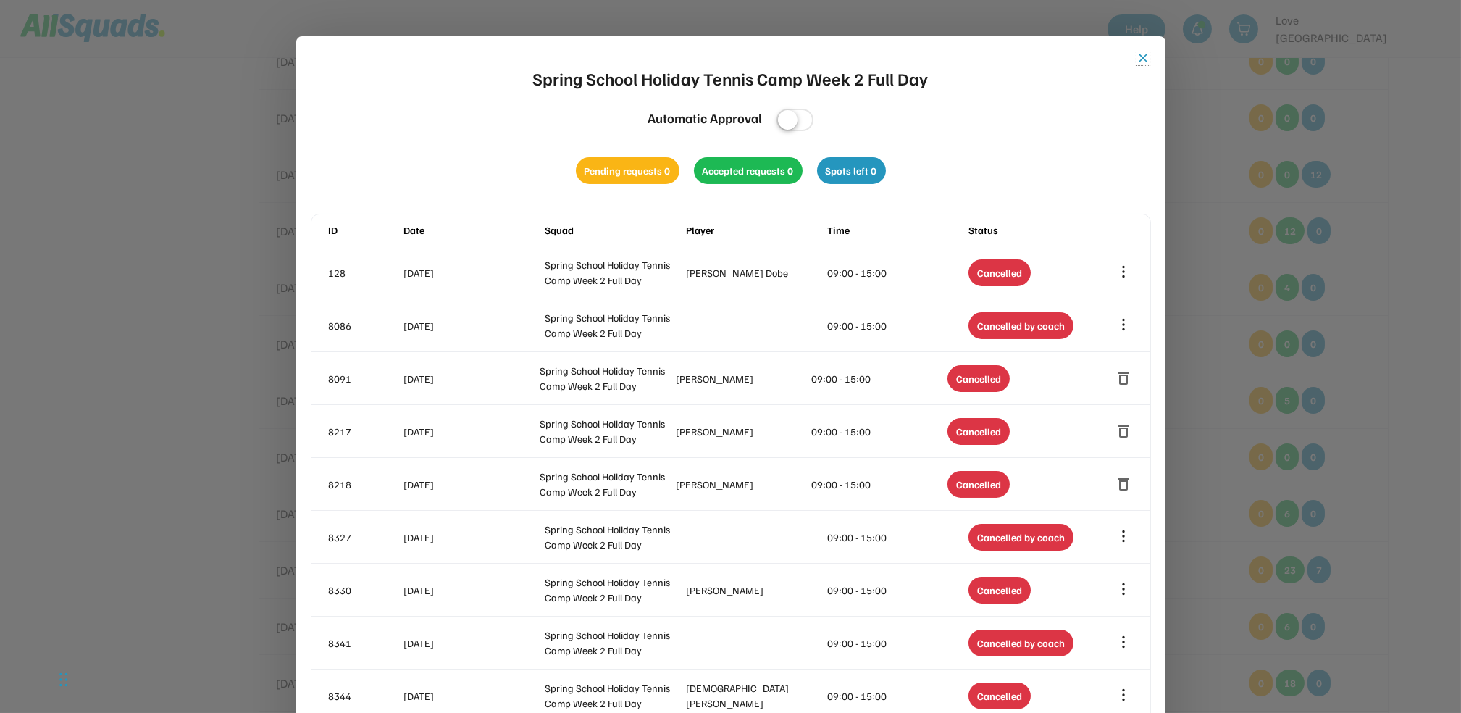
click at [1143, 52] on button "close" at bounding box center [1143, 58] width 14 height 14
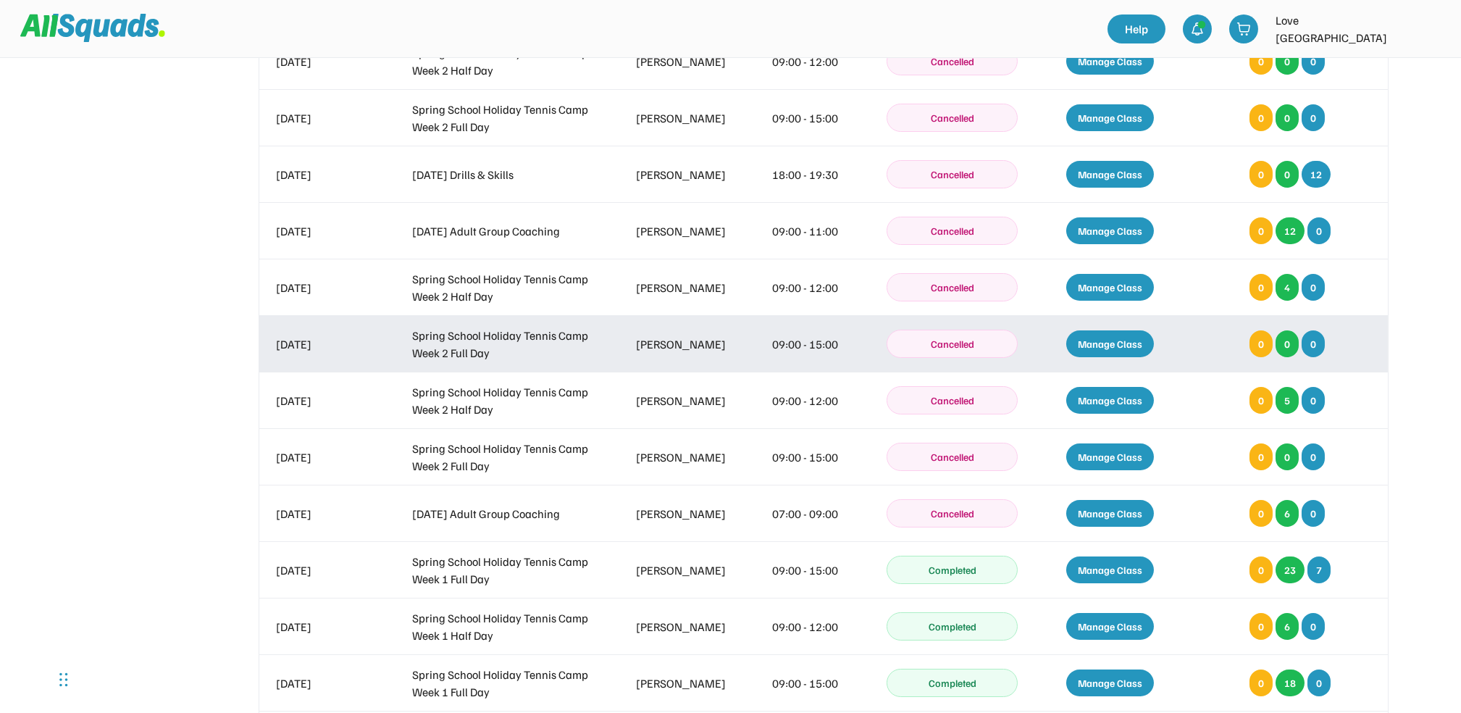
click at [1116, 338] on div "Manage Class" at bounding box center [1110, 343] width 88 height 27
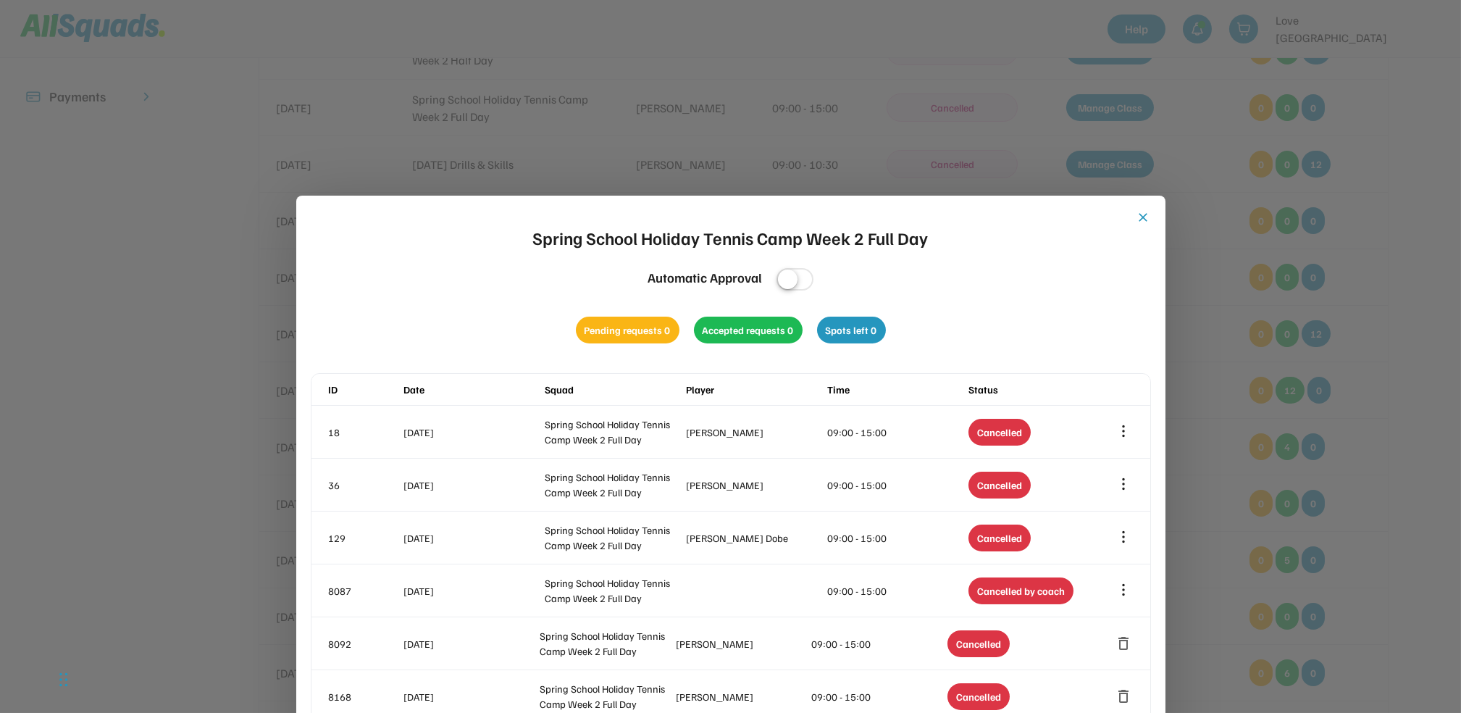
scroll to position [386, 0]
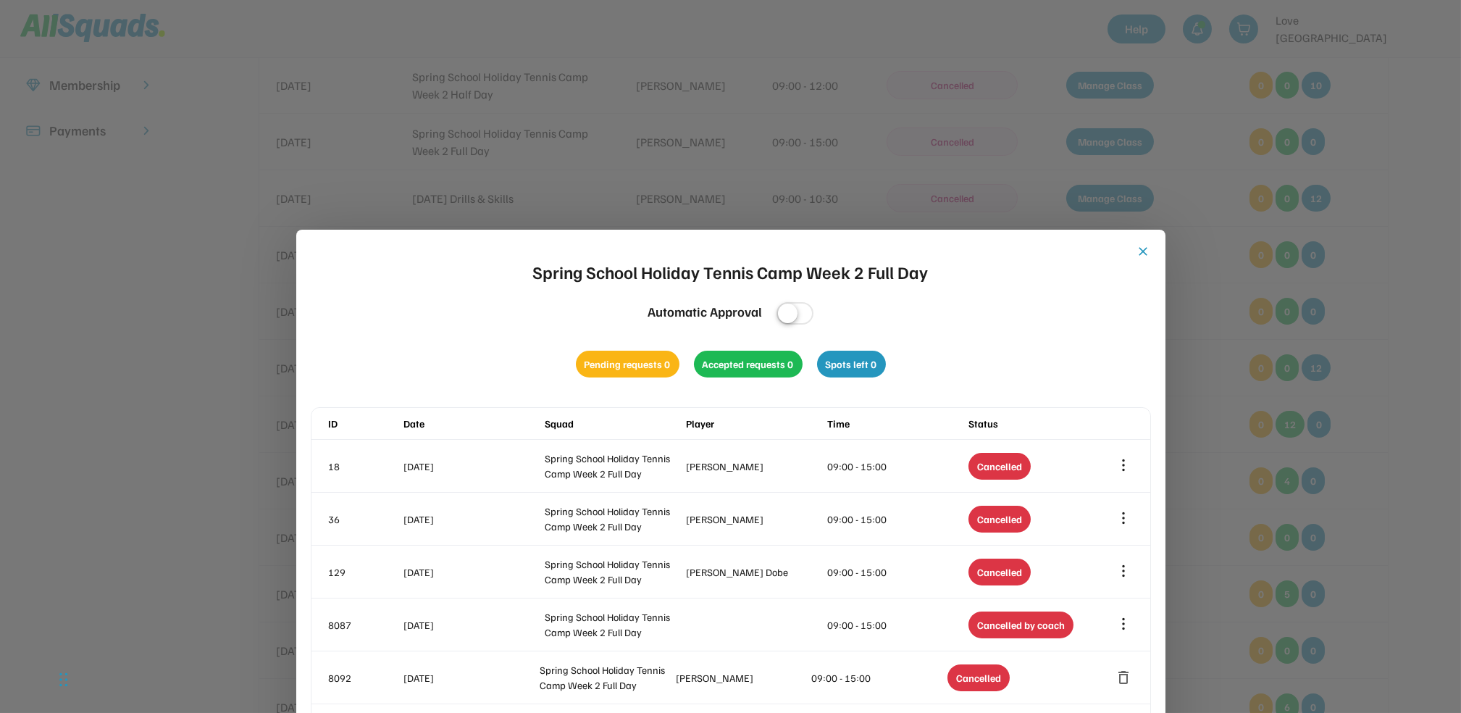
click at [1146, 245] on button "close" at bounding box center [1143, 251] width 14 height 14
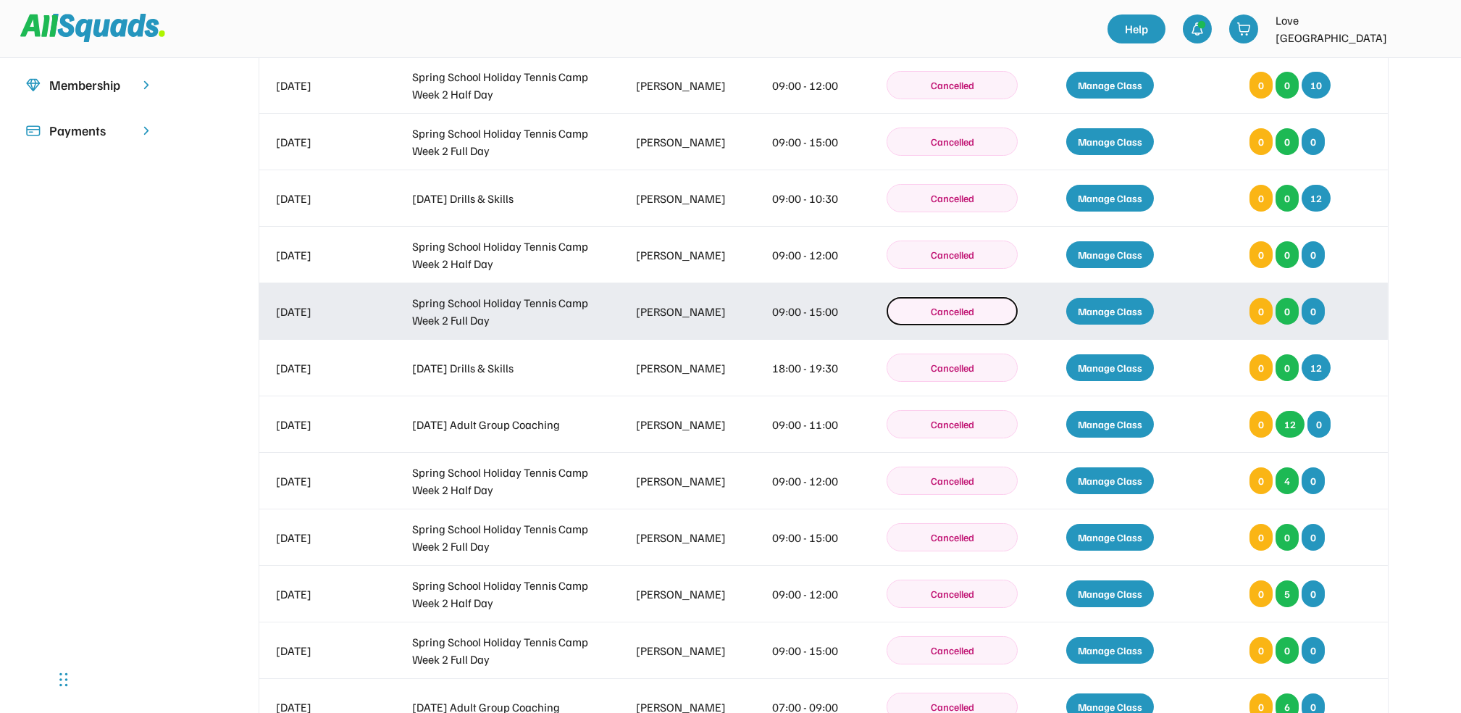
click at [952, 310] on button "Cancelled" at bounding box center [952, 311] width 131 height 28
click at [1105, 311] on div "Manage Class" at bounding box center [1110, 311] width 88 height 27
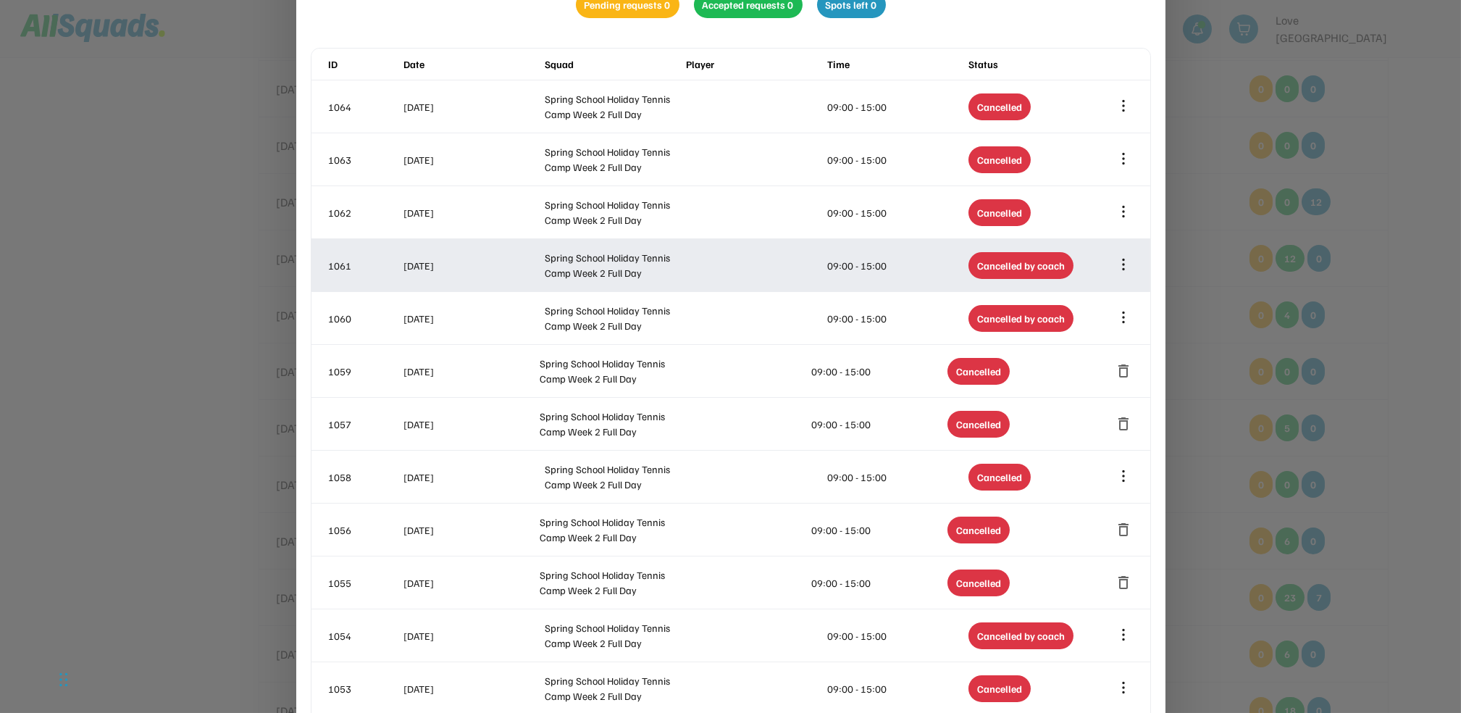
scroll to position [676, 0]
